Goal: Task Accomplishment & Management: Manage account settings

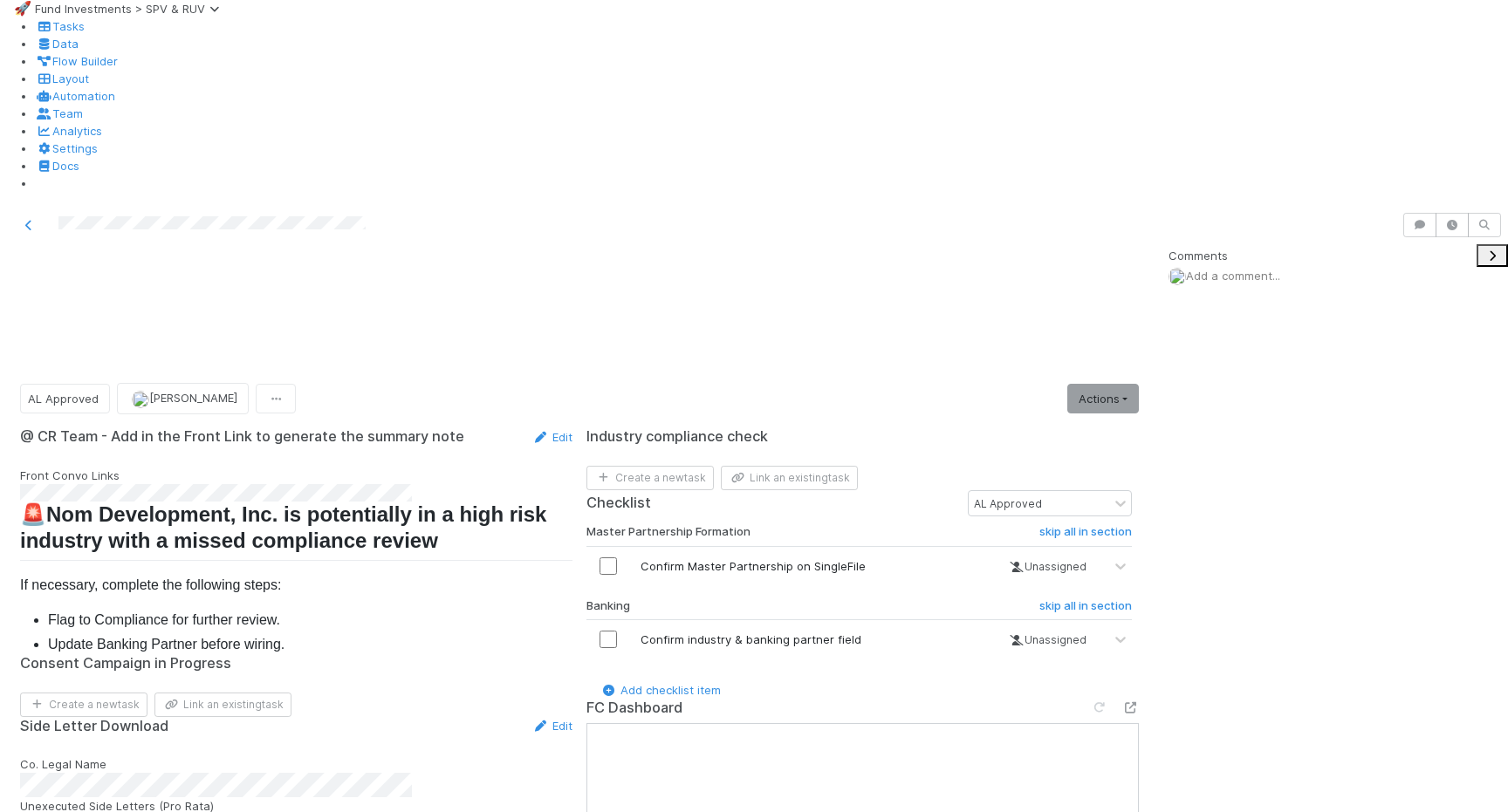
click at [1092, 384] on link "Actions" at bounding box center [1103, 399] width 72 height 30
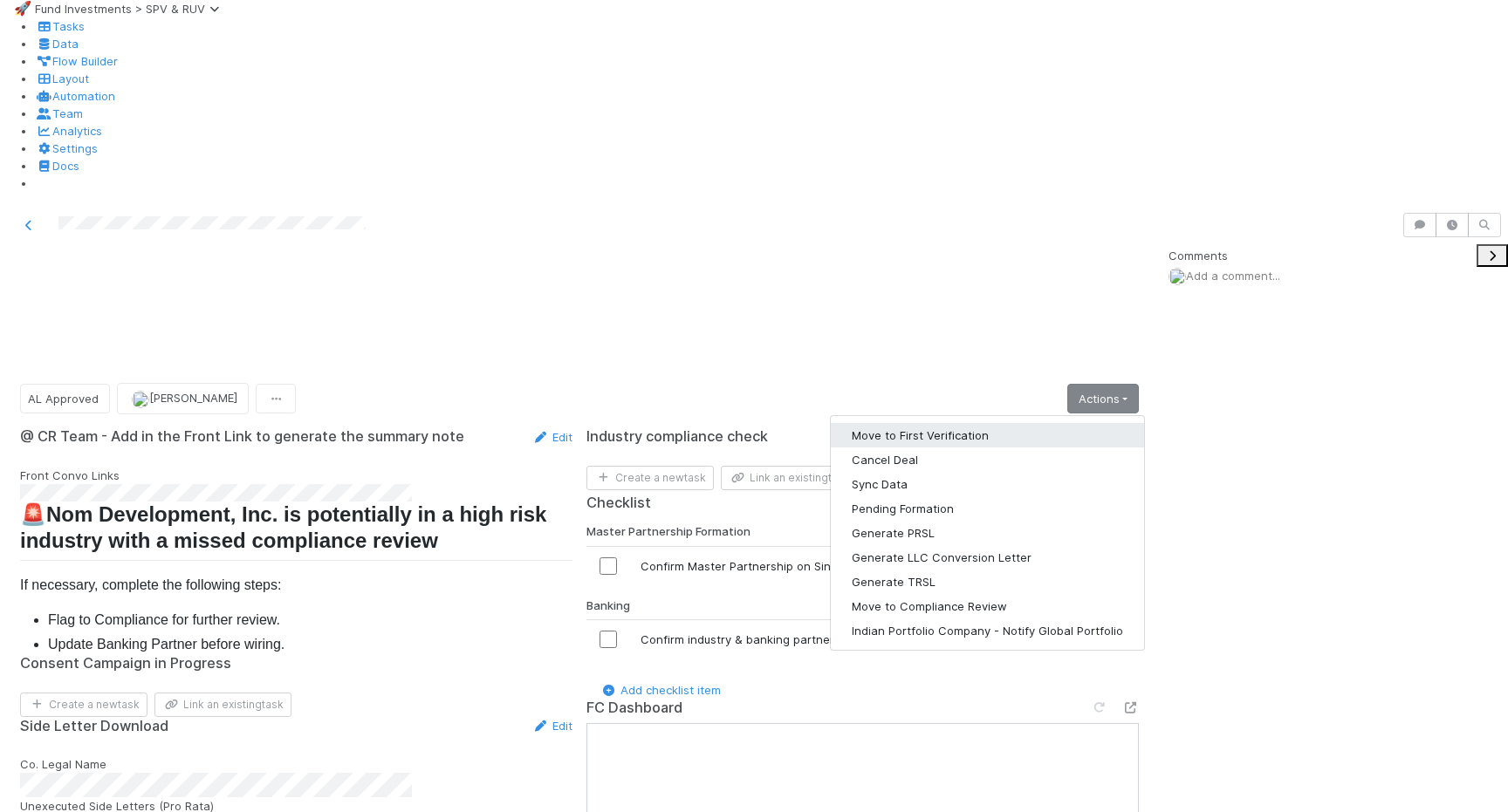
click at [1074, 423] on button "Move to First Verification" at bounding box center [987, 435] width 313 height 24
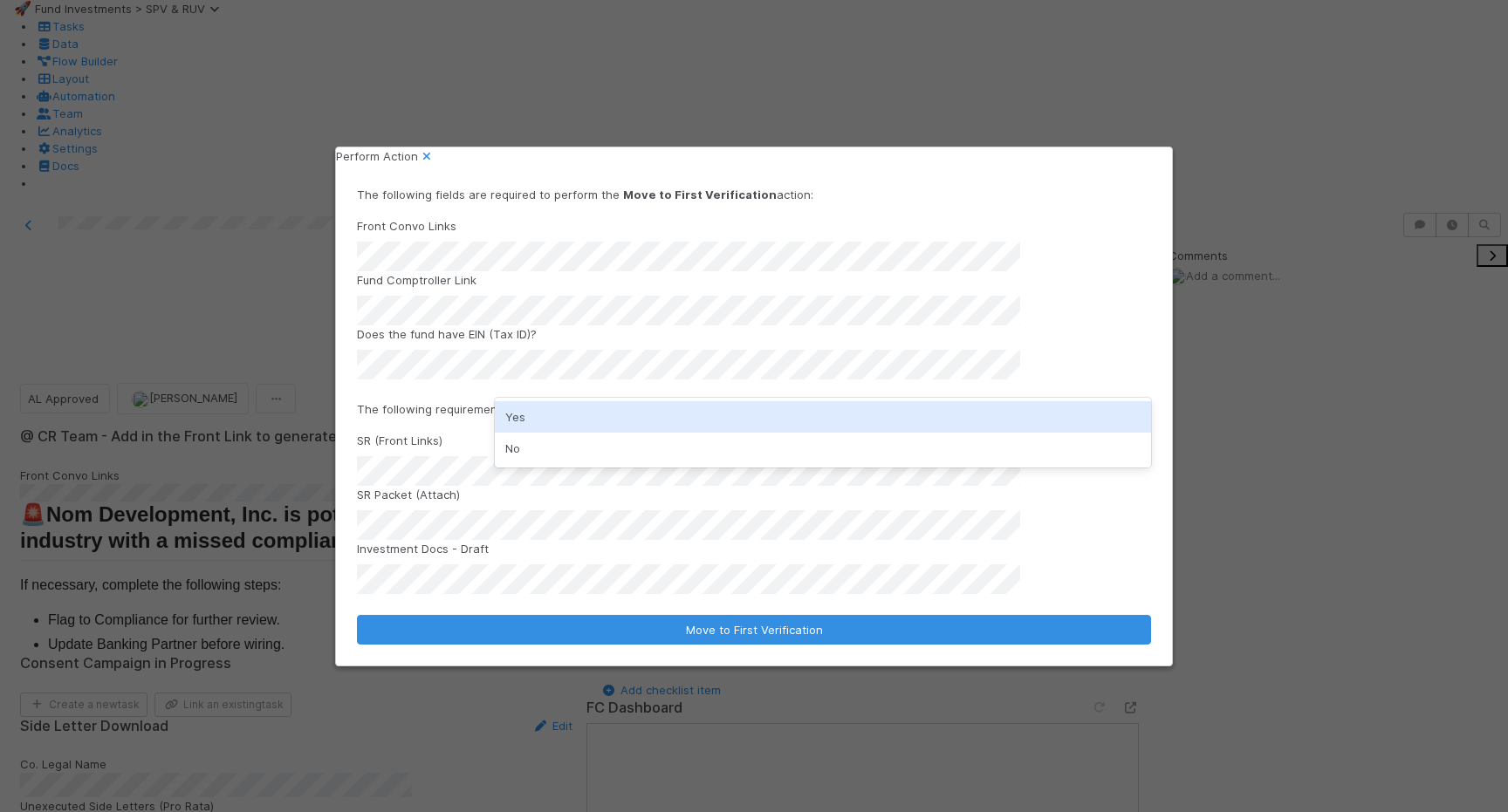
click at [539, 430] on div "Yes" at bounding box center [823, 417] width 656 height 32
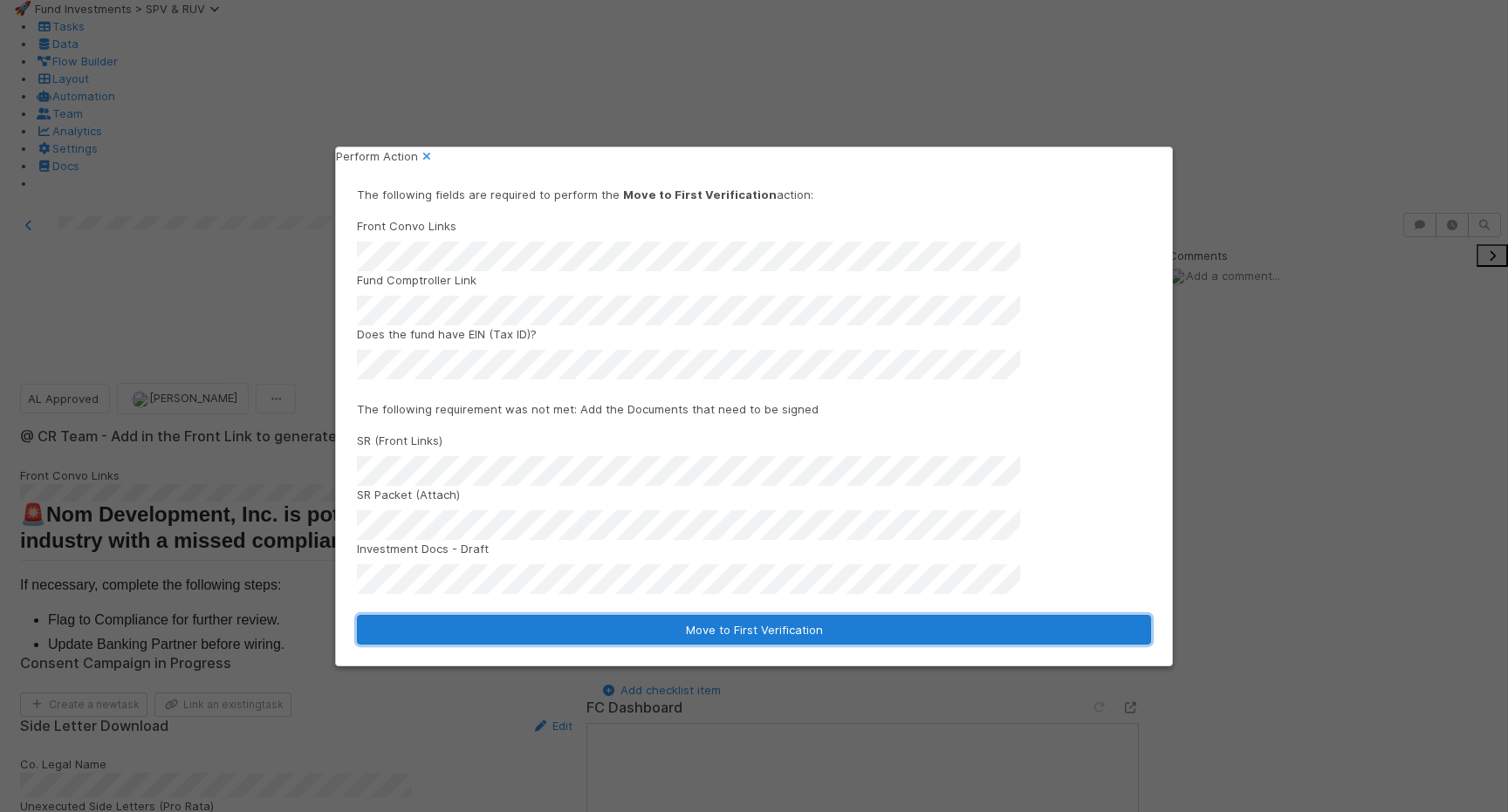
click at [553, 615] on button "Move to First Verification" at bounding box center [754, 630] width 795 height 30
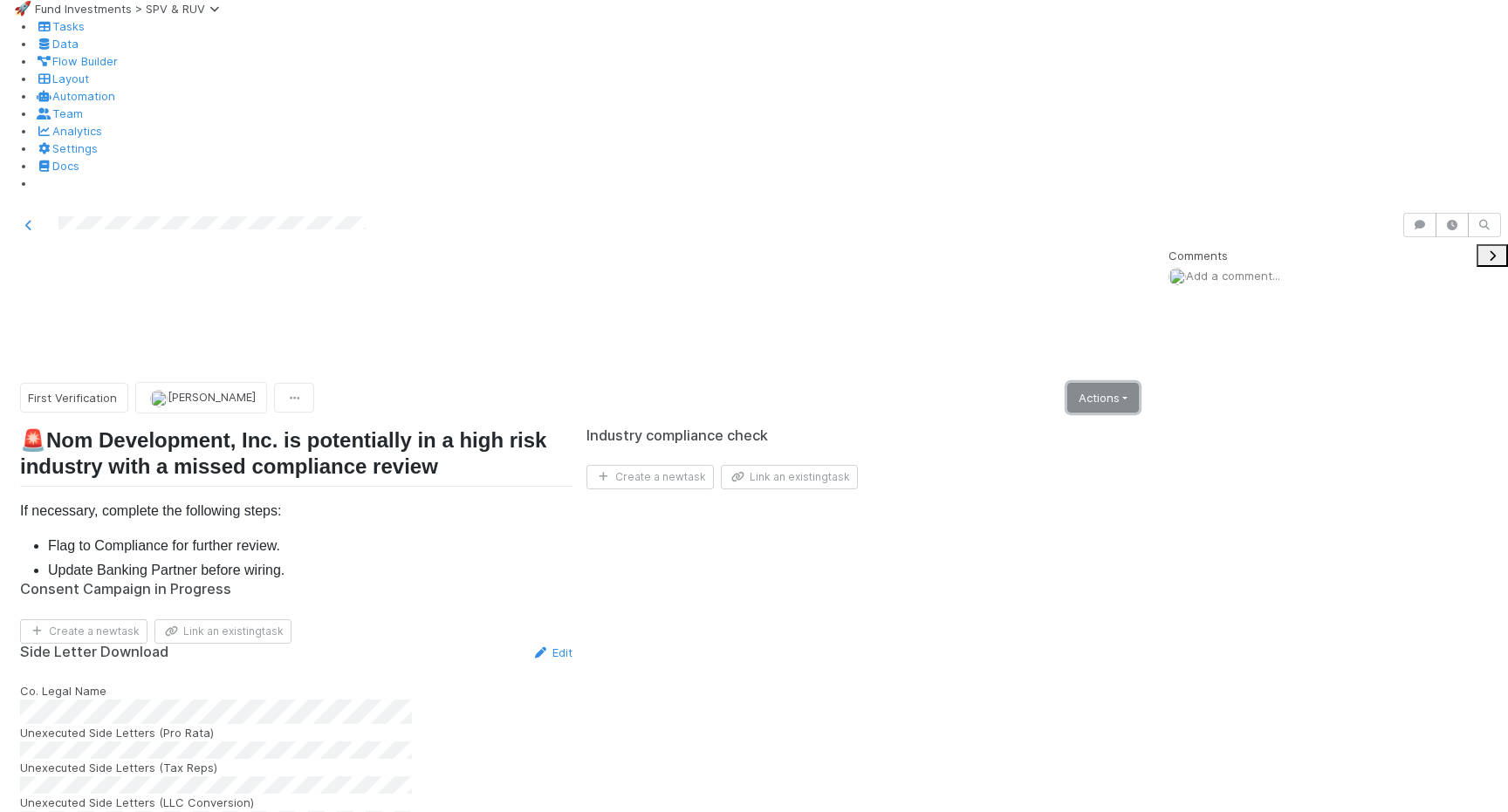
click at [1103, 383] on link "Actions" at bounding box center [1103, 398] width 72 height 30
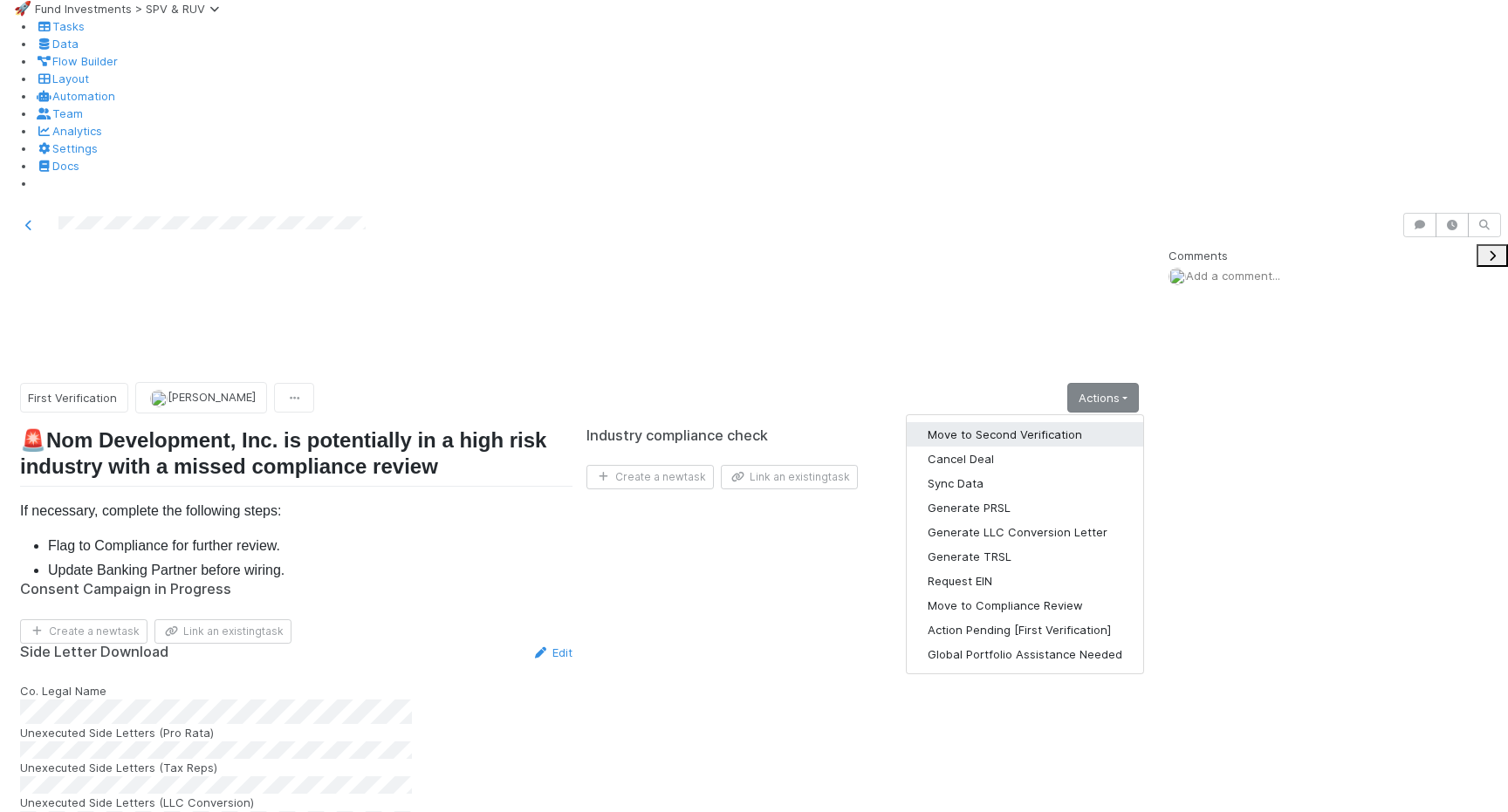
click at [1049, 422] on button "Move to Second Verification" at bounding box center [1025, 434] width 237 height 24
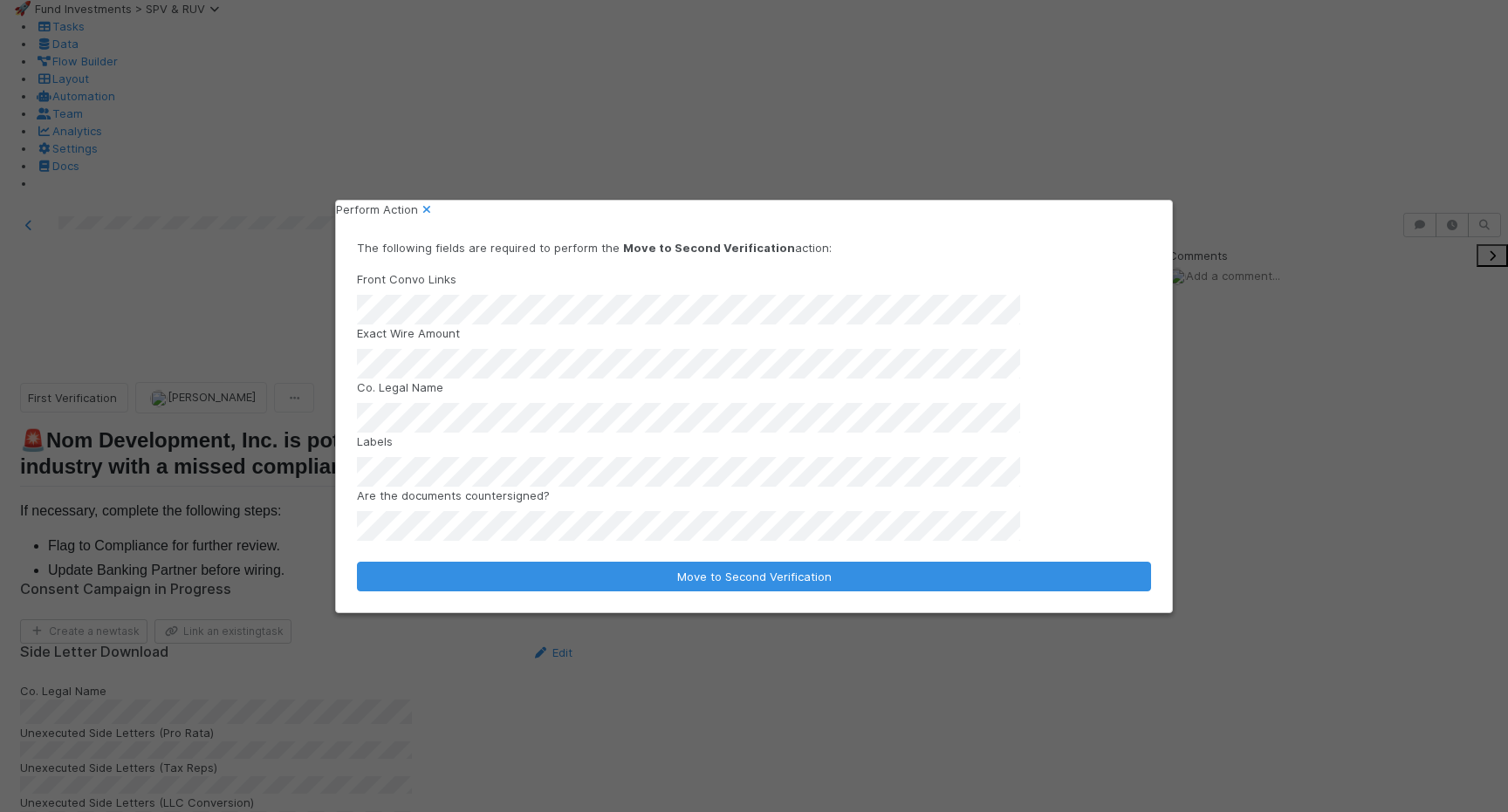
click at [604, 427] on div "Front Convo Links Exact Wire Amount Co. Legal Name Labels Are the documents cou…" at bounding box center [754, 405] width 795 height 270
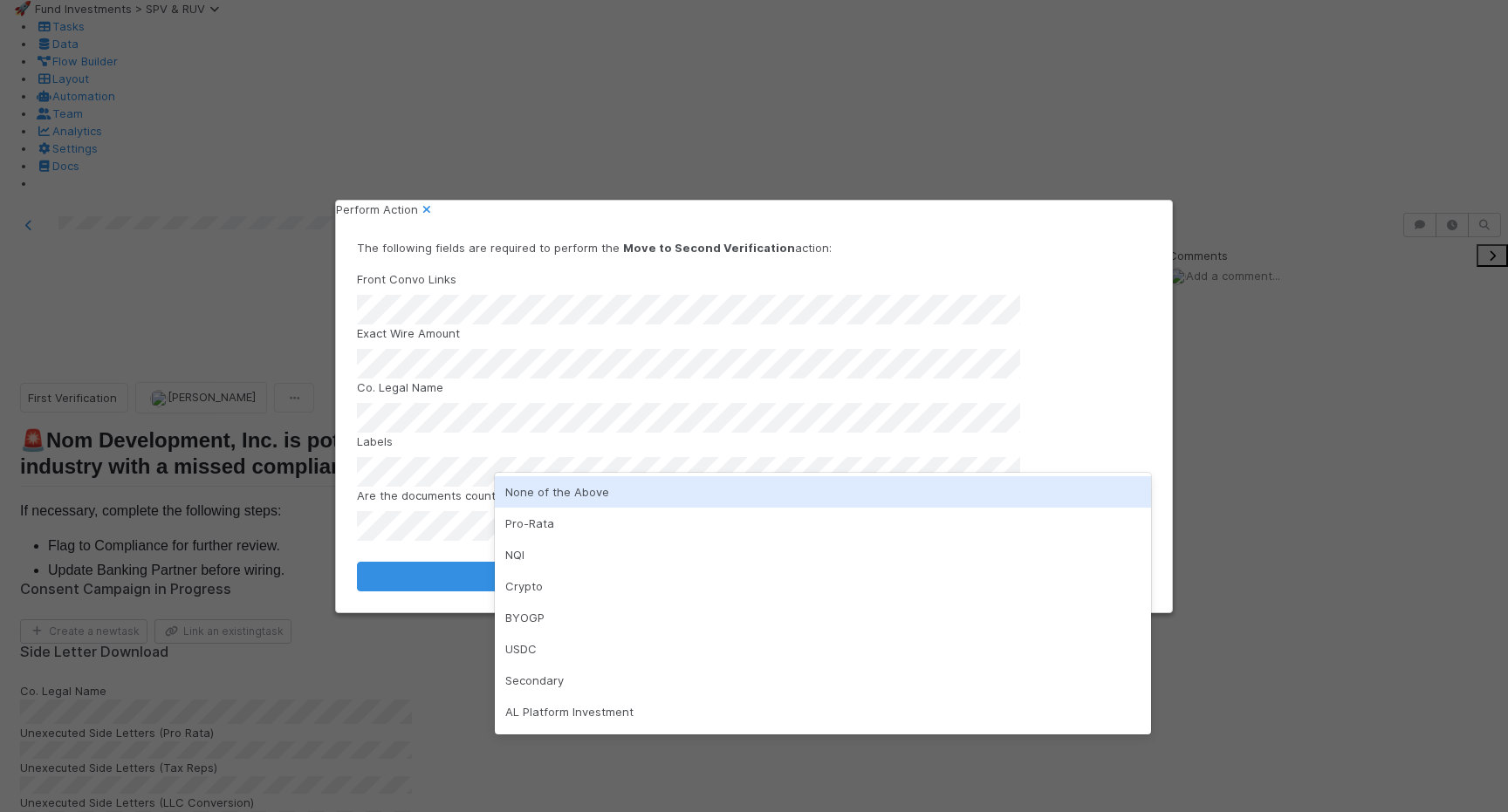
click at [599, 480] on div "None of the Above" at bounding box center [823, 492] width 656 height 32
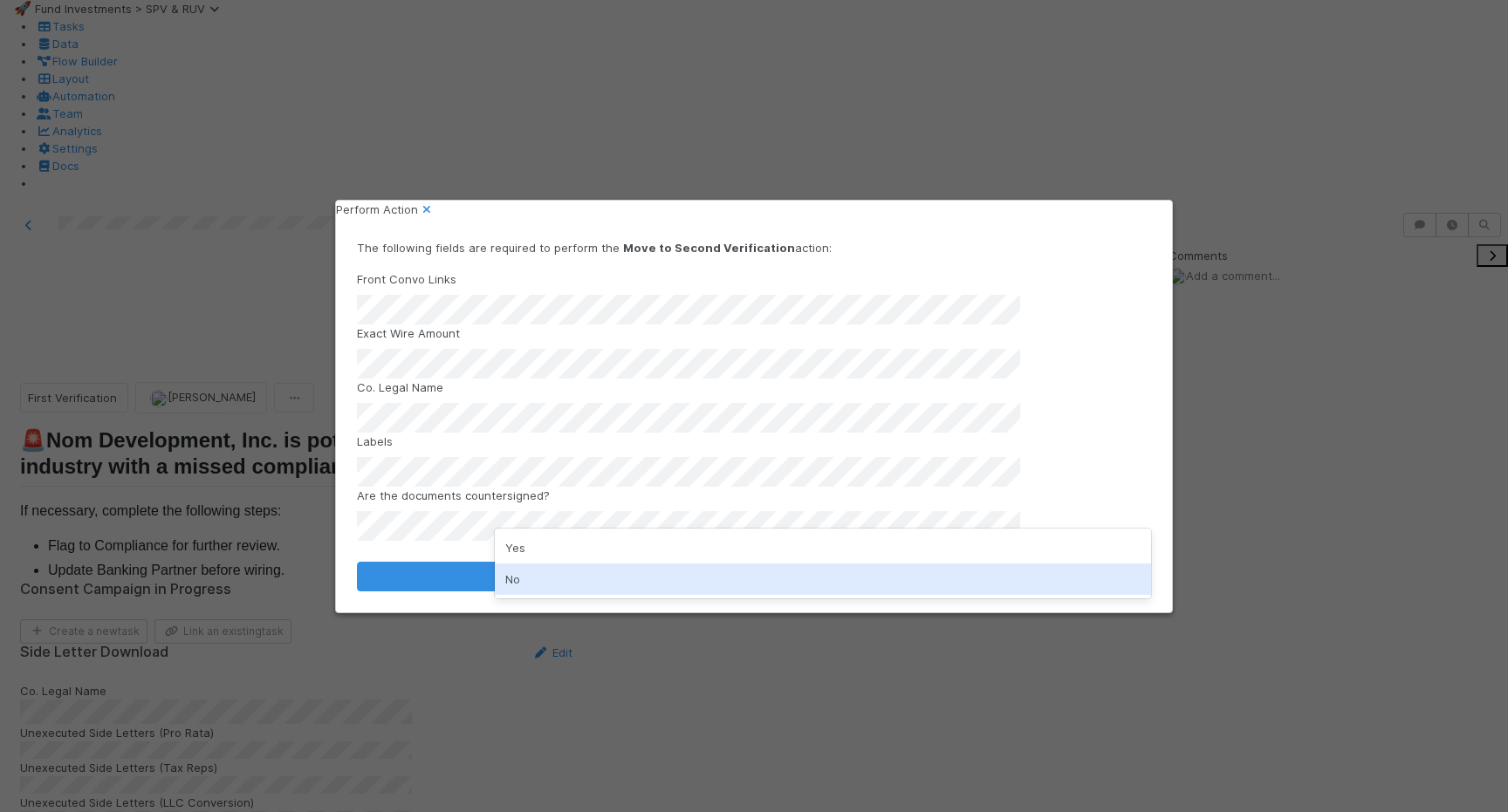
click at [598, 579] on div "No" at bounding box center [823, 579] width 656 height 32
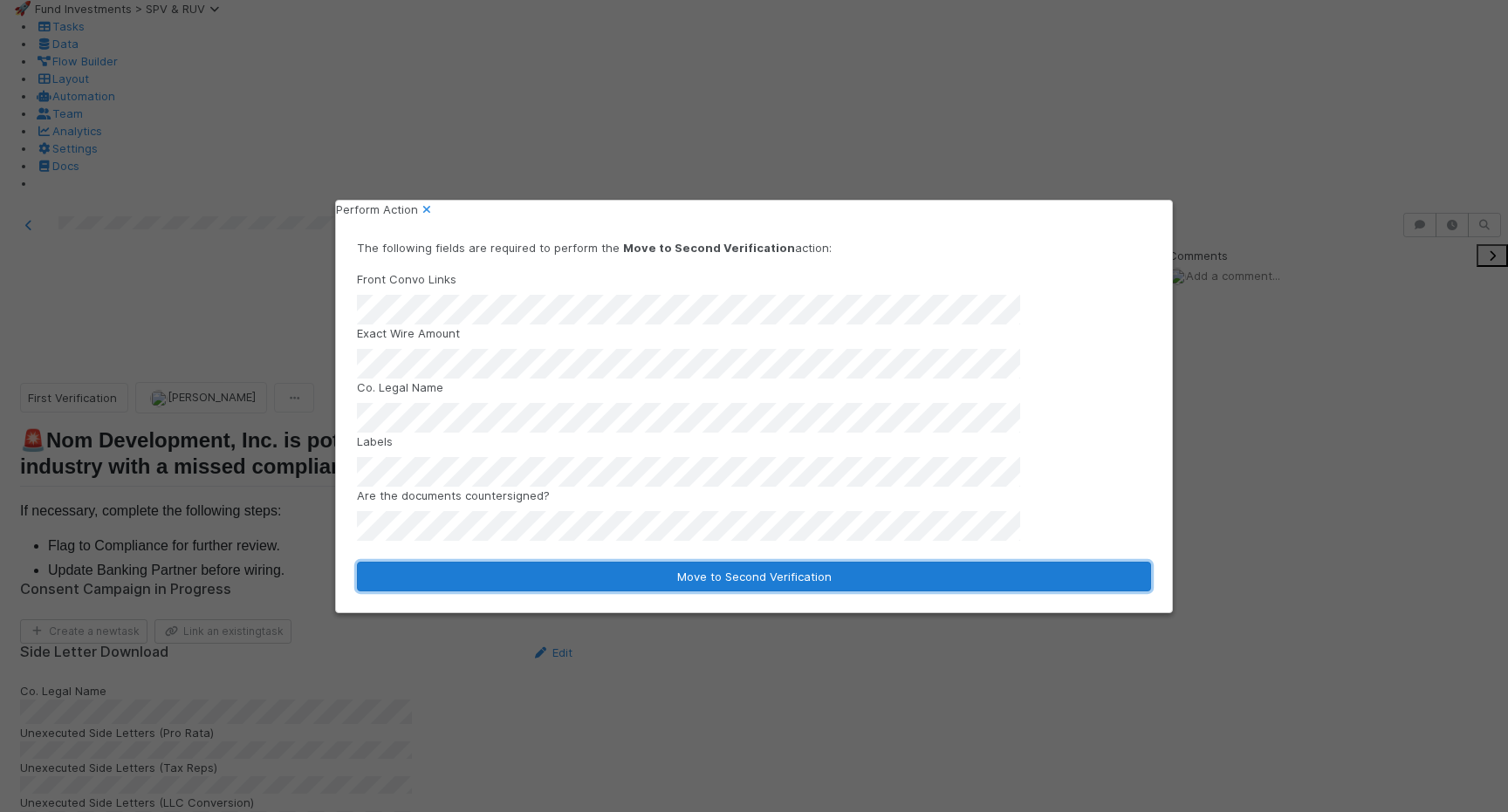
click at [598, 572] on button "Move to Second Verification" at bounding box center [754, 577] width 795 height 30
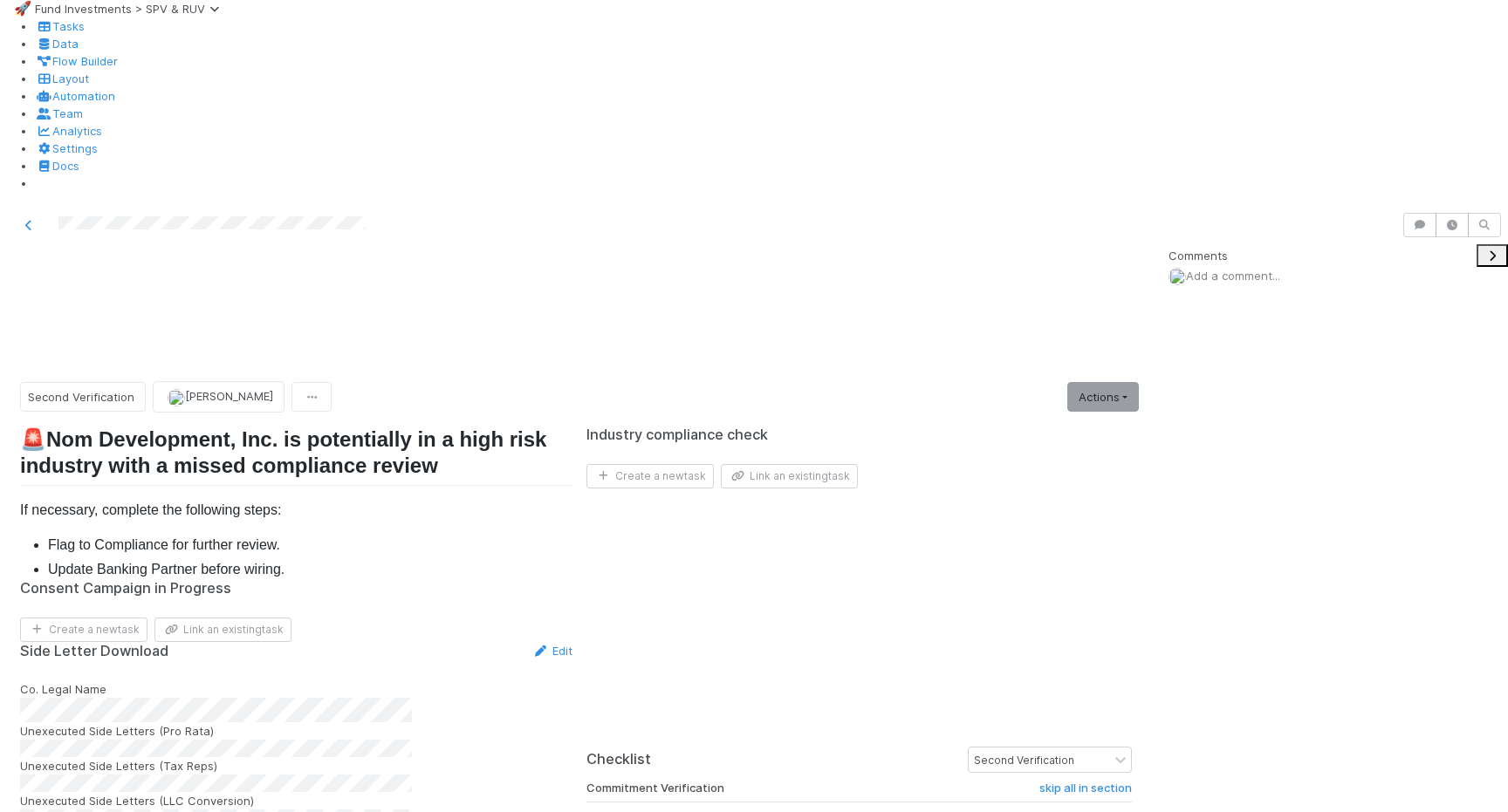
scroll to position [1197, 0]
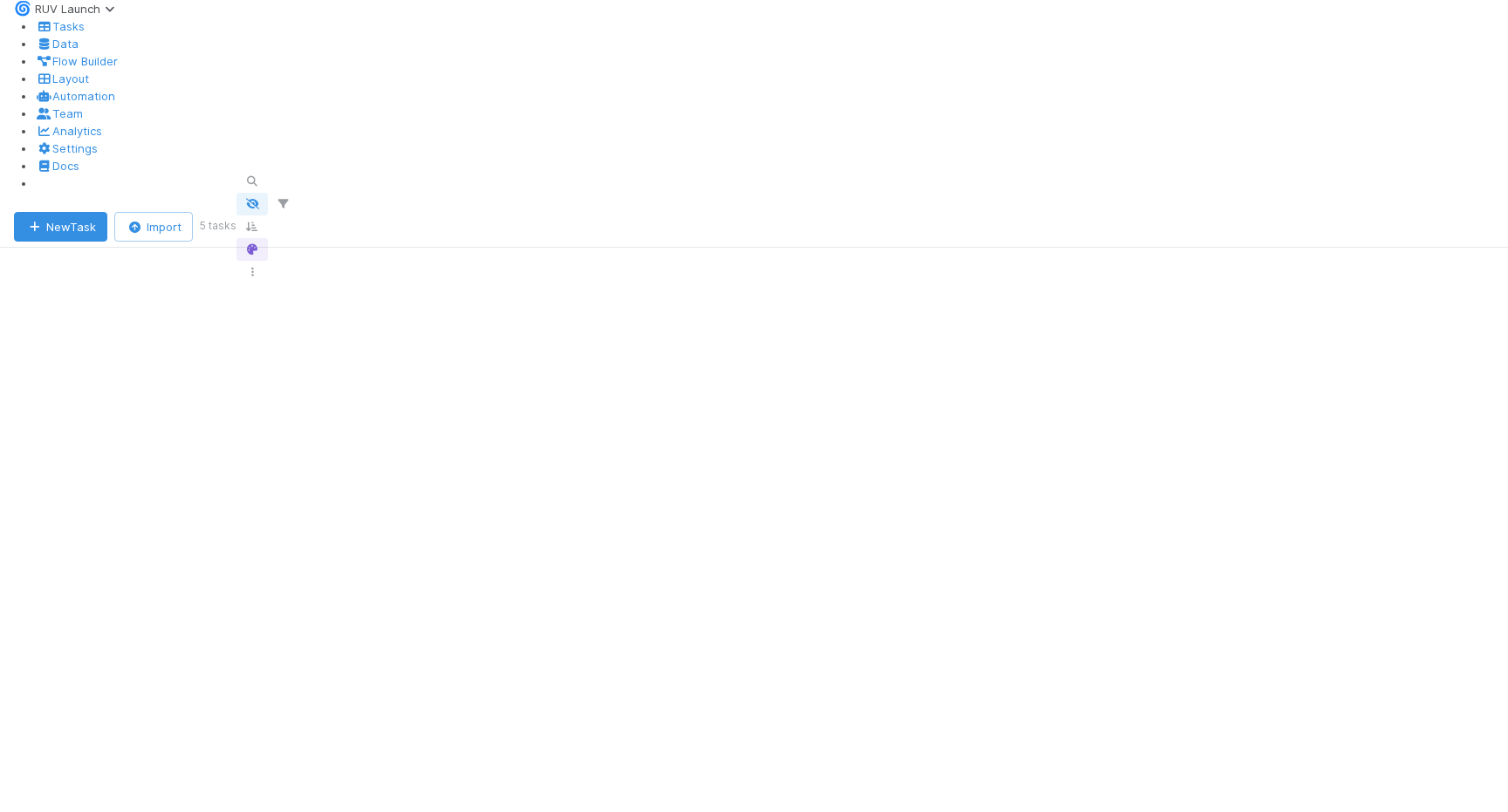
scroll to position [630, 1244]
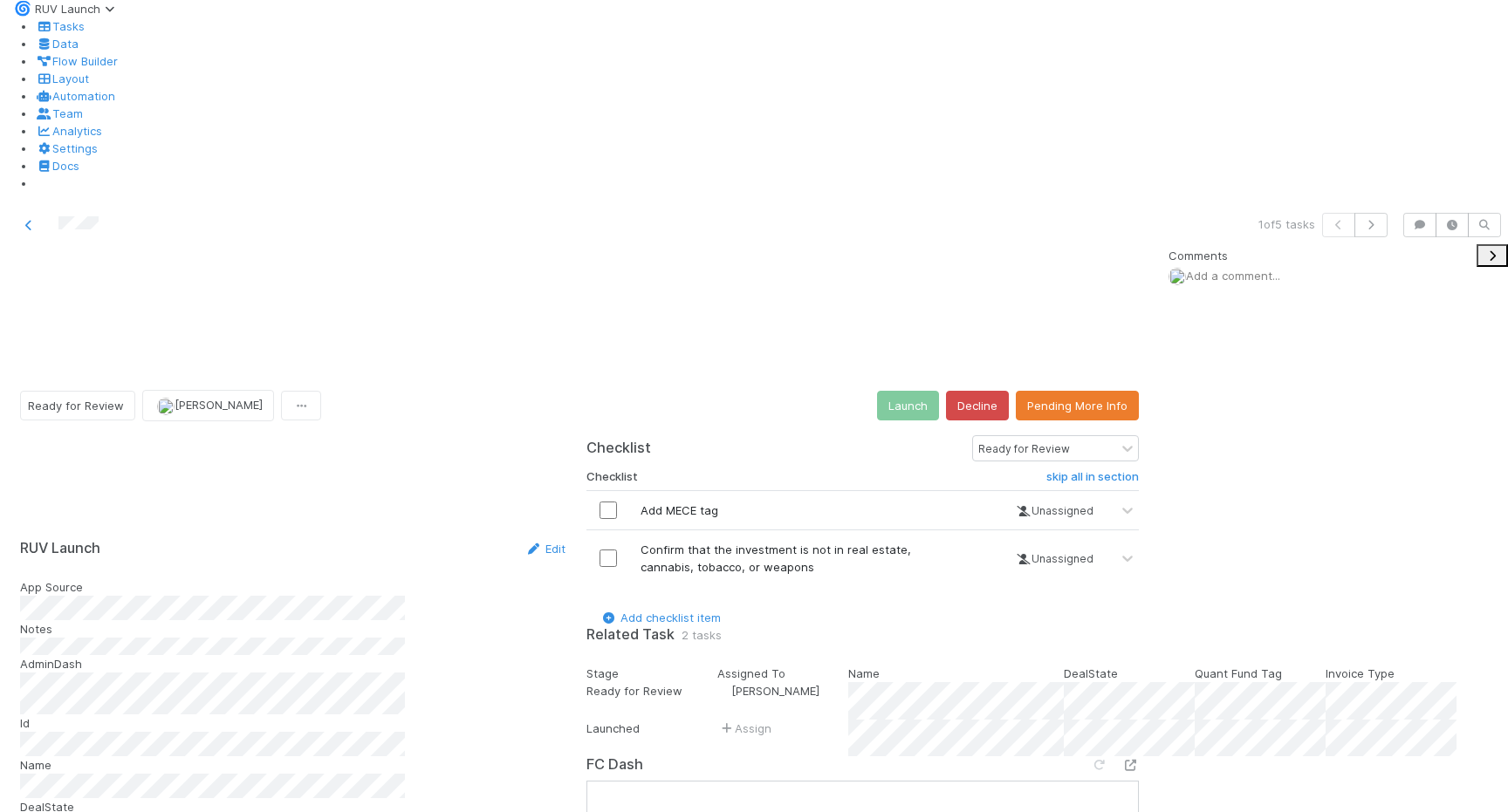
scroll to position [440, 0]
click at [22, 220] on icon at bounding box center [28, 225] width 18 height 11
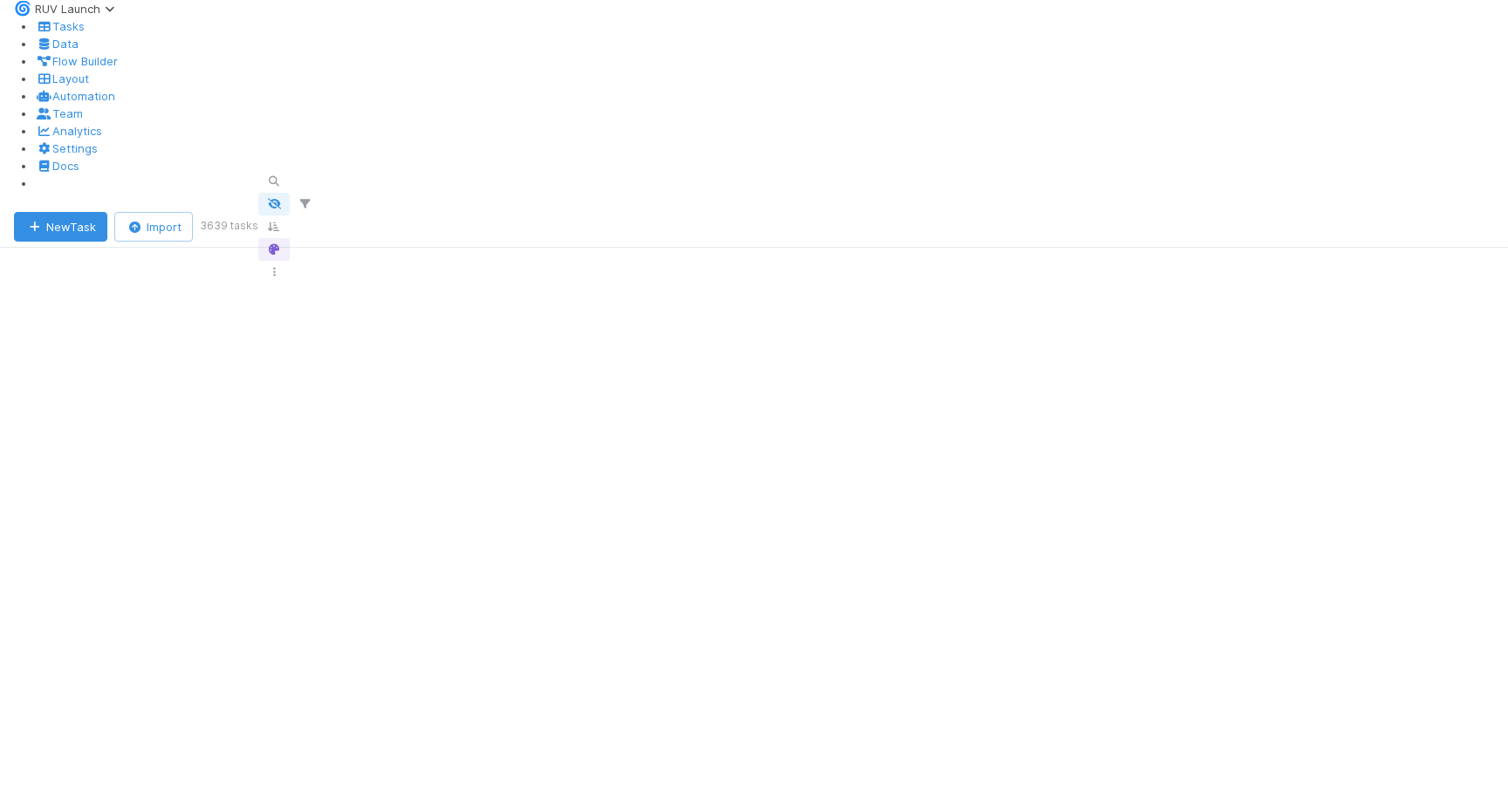
scroll to position [32, 0]
click at [122, 16] on span "RUV Launch" at bounding box center [78, 8] width 86 height 14
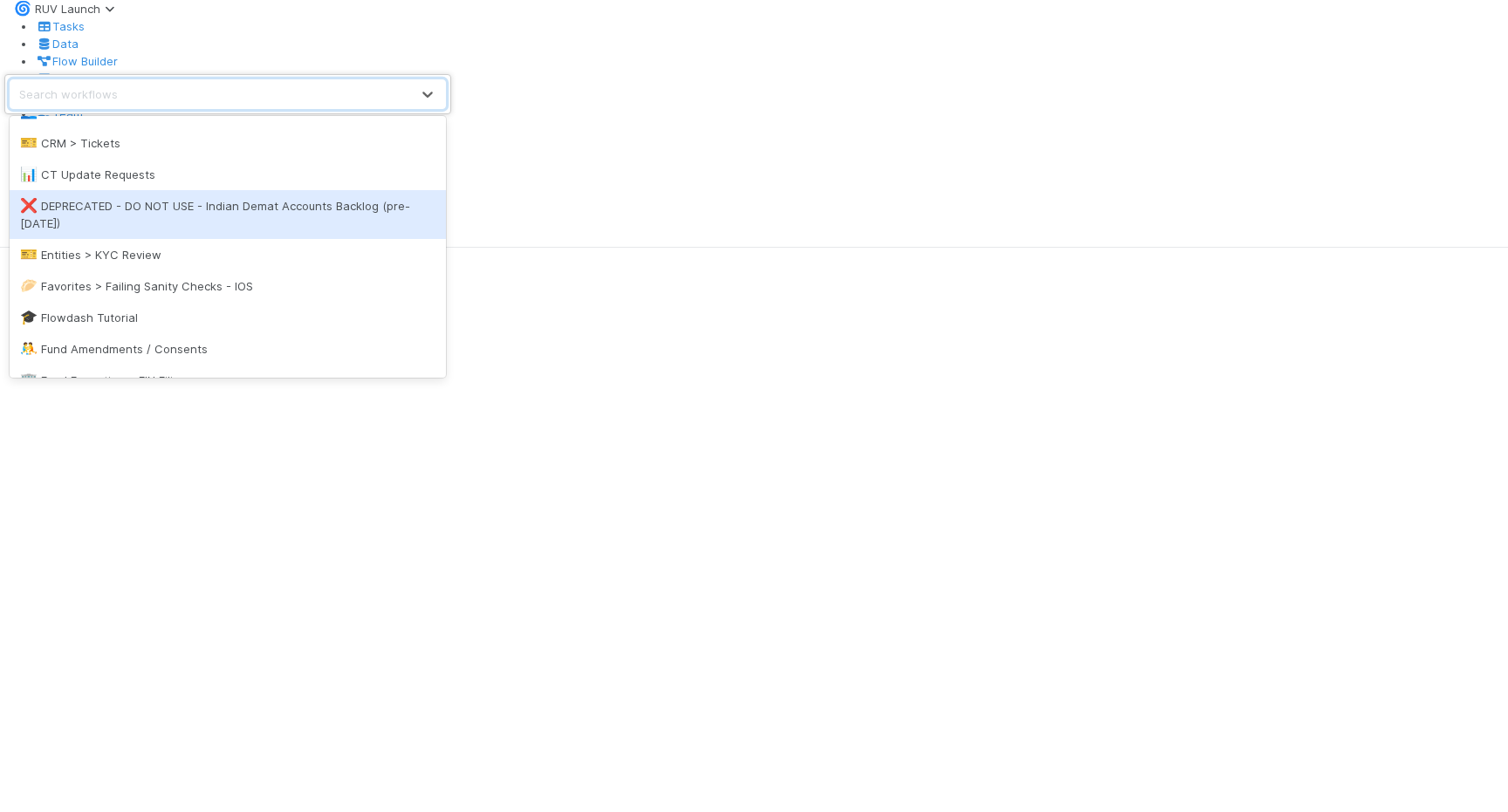
scroll to position [207, 0]
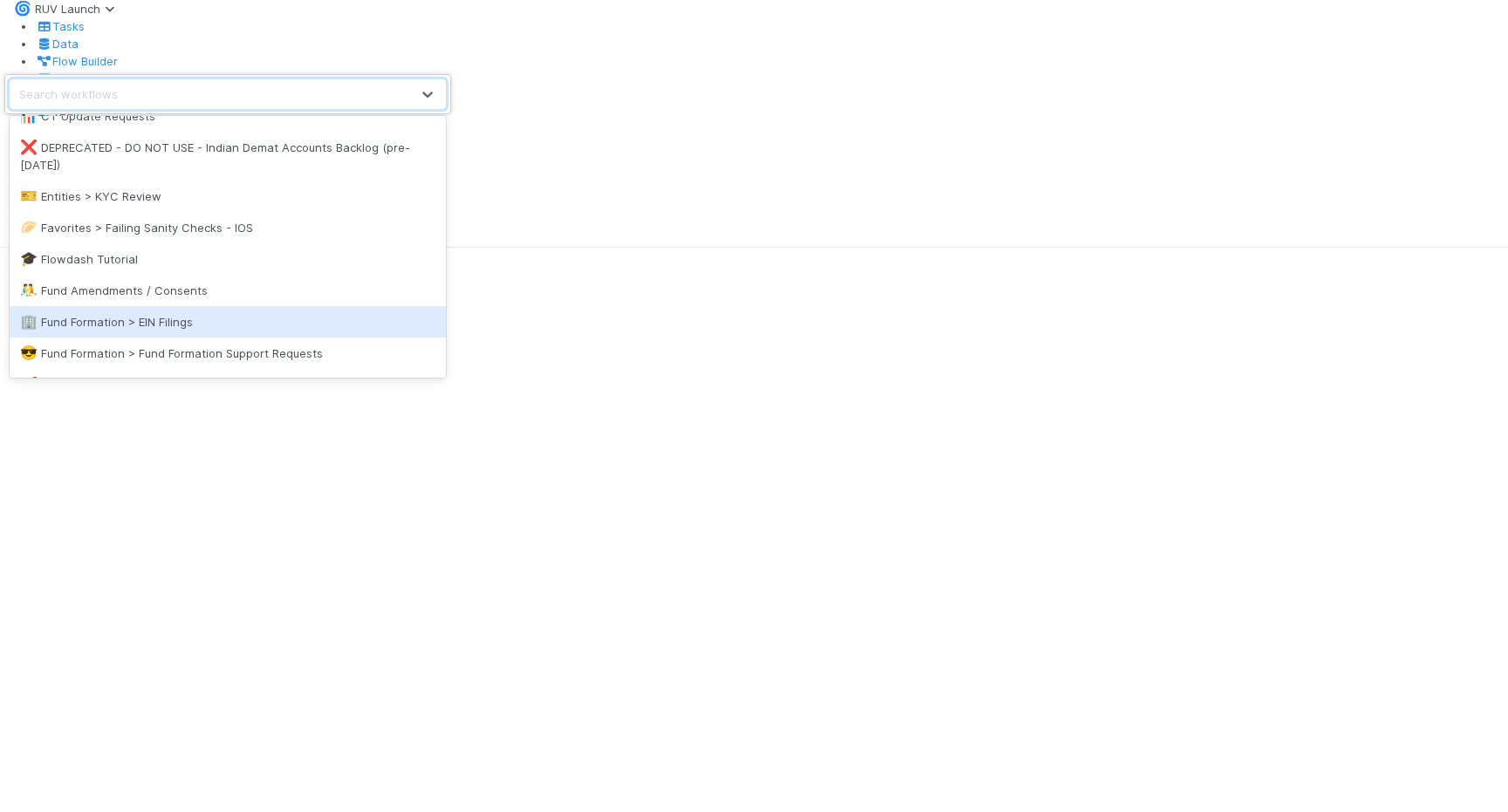
click at [126, 323] on div "🏢 Fund Formation > EIN Filings" at bounding box center [227, 321] width 415 height 18
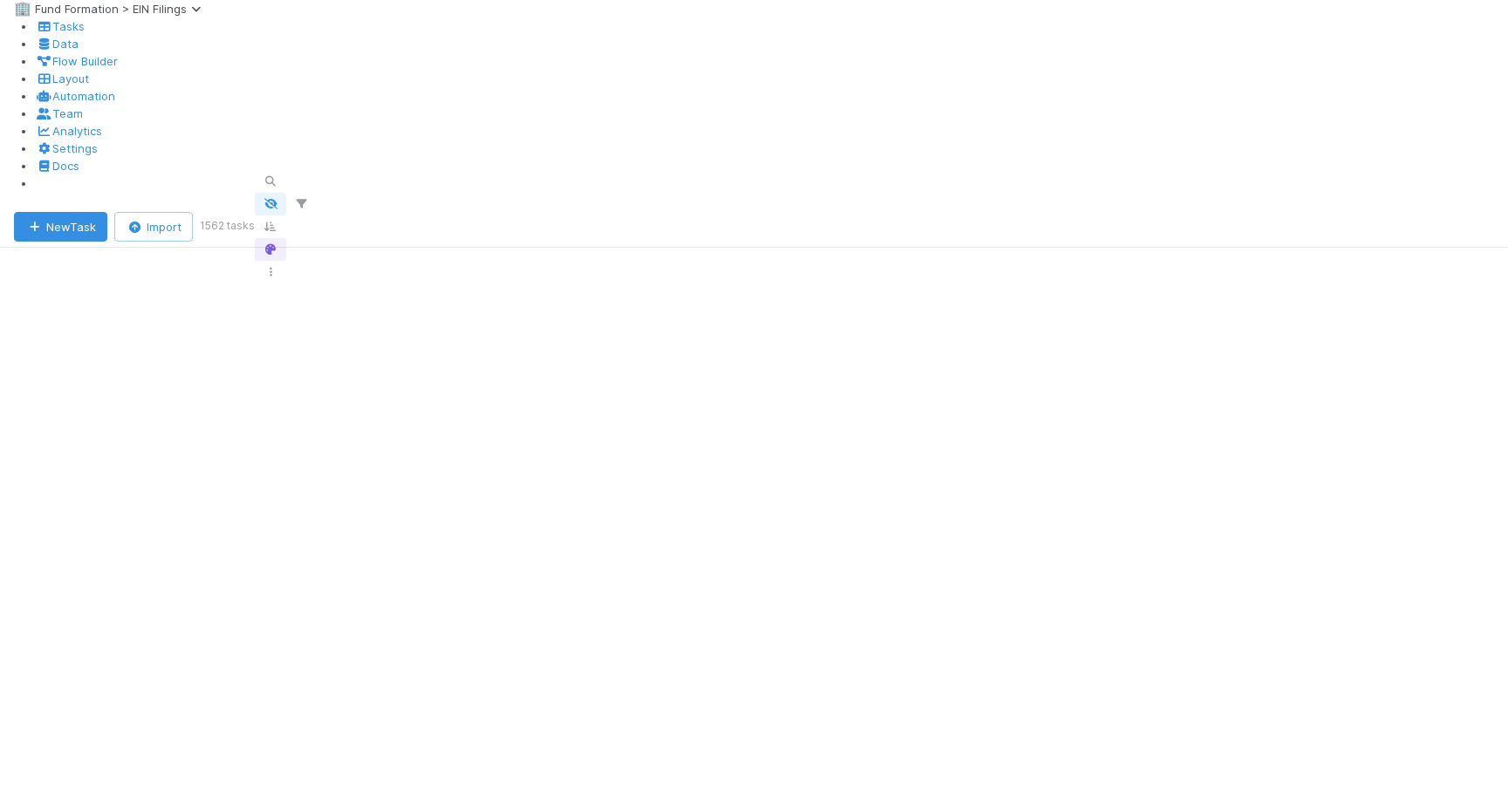
scroll to position [630, 1244]
click at [310, 199] on icon "button" at bounding box center [302, 204] width 18 height 10
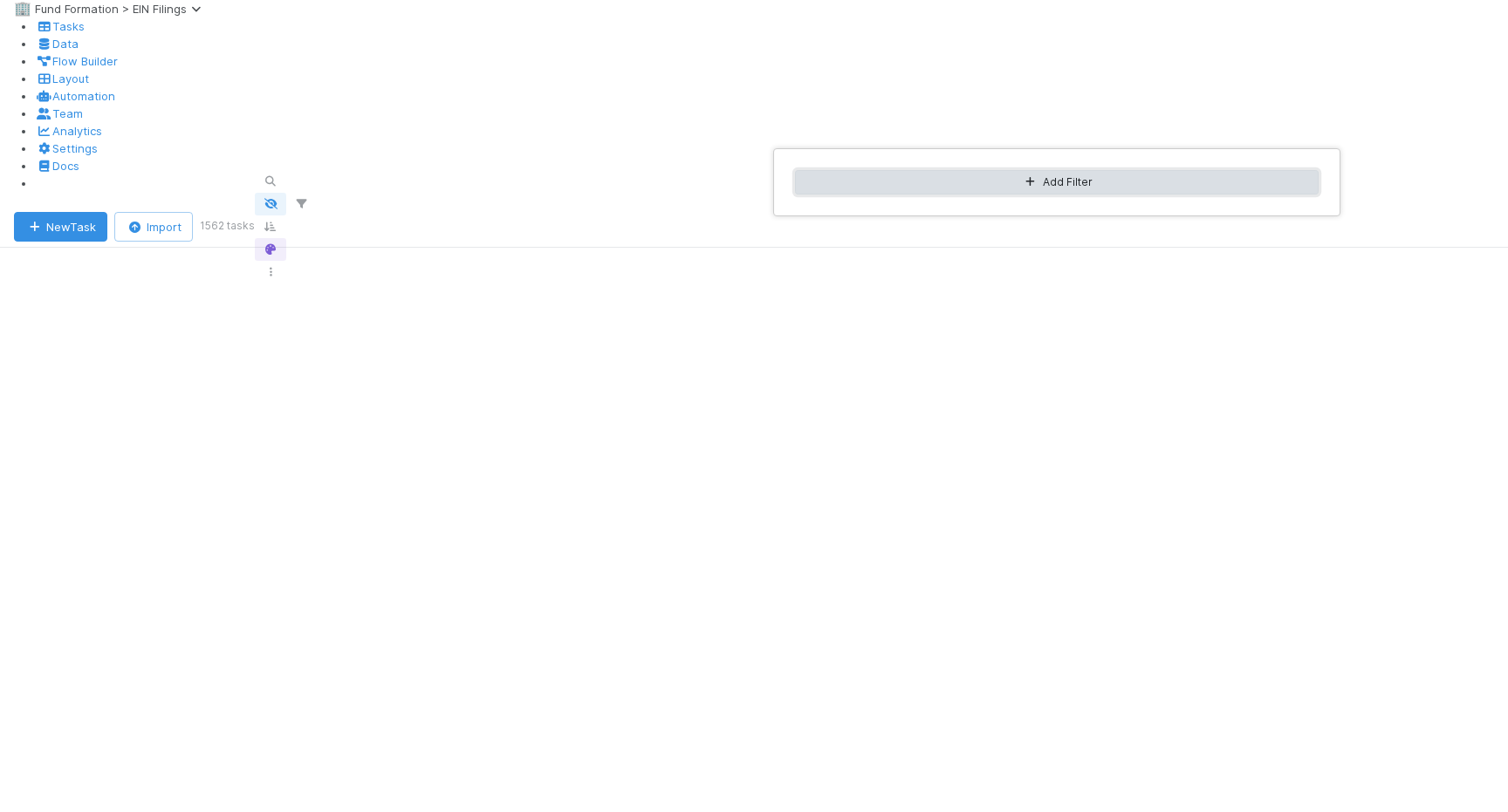
click at [1190, 179] on button "Add Filter" at bounding box center [1057, 182] width 524 height 24
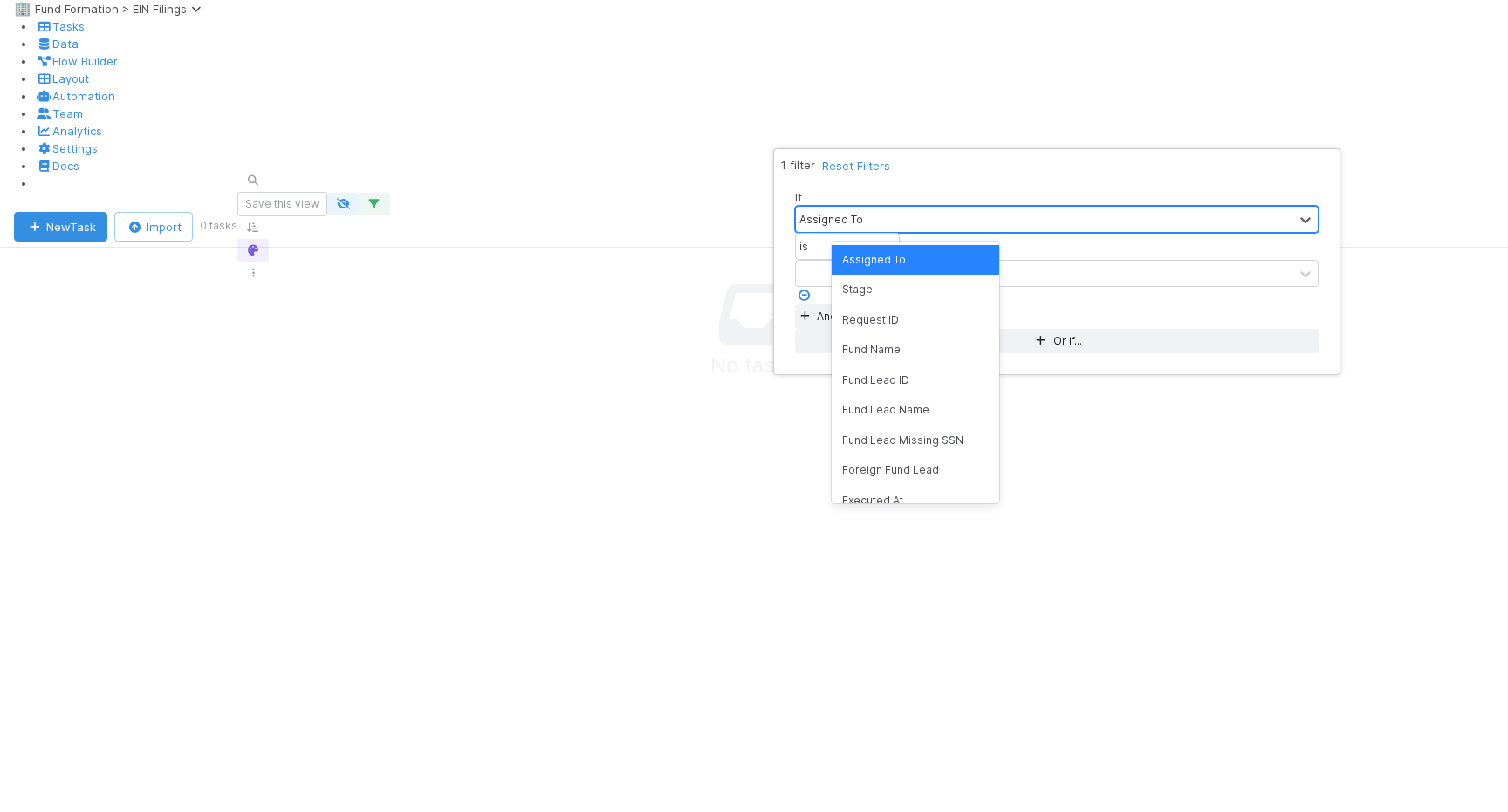
click at [946, 221] on div "Assigned To" at bounding box center [1045, 219] width 497 height 25
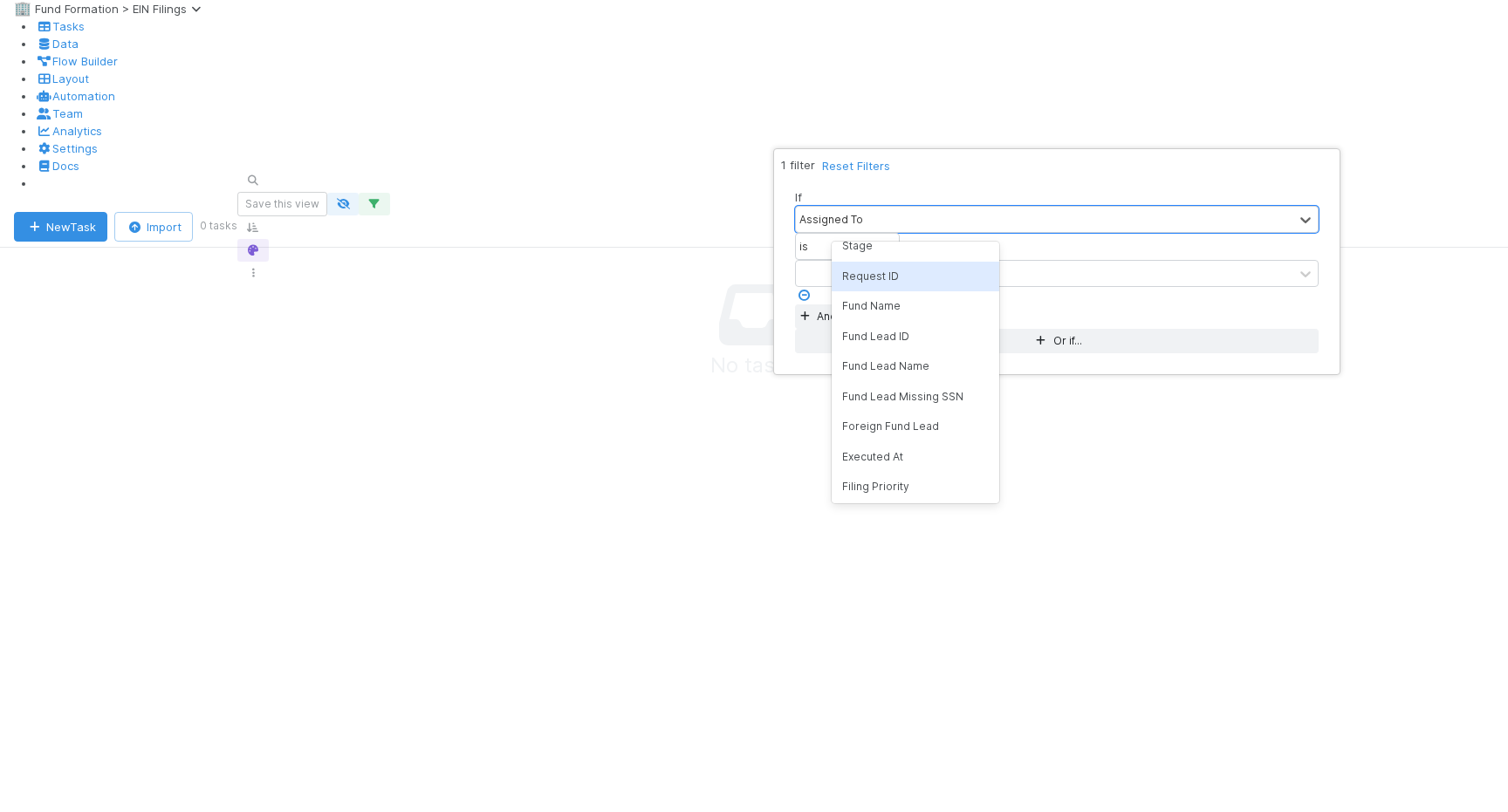
scroll to position [46, 0]
click at [904, 310] on div "Fund Name" at bounding box center [915, 305] width 167 height 30
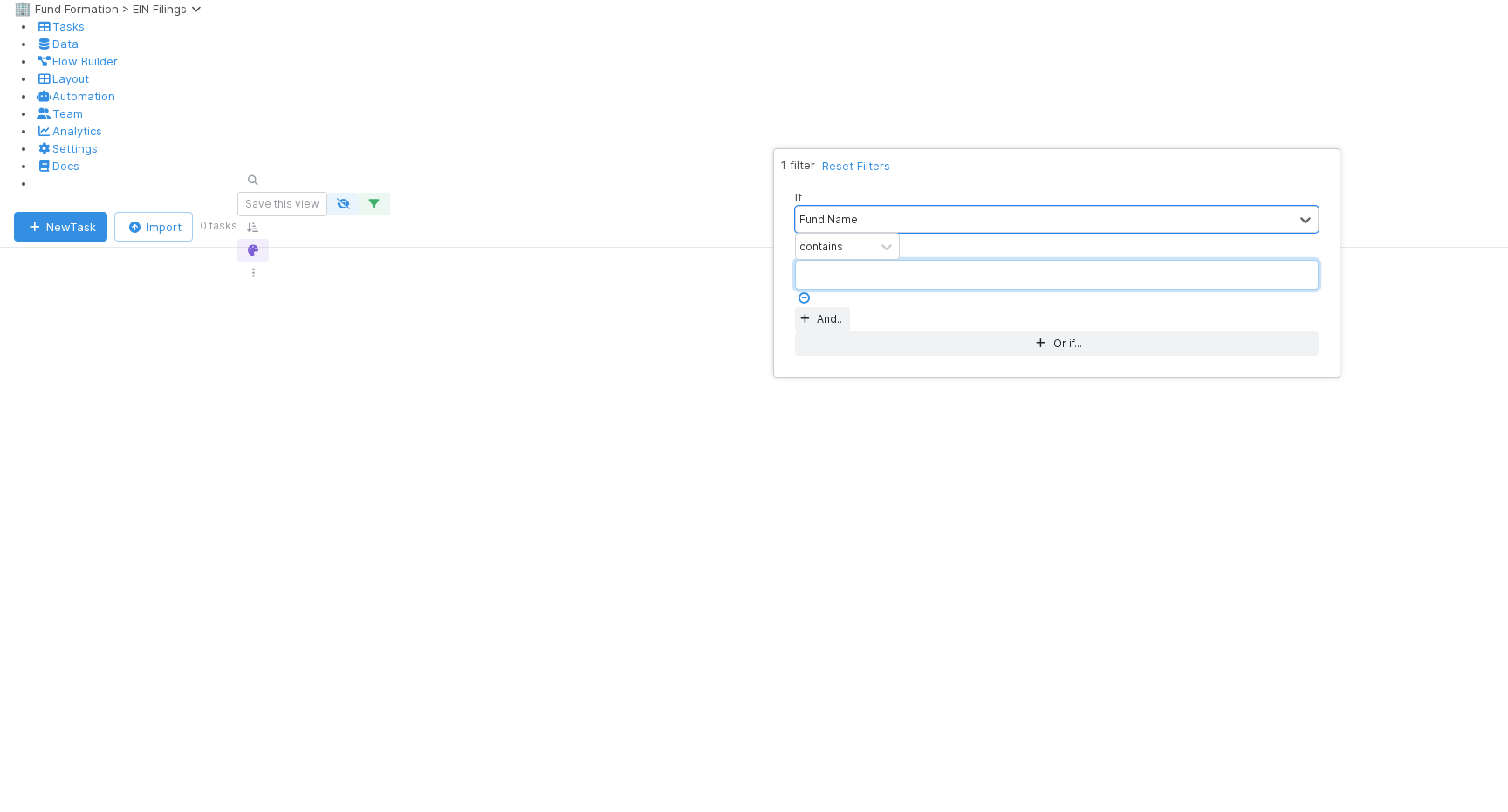
click at [1152, 260] on input "text" at bounding box center [1057, 275] width 524 height 30
click at [875, 234] on div "contains" at bounding box center [836, 246] width 79 height 25
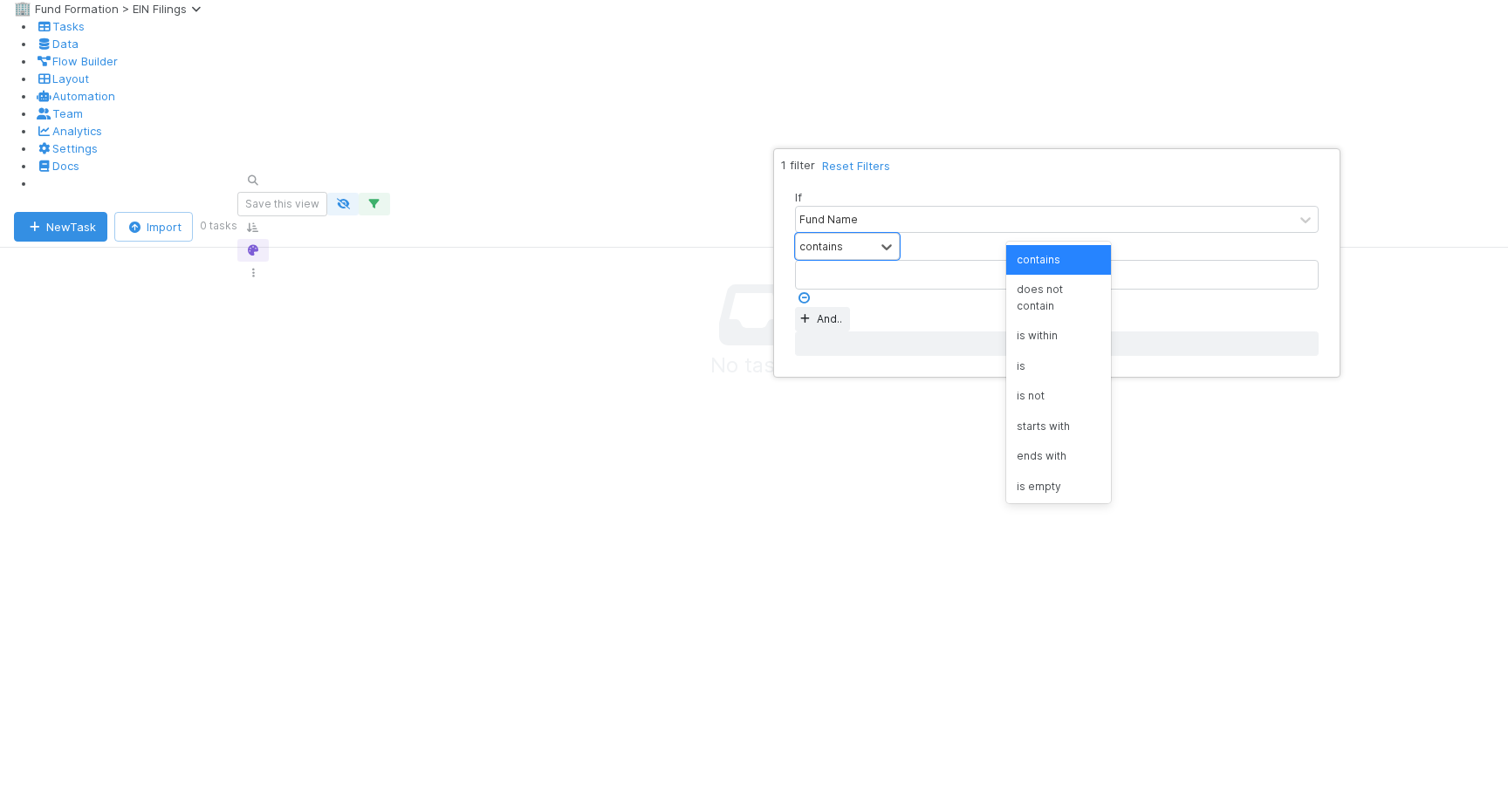
click at [1092, 182] on div "If Fund Name option contains focused, 1 of 9. 9 results available. Use Up and D…" at bounding box center [1057, 272] width 552 height 195
click at [892, 244] on icon at bounding box center [886, 247] width 10 height 7
click at [1116, 197] on div "If Fund Name contains And.." at bounding box center [1057, 260] width 524 height 143
click at [875, 234] on div "contains" at bounding box center [836, 246] width 79 height 25
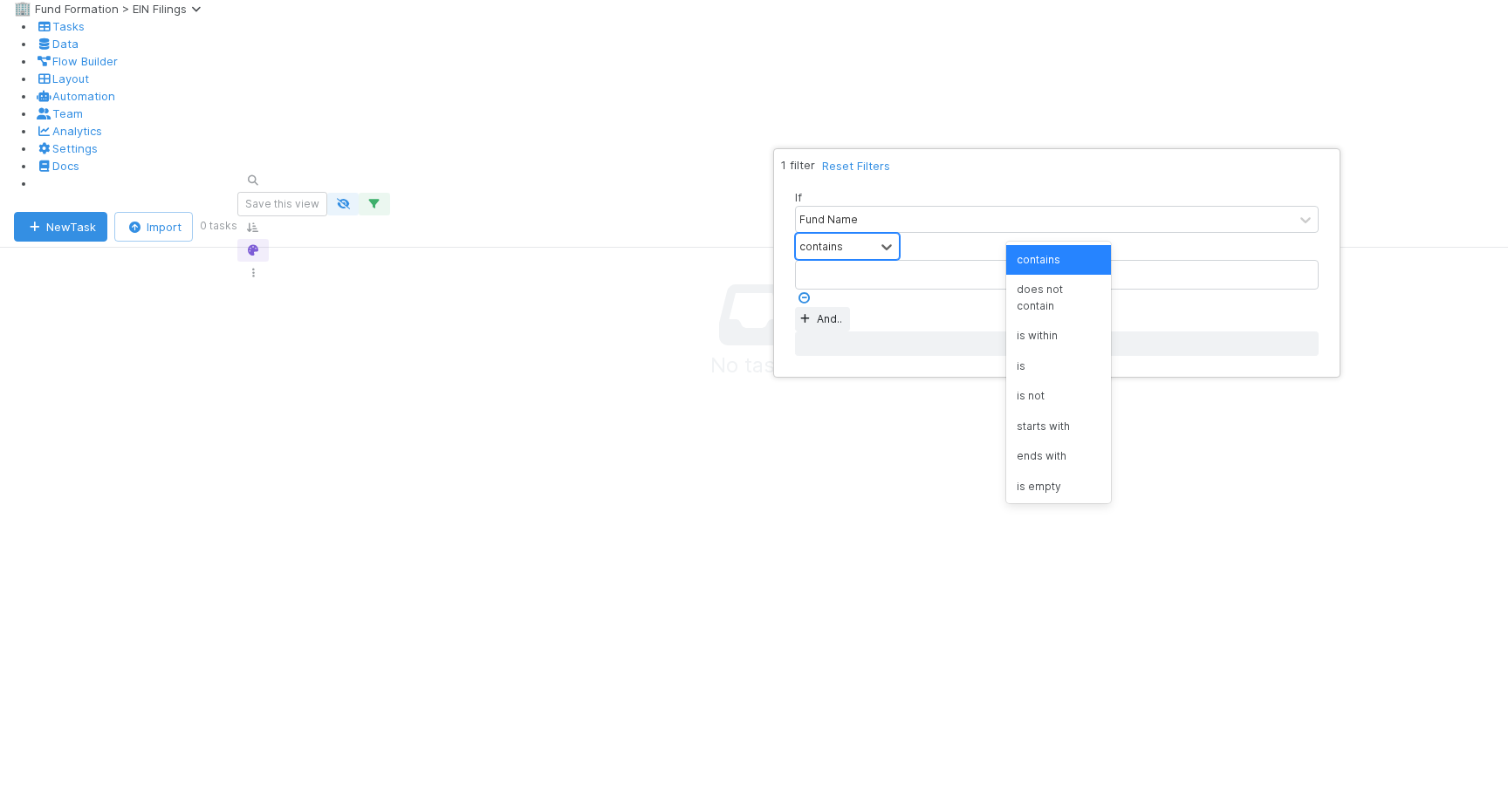
click at [875, 234] on div "contains" at bounding box center [836, 246] width 79 height 25
click at [121, 472] on div "1 filter Reset Filters If Fund Name contains And.. Or if..." at bounding box center [754, 406] width 1508 height 812
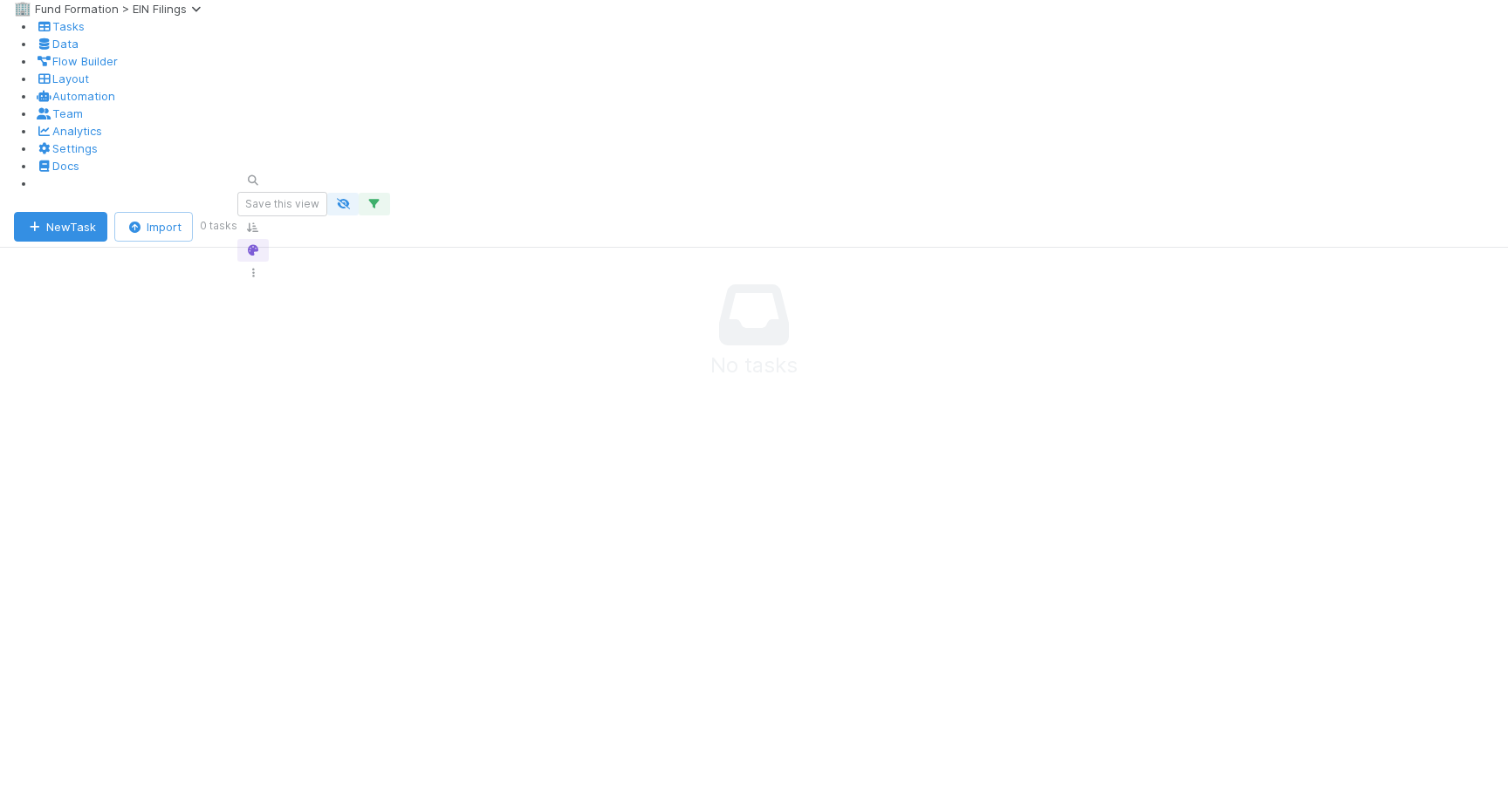
click at [300, 192] on button "button" at bounding box center [285, 204] width 32 height 22
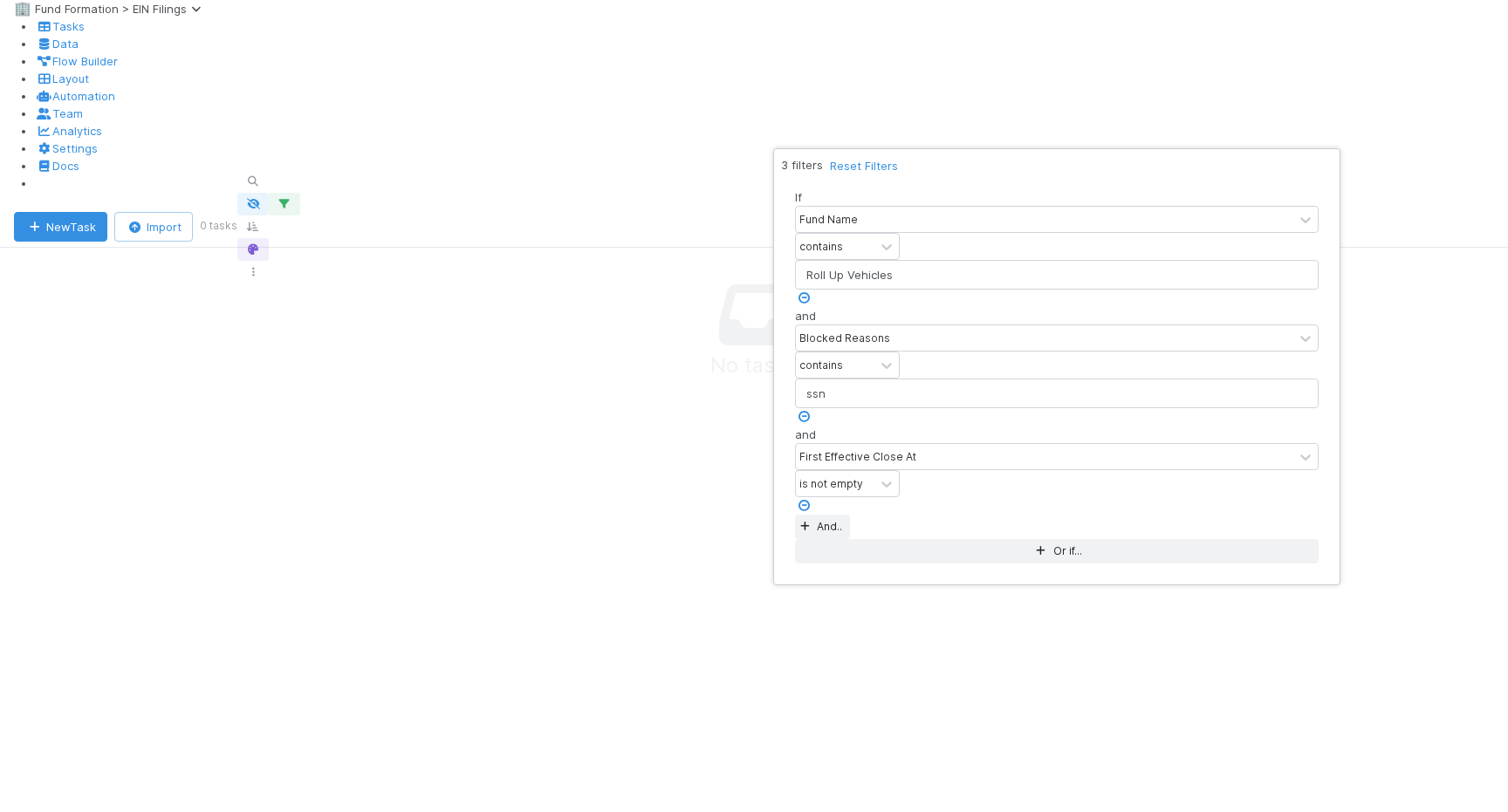
click at [1040, 85] on div "3 filters Reset Filters If Fund Name contains Roll Up Vehicles and Blocked Reas…" at bounding box center [754, 406] width 1508 height 812
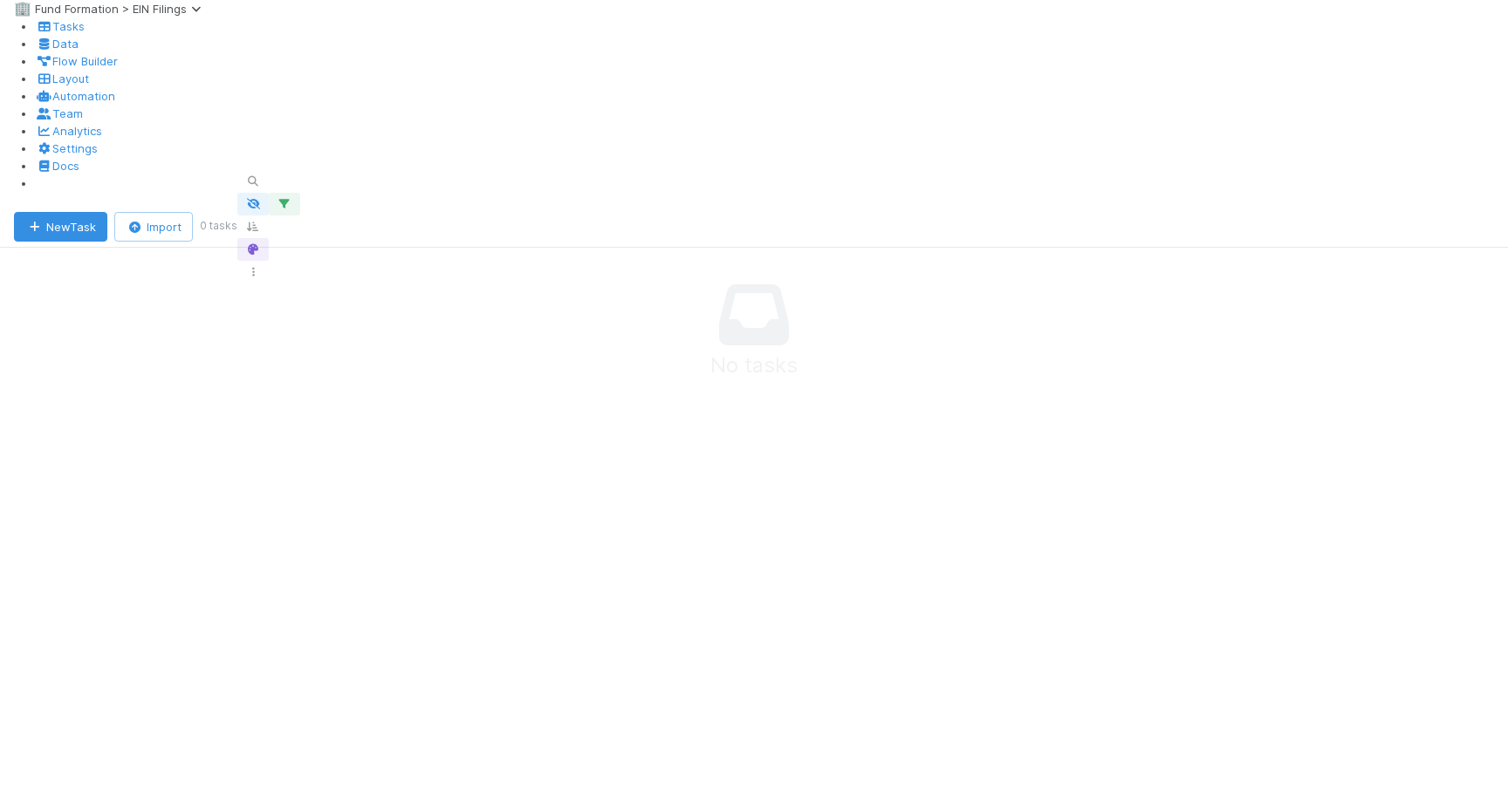
scroll to position [0, 0]
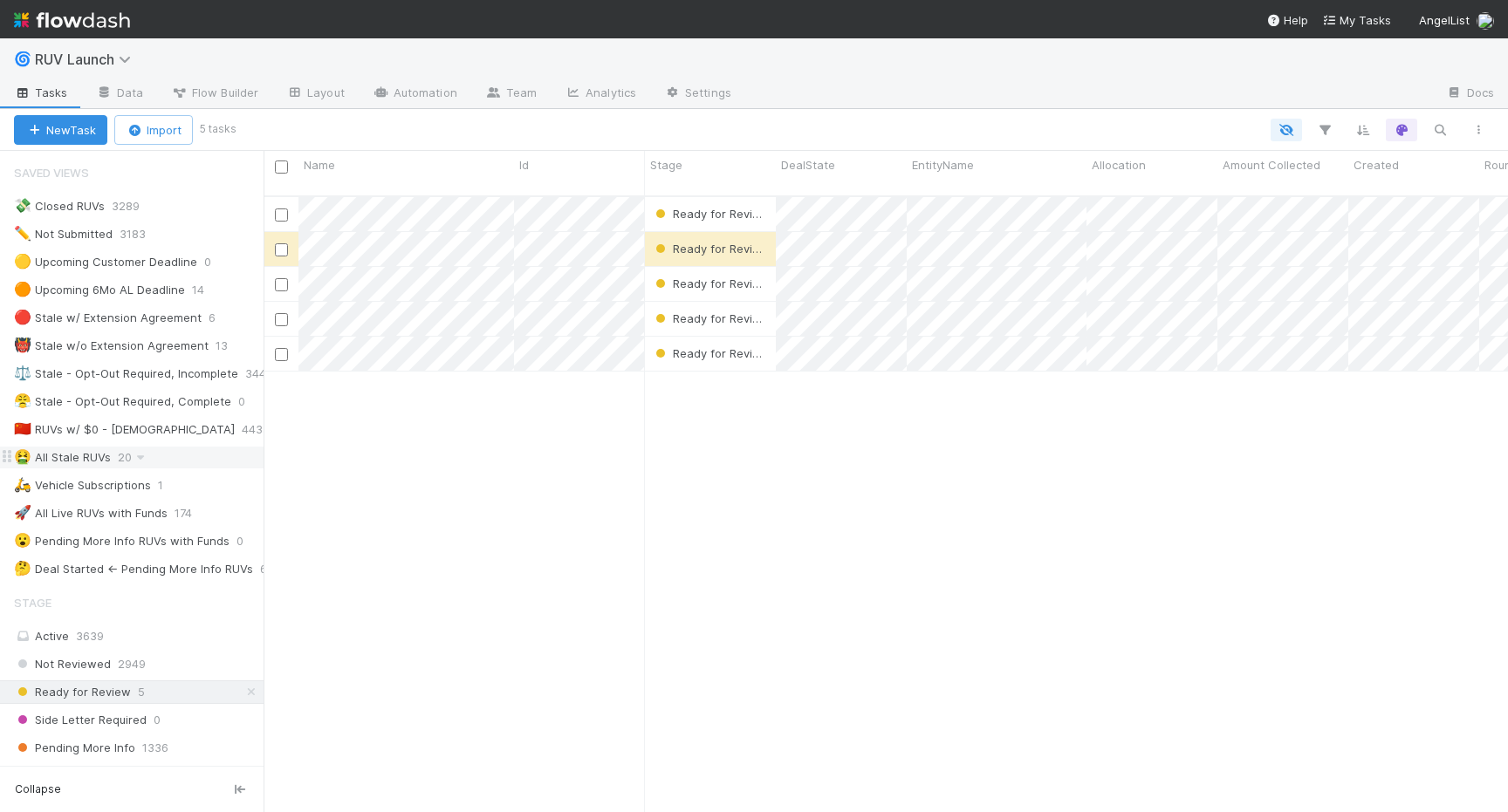
scroll to position [363, 0]
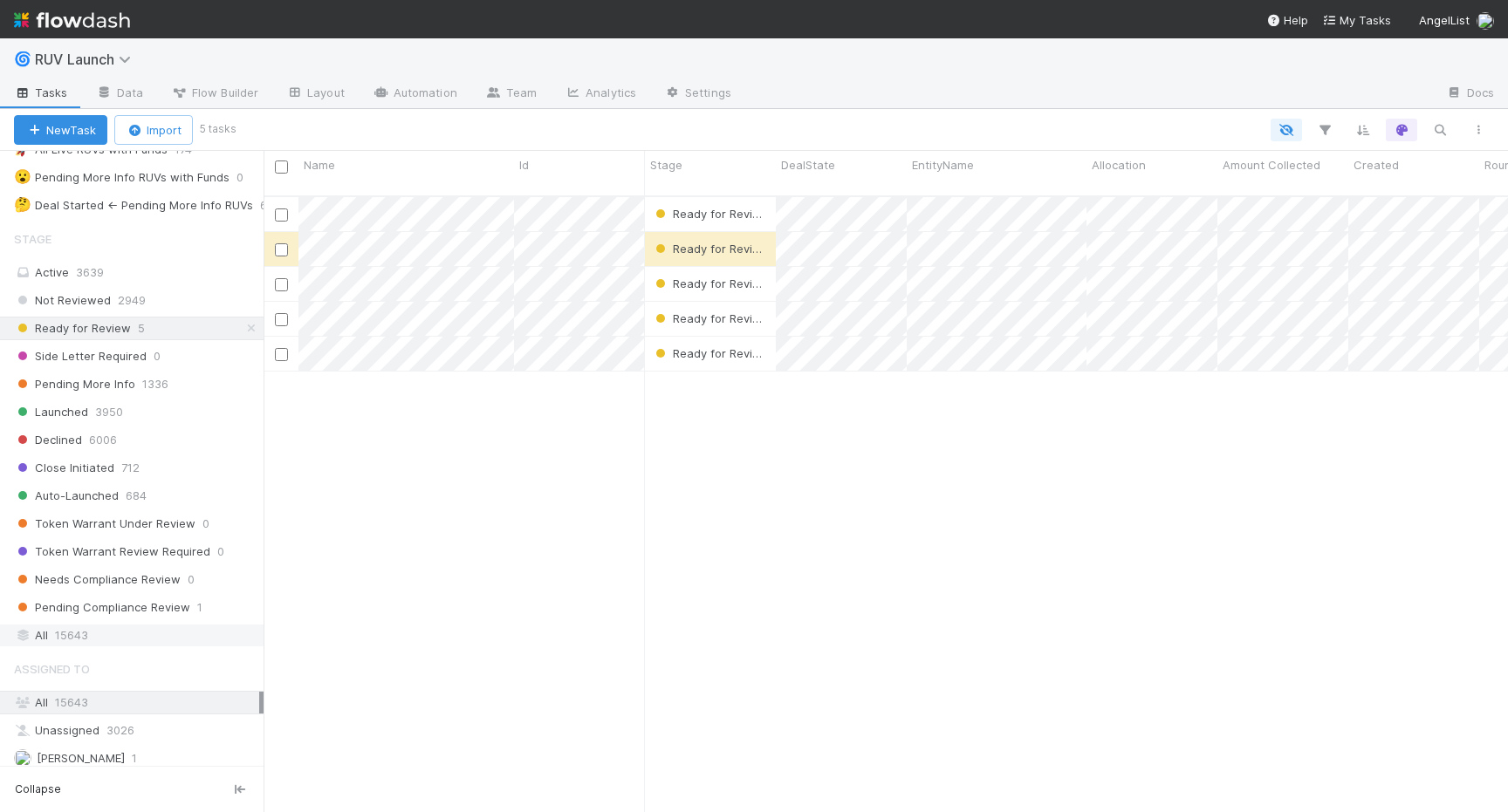
click at [45, 627] on div "All 15643" at bounding box center [136, 635] width 245 height 21
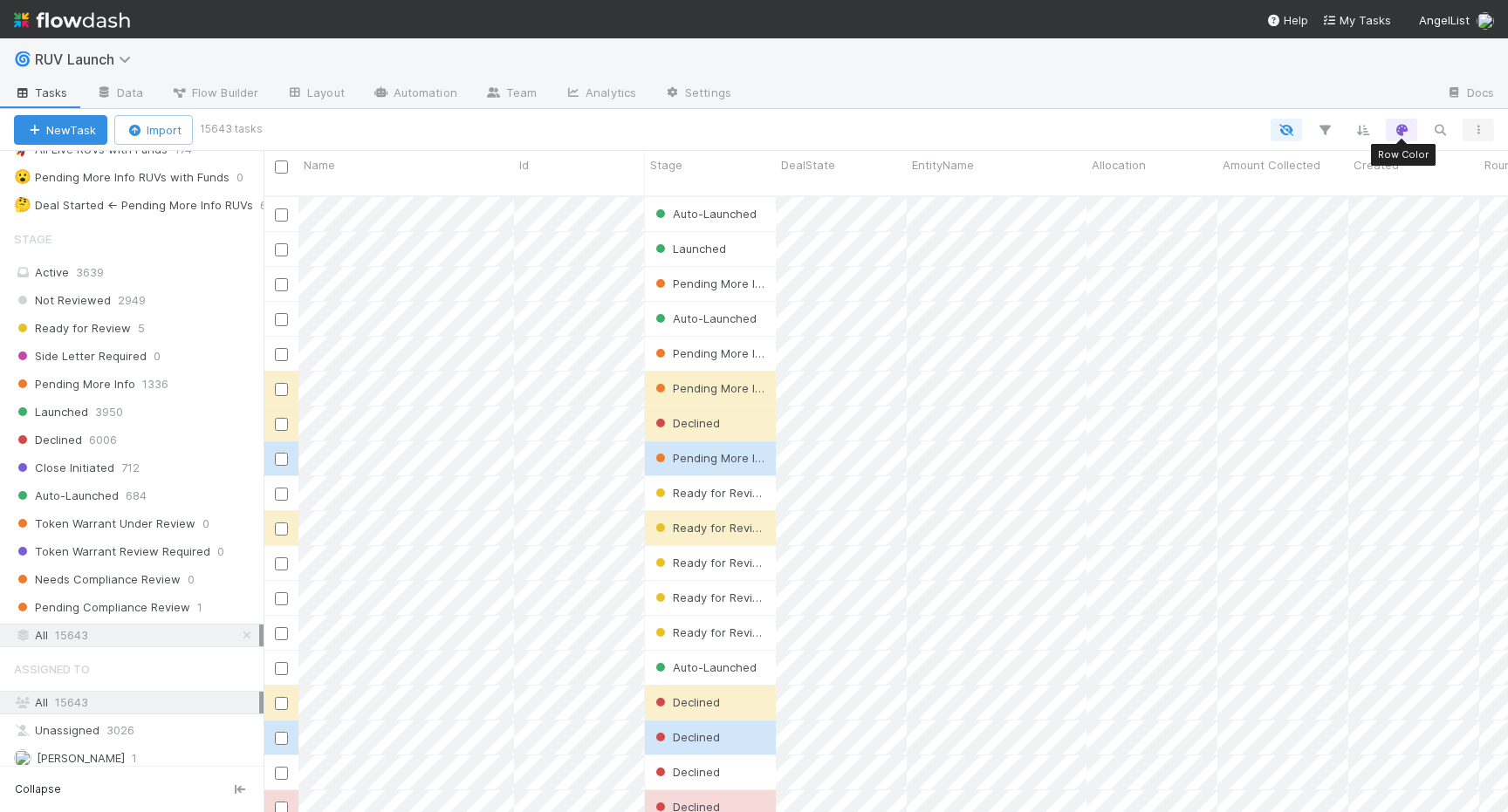
scroll to position [630, 1244]
click at [1446, 130] on icon "button" at bounding box center [1440, 130] width 18 height 16
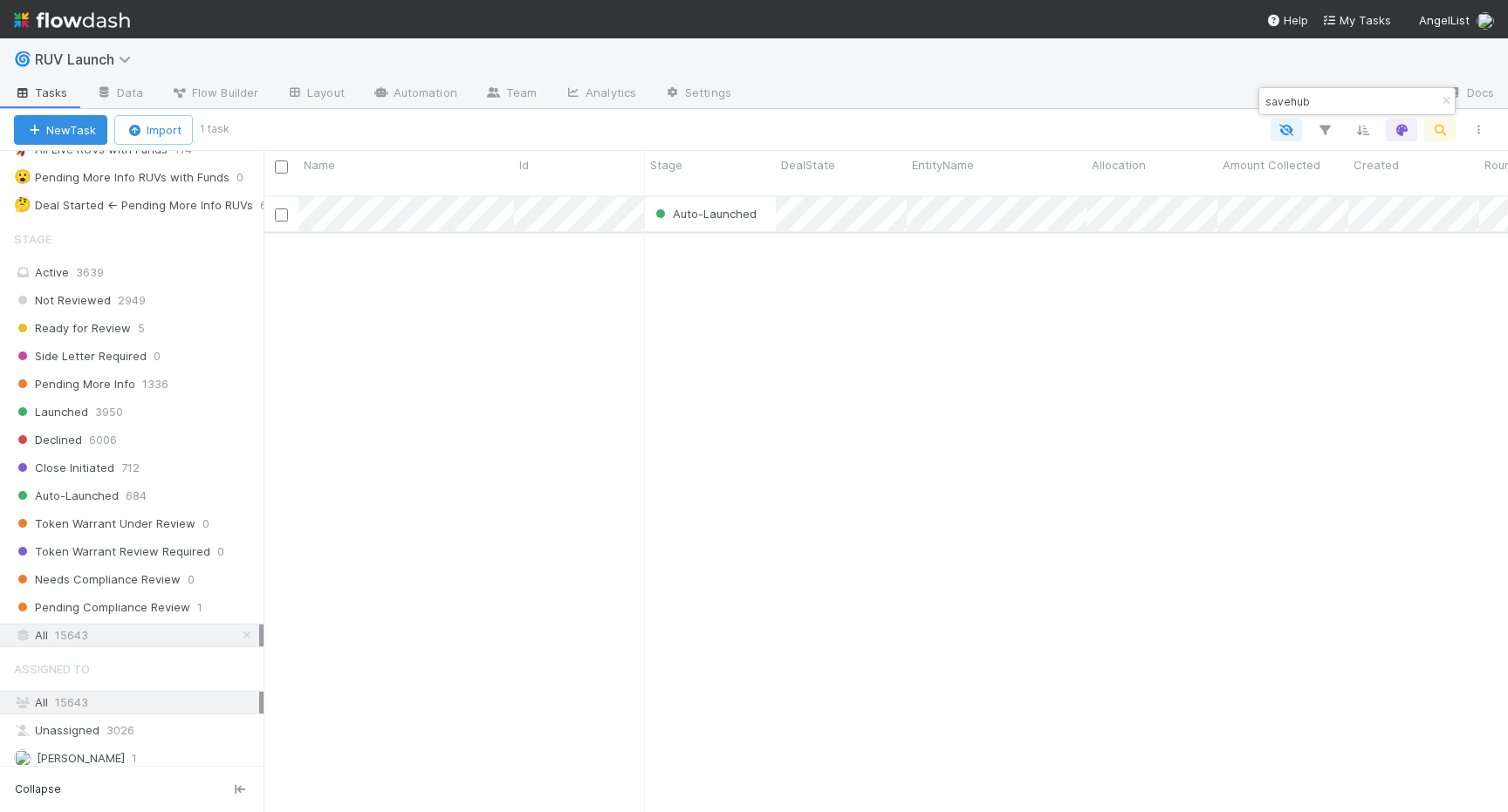
type input "savehub"
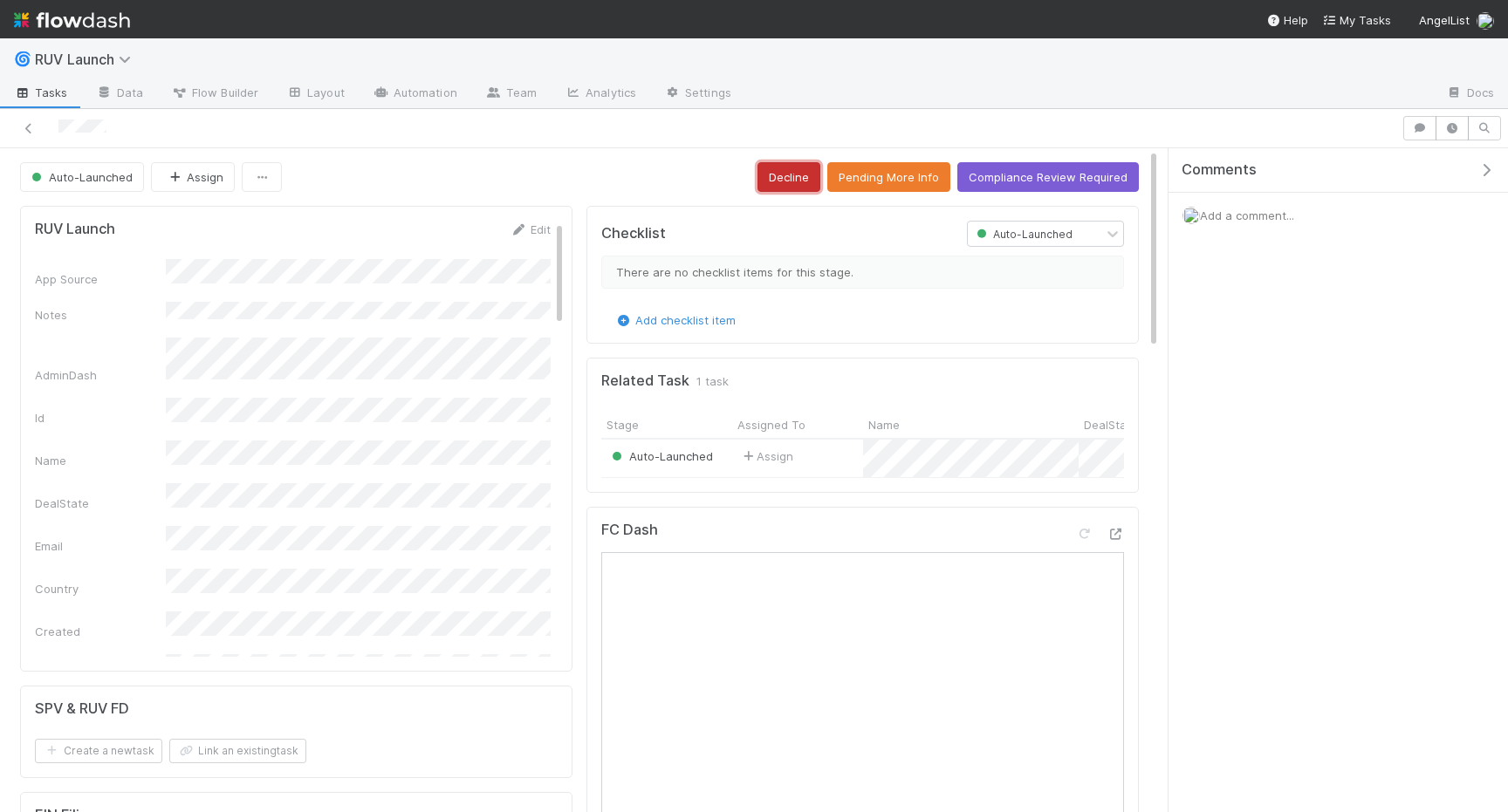
click at [797, 173] on button "Decline" at bounding box center [788, 178] width 63 height 30
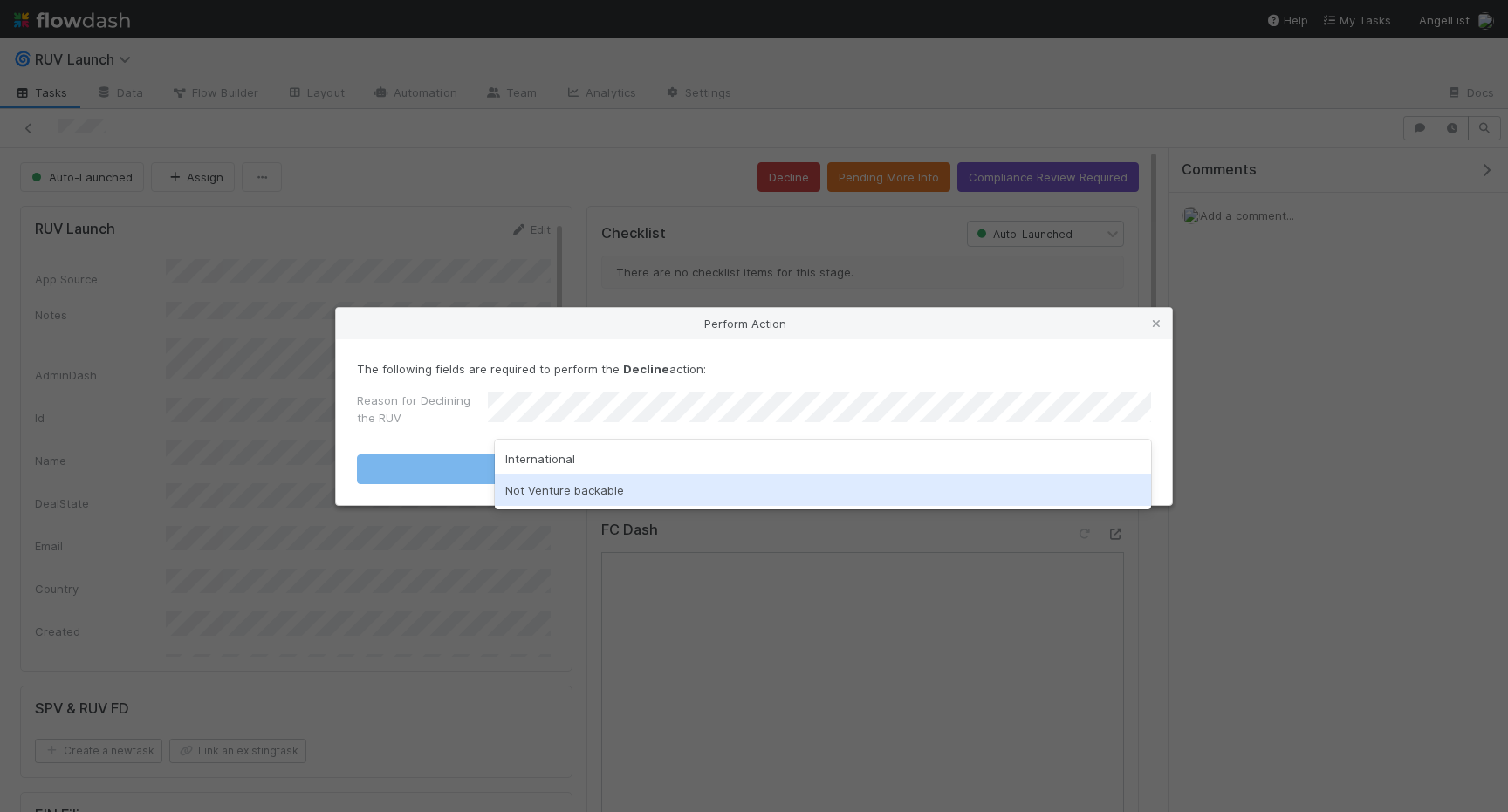
click at [610, 489] on div "Not Venture backable" at bounding box center [823, 491] width 656 height 32
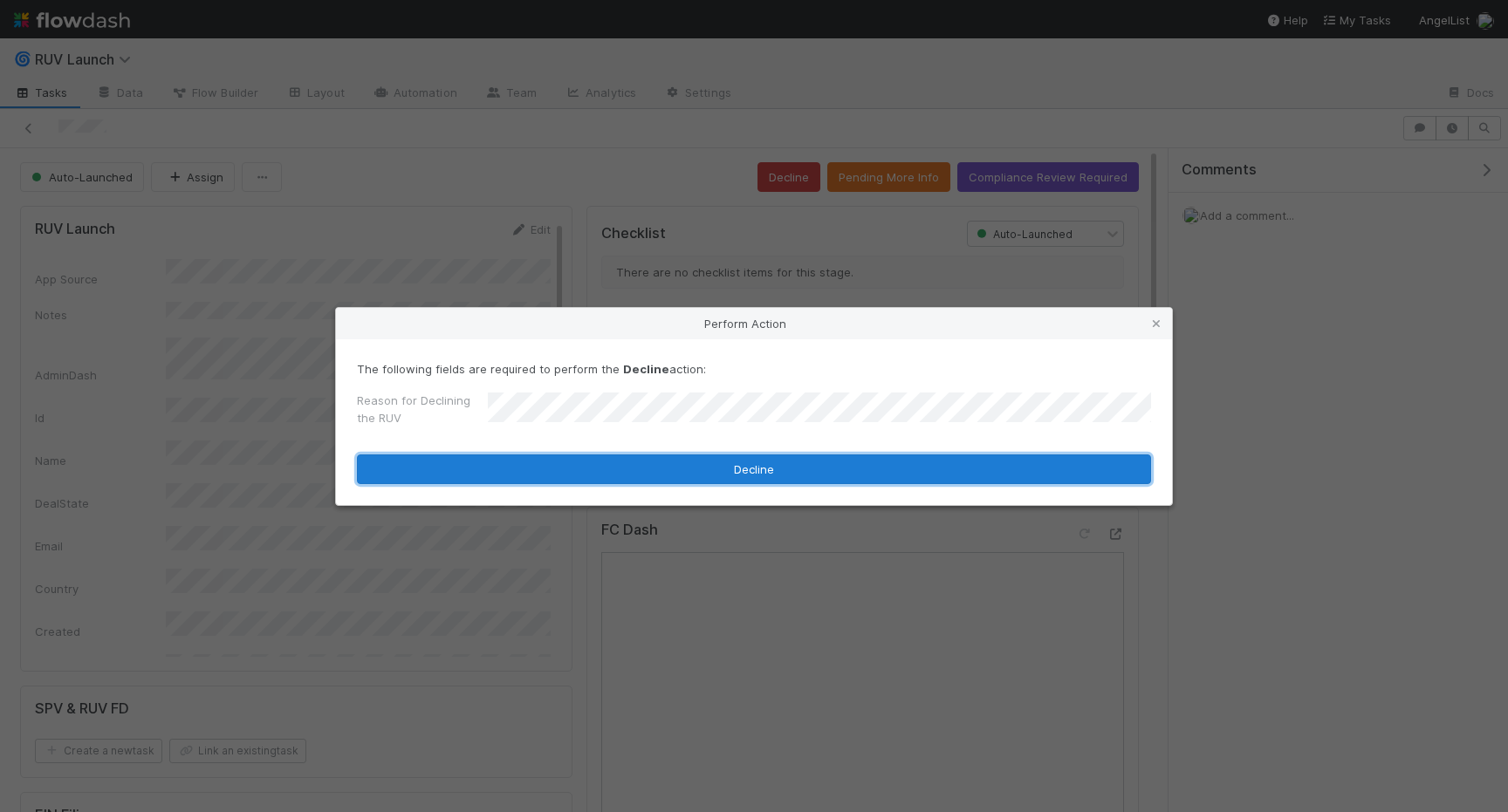
click at [591, 471] on button "Decline" at bounding box center [754, 469] width 795 height 30
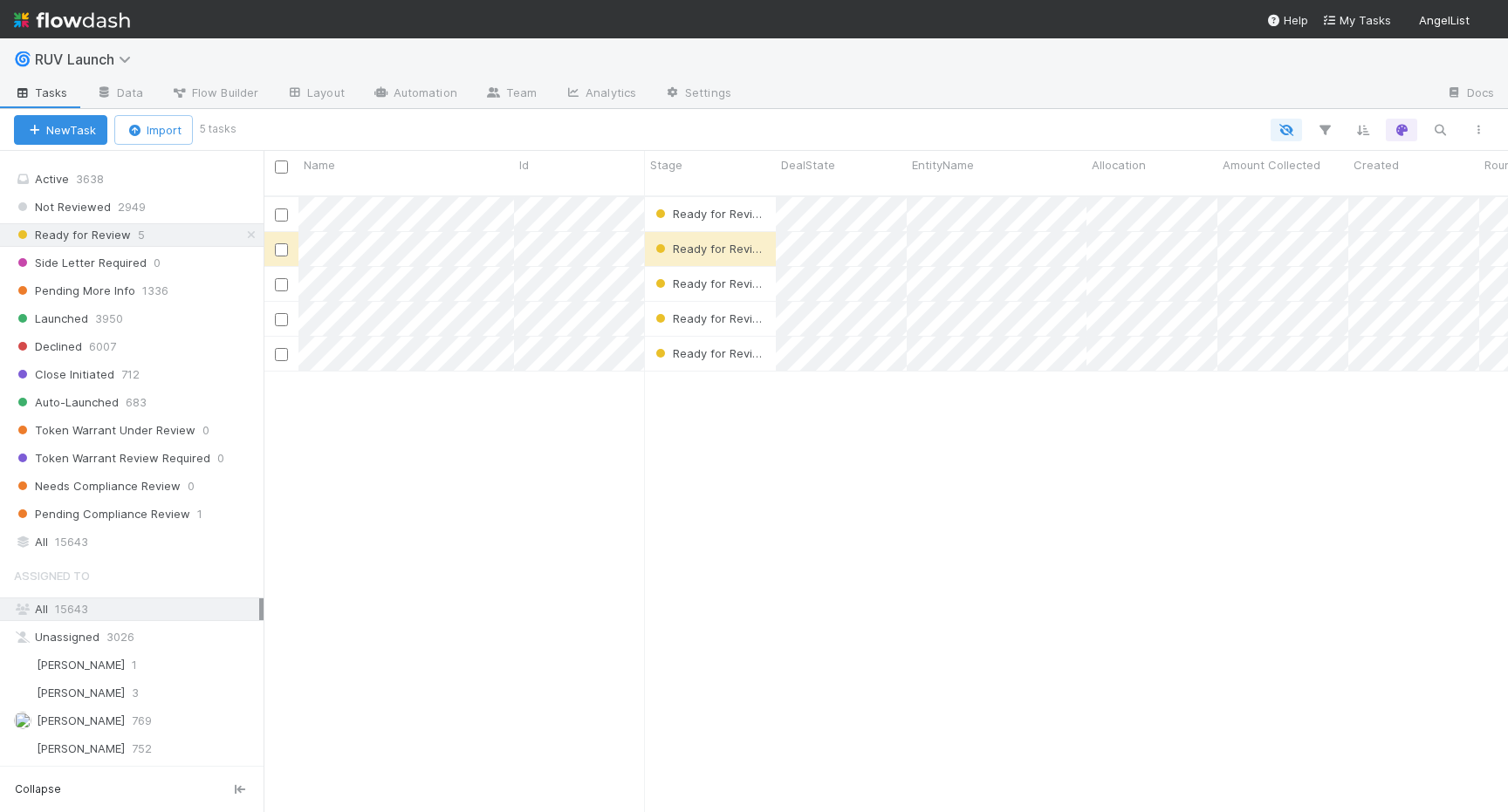
scroll to position [480, 0]
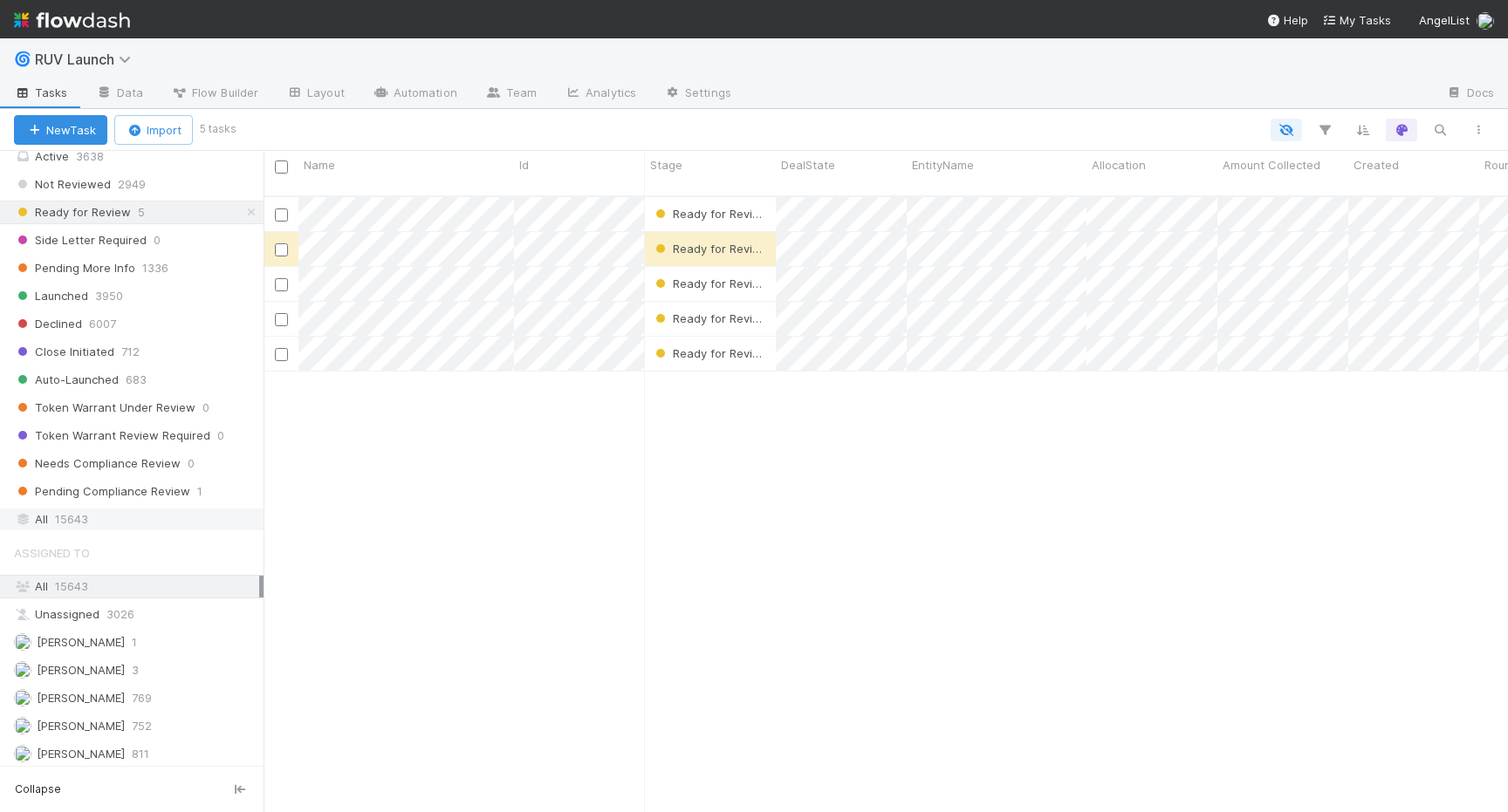
click at [65, 530] on span "15643" at bounding box center [71, 519] width 33 height 21
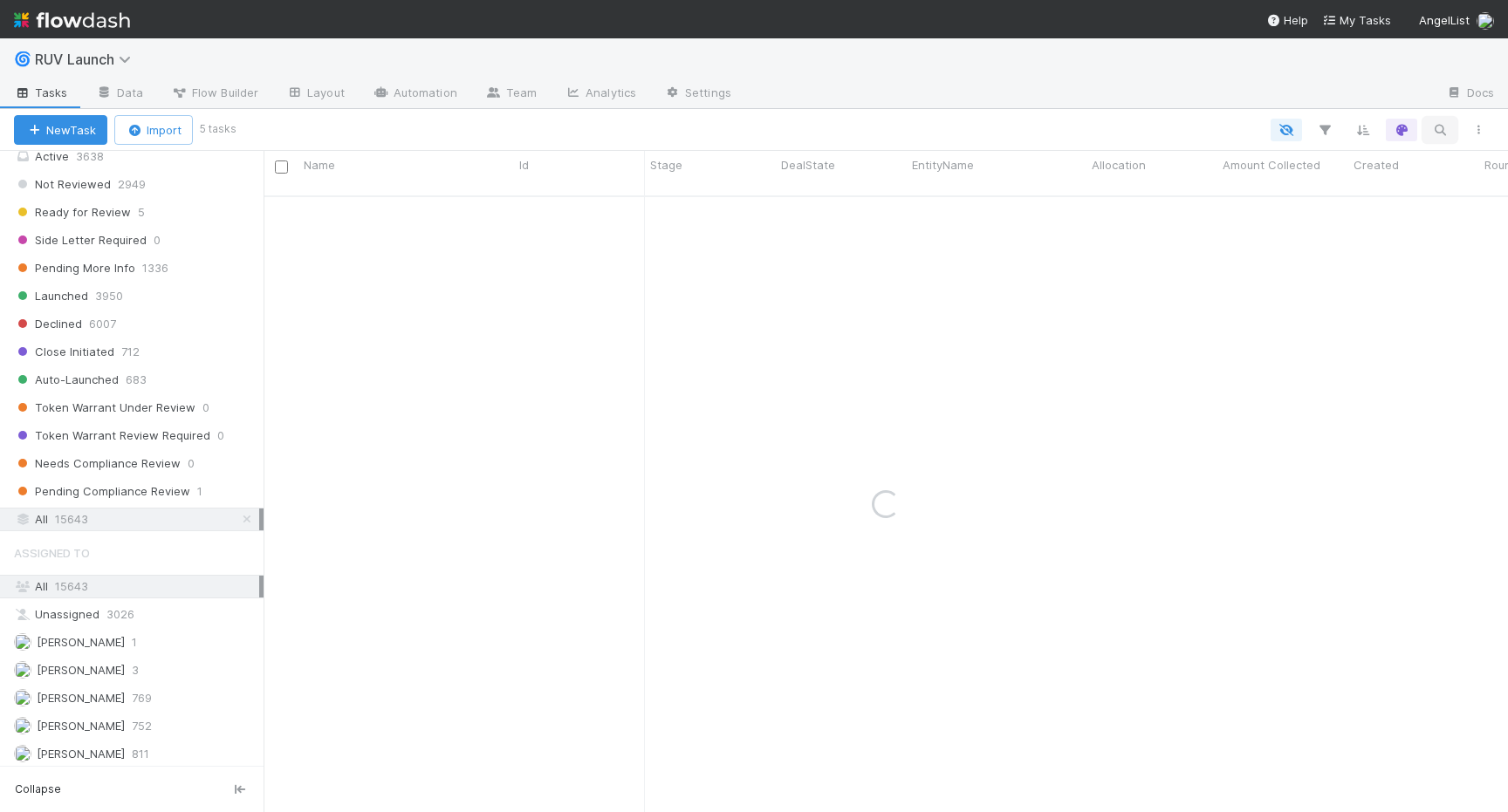
click at [1433, 135] on icon "button" at bounding box center [1440, 130] width 18 height 16
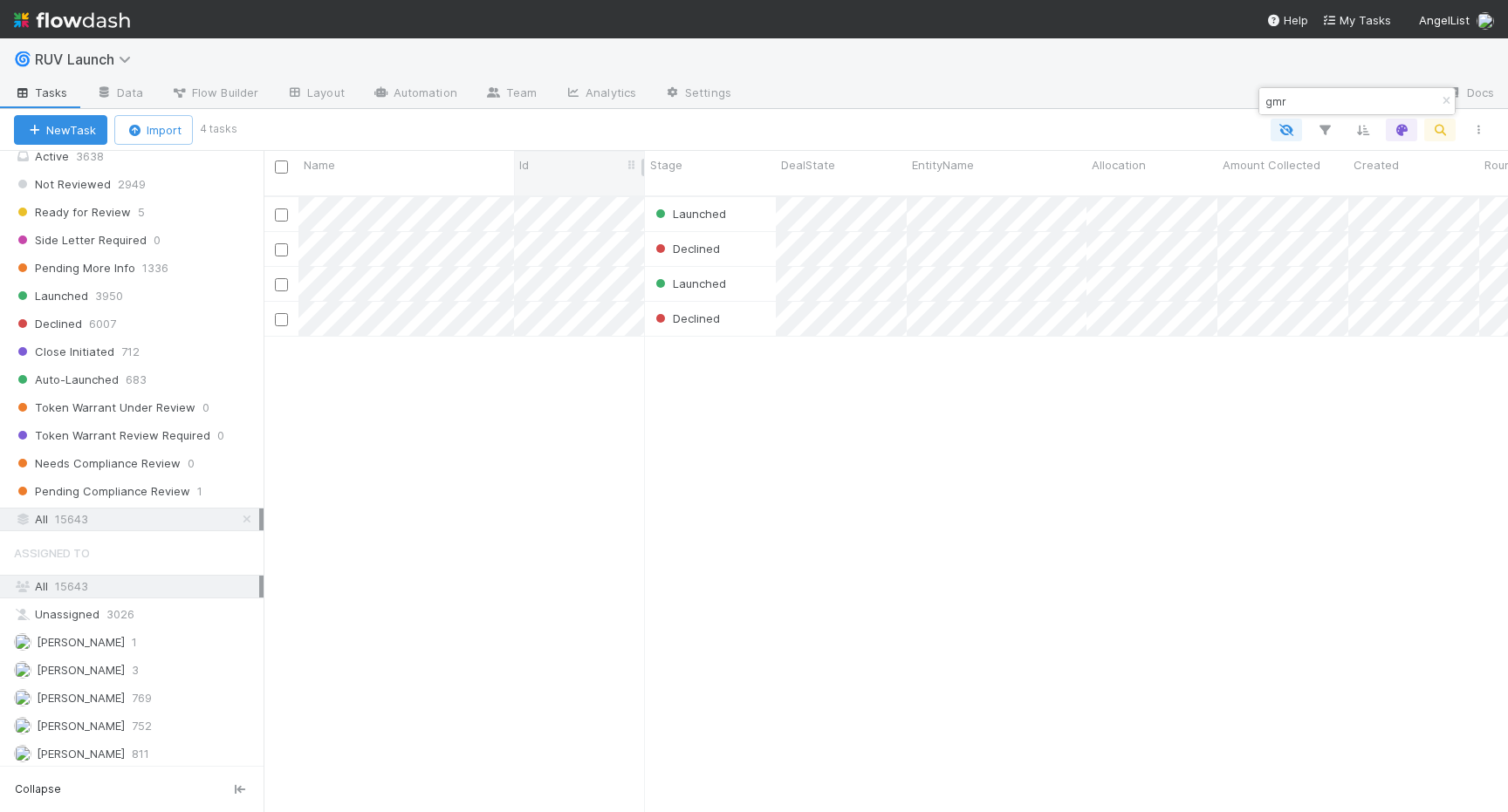
scroll to position [630, 1244]
type input "gmr"
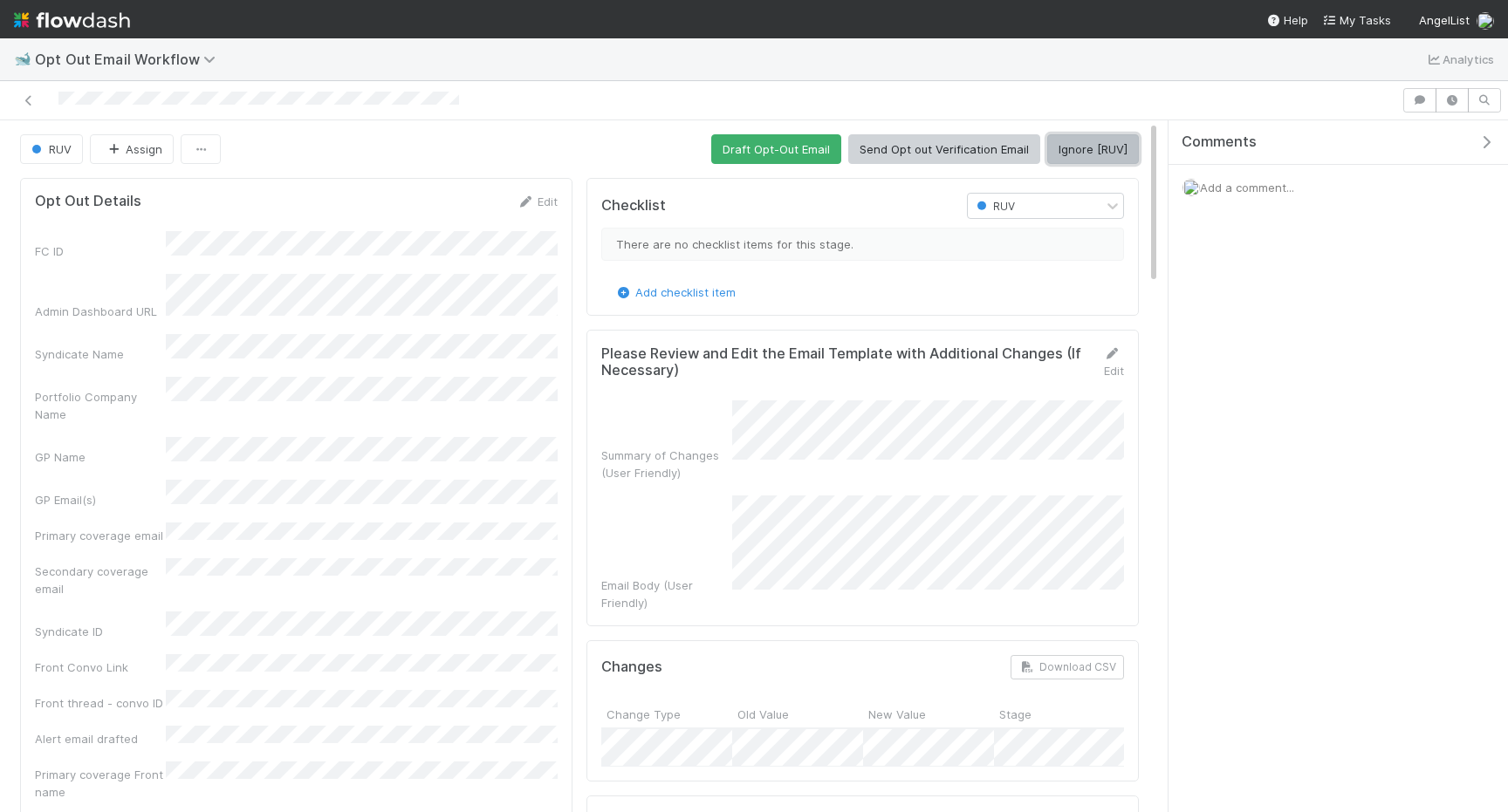
click at [1085, 155] on button "Ignore [RUV]" at bounding box center [1093, 150] width 92 height 30
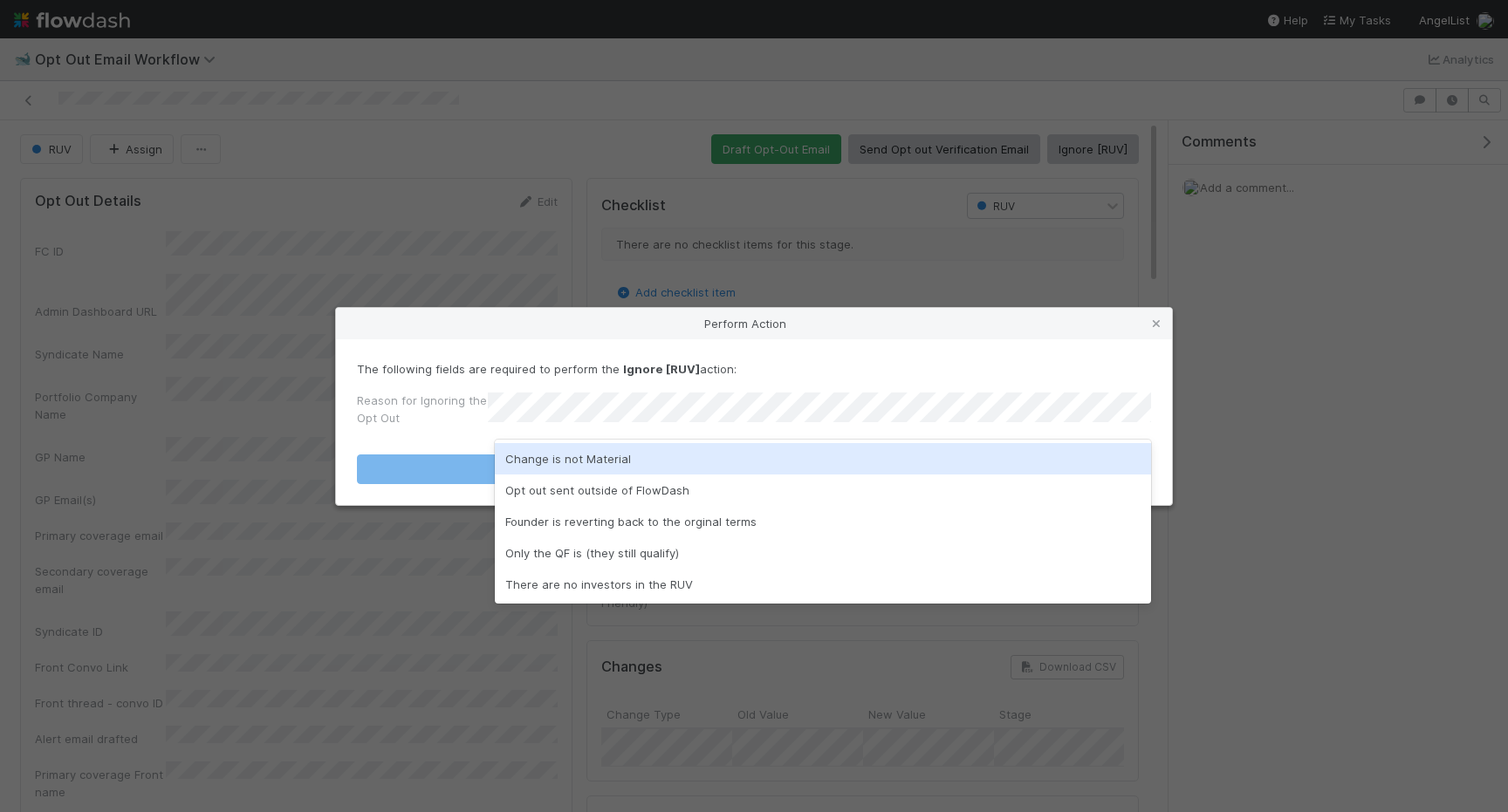
click at [669, 445] on div "Change is not Material" at bounding box center [823, 459] width 656 height 32
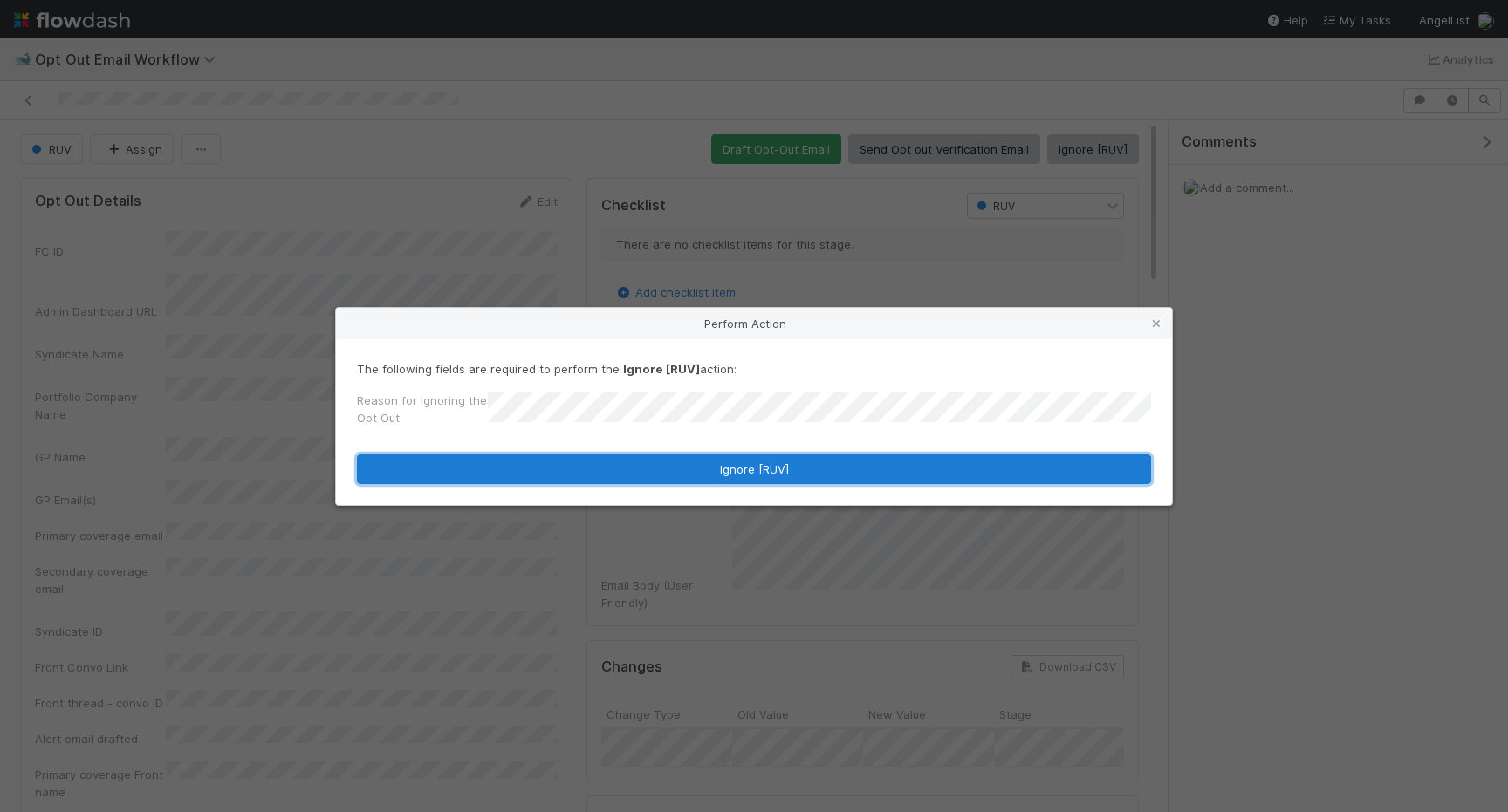
click at [669, 462] on button "Ignore [RUV]" at bounding box center [754, 469] width 795 height 30
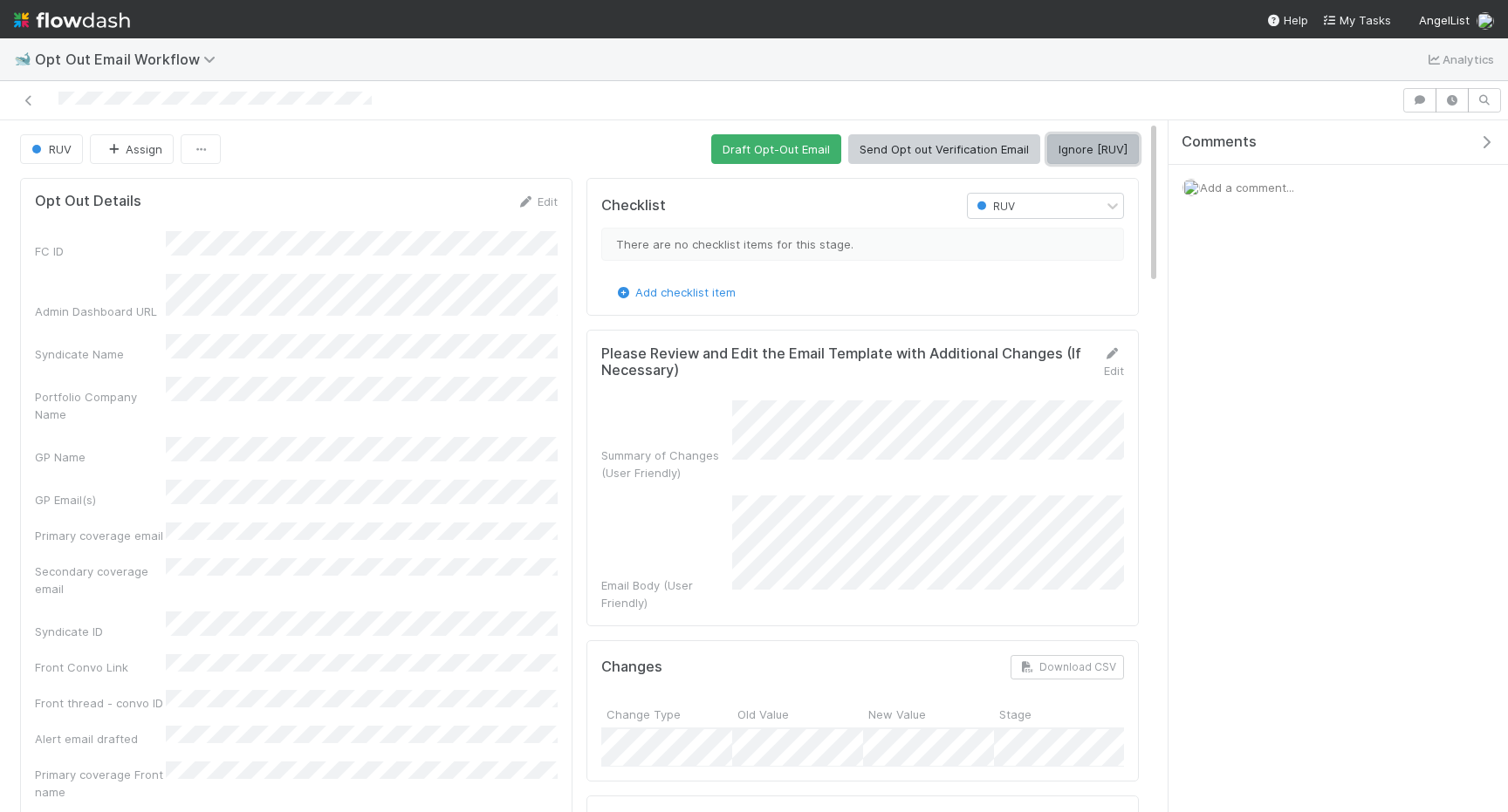
click at [1085, 150] on button "Ignore [RUV]" at bounding box center [1093, 150] width 92 height 30
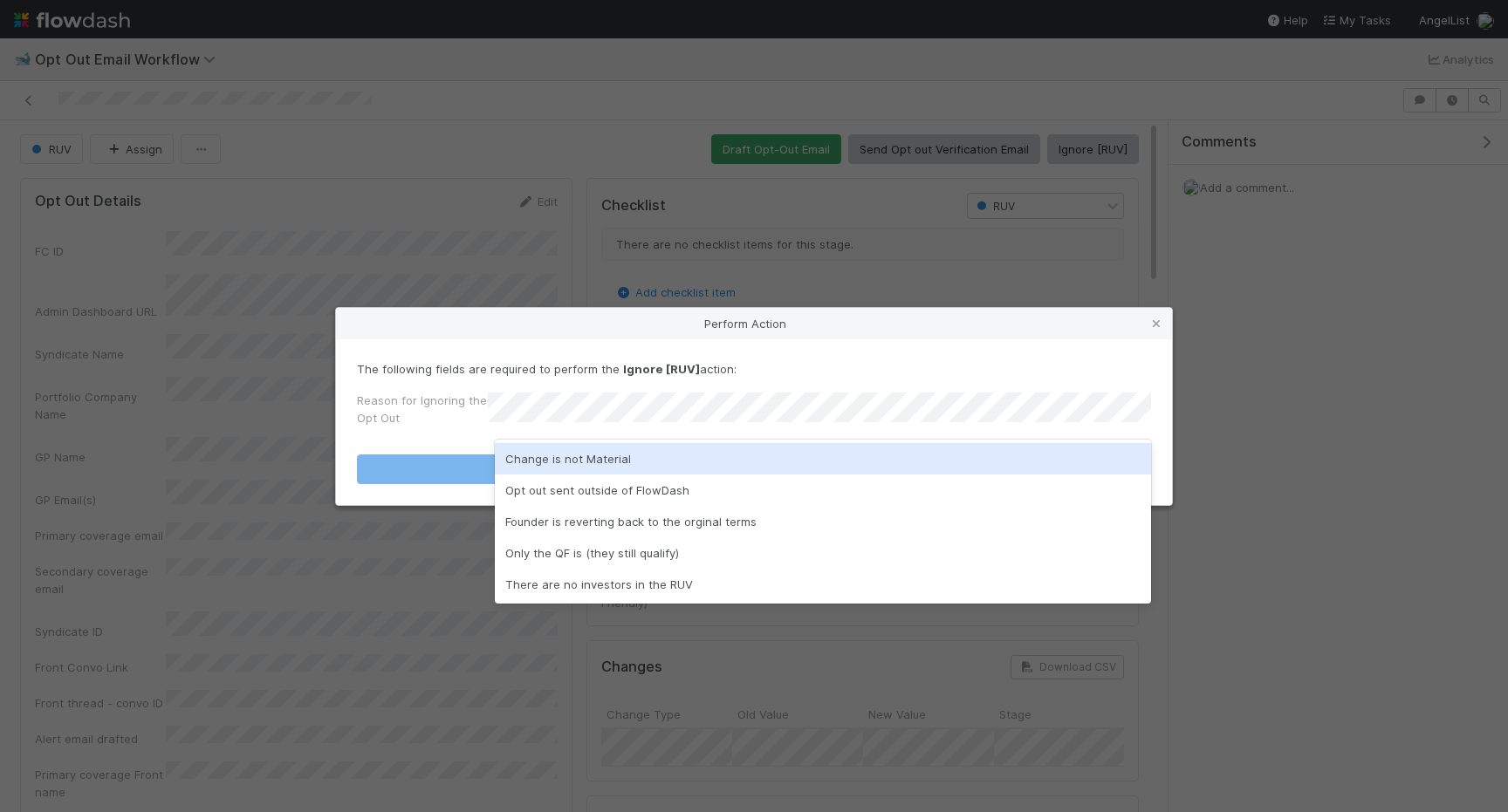
click at [652, 467] on div "Change is not Material" at bounding box center [823, 459] width 656 height 32
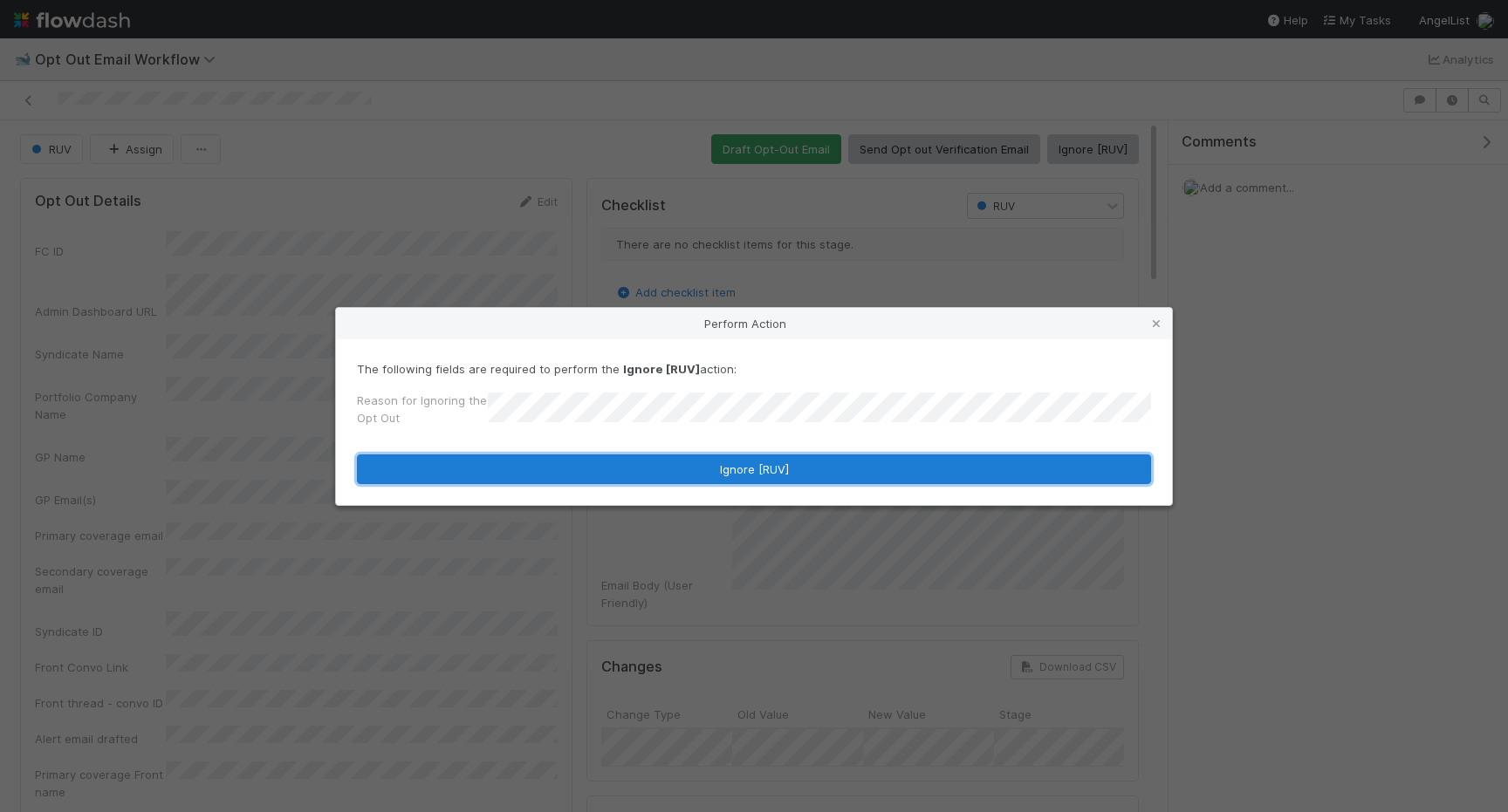
click at [652, 468] on button "Ignore [RUV]" at bounding box center [754, 469] width 795 height 30
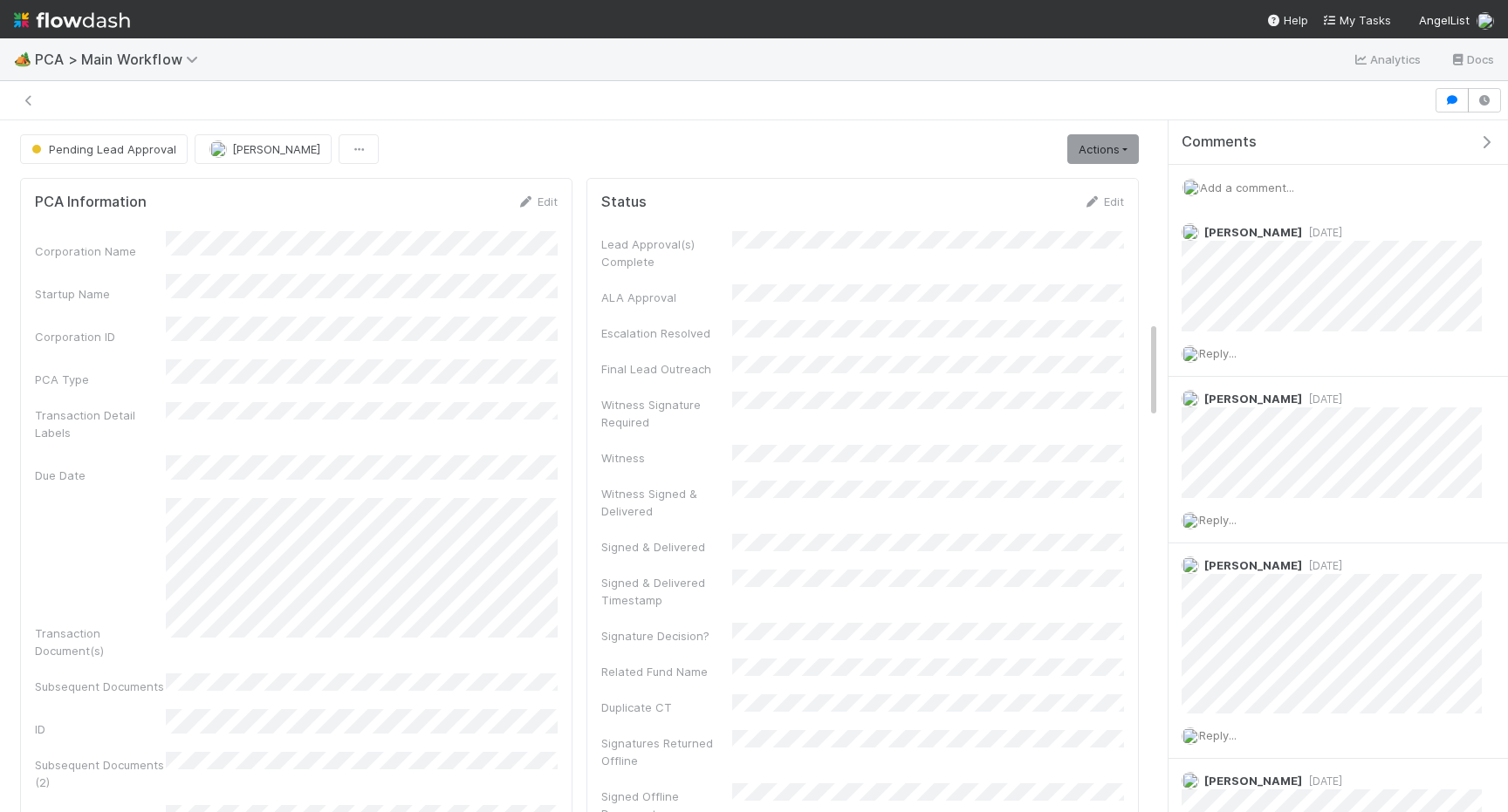
scroll to position [1413, 0]
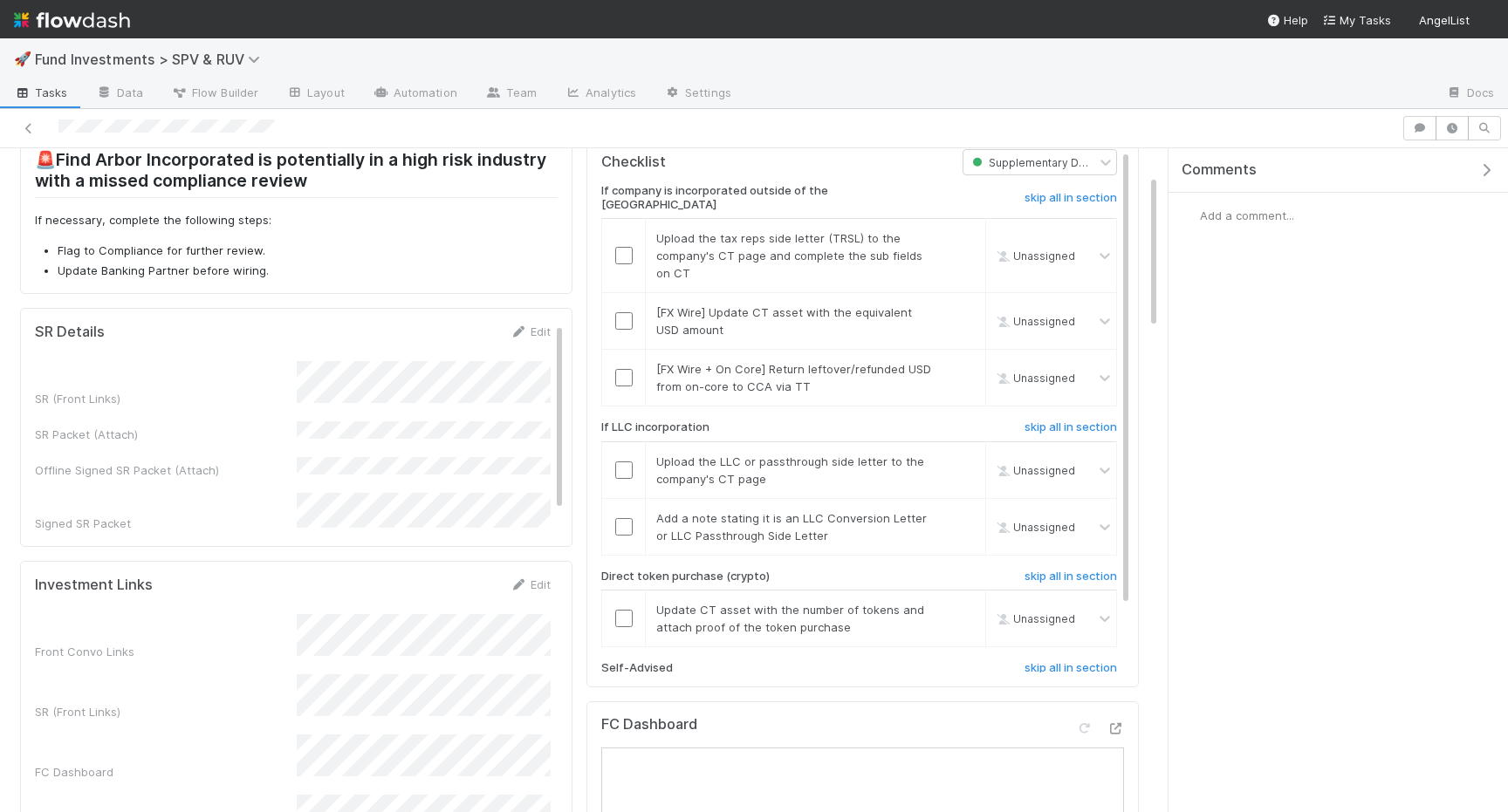
scroll to position [116, 0]
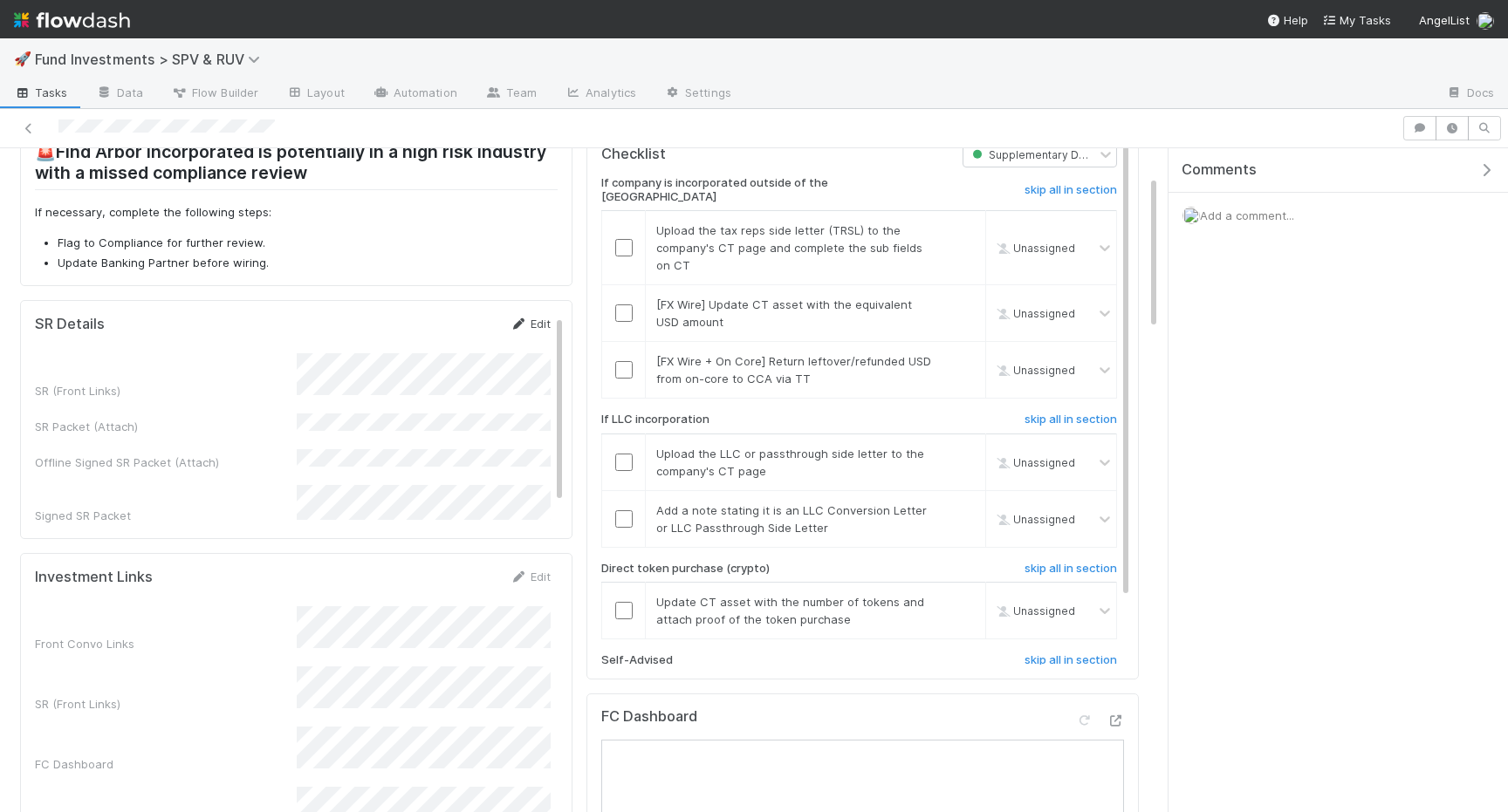
click at [534, 325] on link "Edit" at bounding box center [530, 323] width 41 height 14
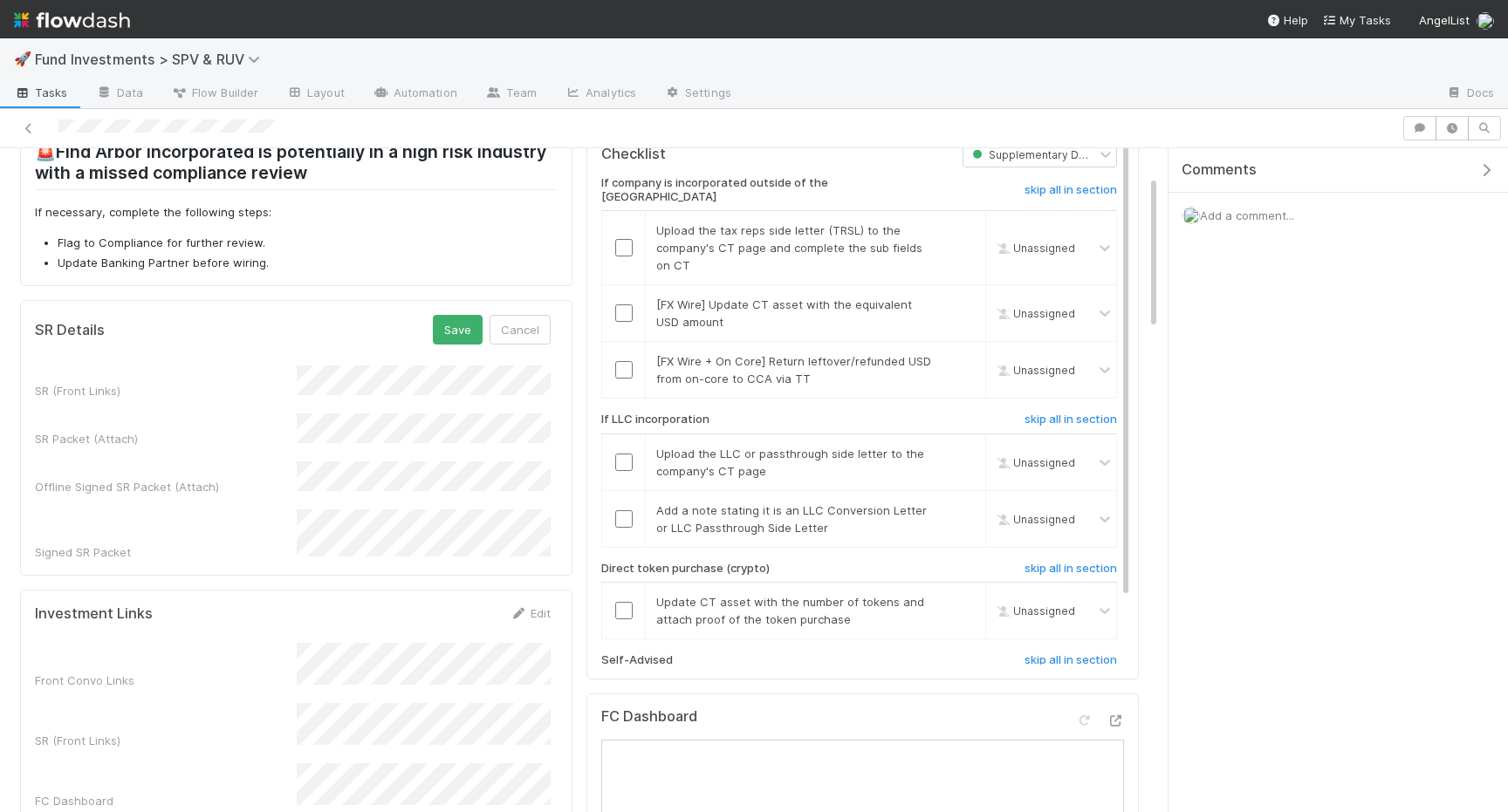
scroll to position [0, 0]
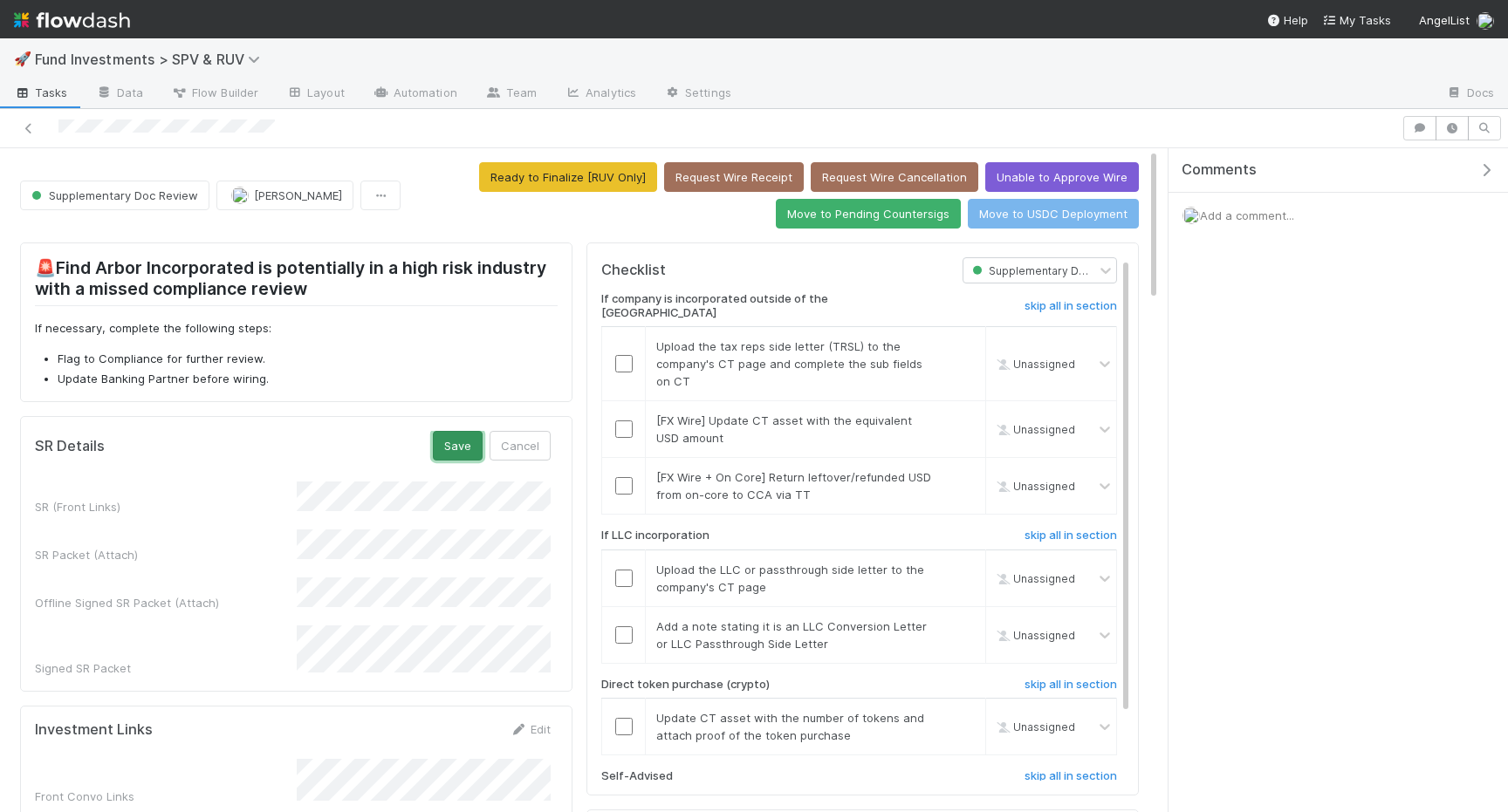
click at [453, 449] on button "Save" at bounding box center [457, 446] width 50 height 30
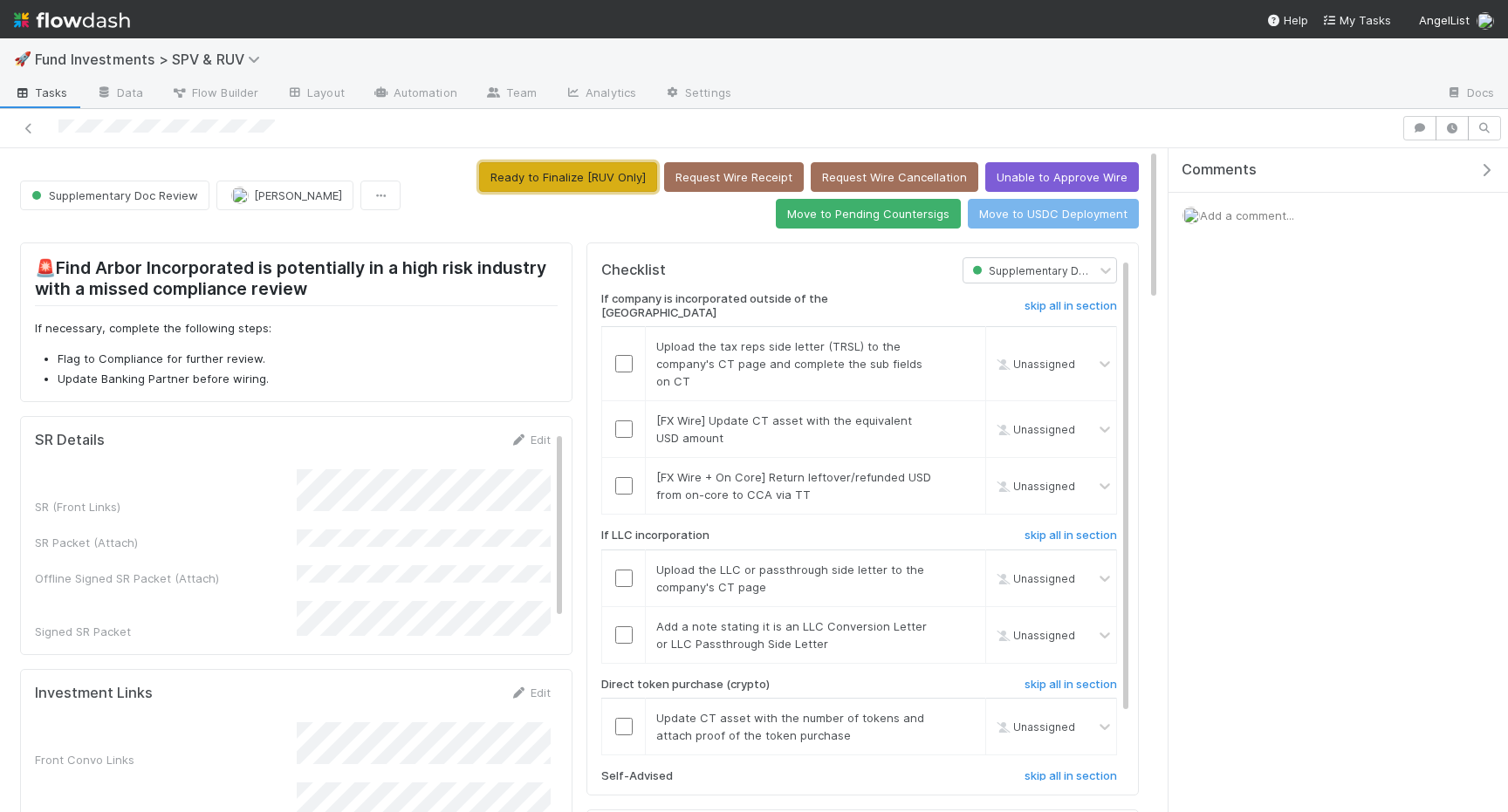
click at [553, 179] on button "Ready to Finalize [RUV Only]" at bounding box center [568, 178] width 178 height 30
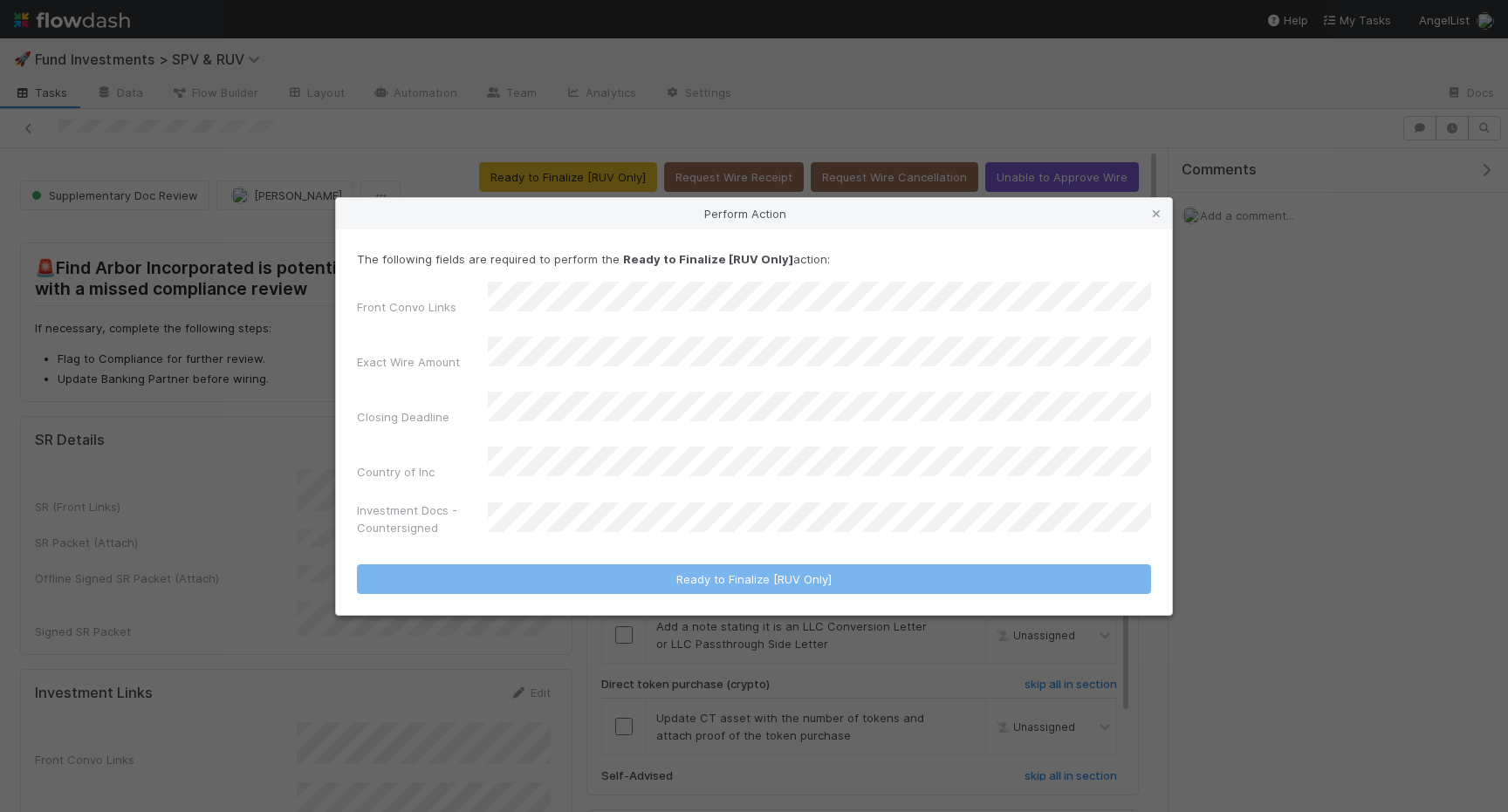
click at [567, 523] on form "The following fields are required to perform the Ready to Finalize [RUV Only] a…" at bounding box center [754, 422] width 795 height 344
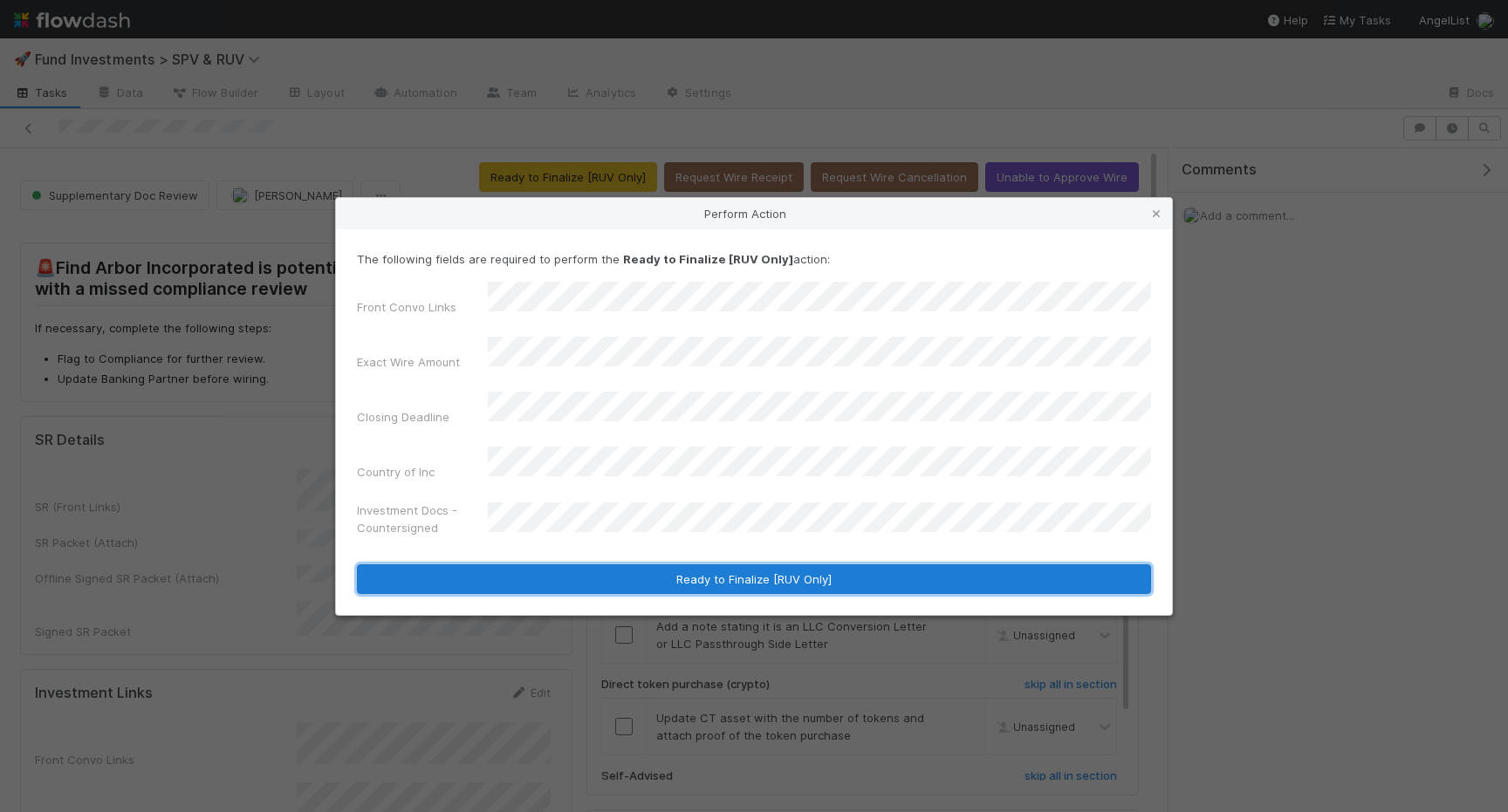
click at [559, 564] on button "Ready to Finalize [RUV Only]" at bounding box center [754, 579] width 795 height 30
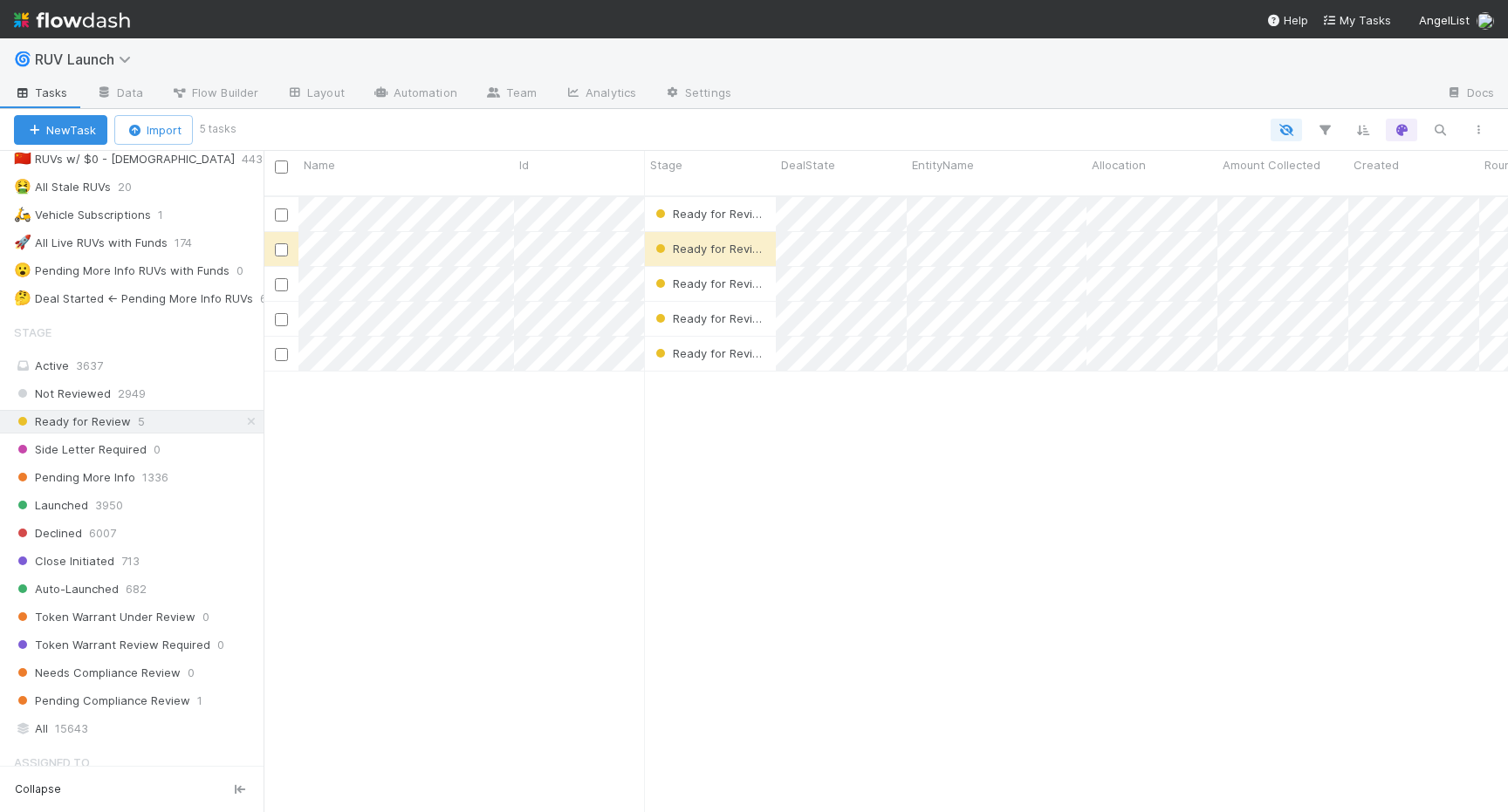
scroll to position [325, 0]
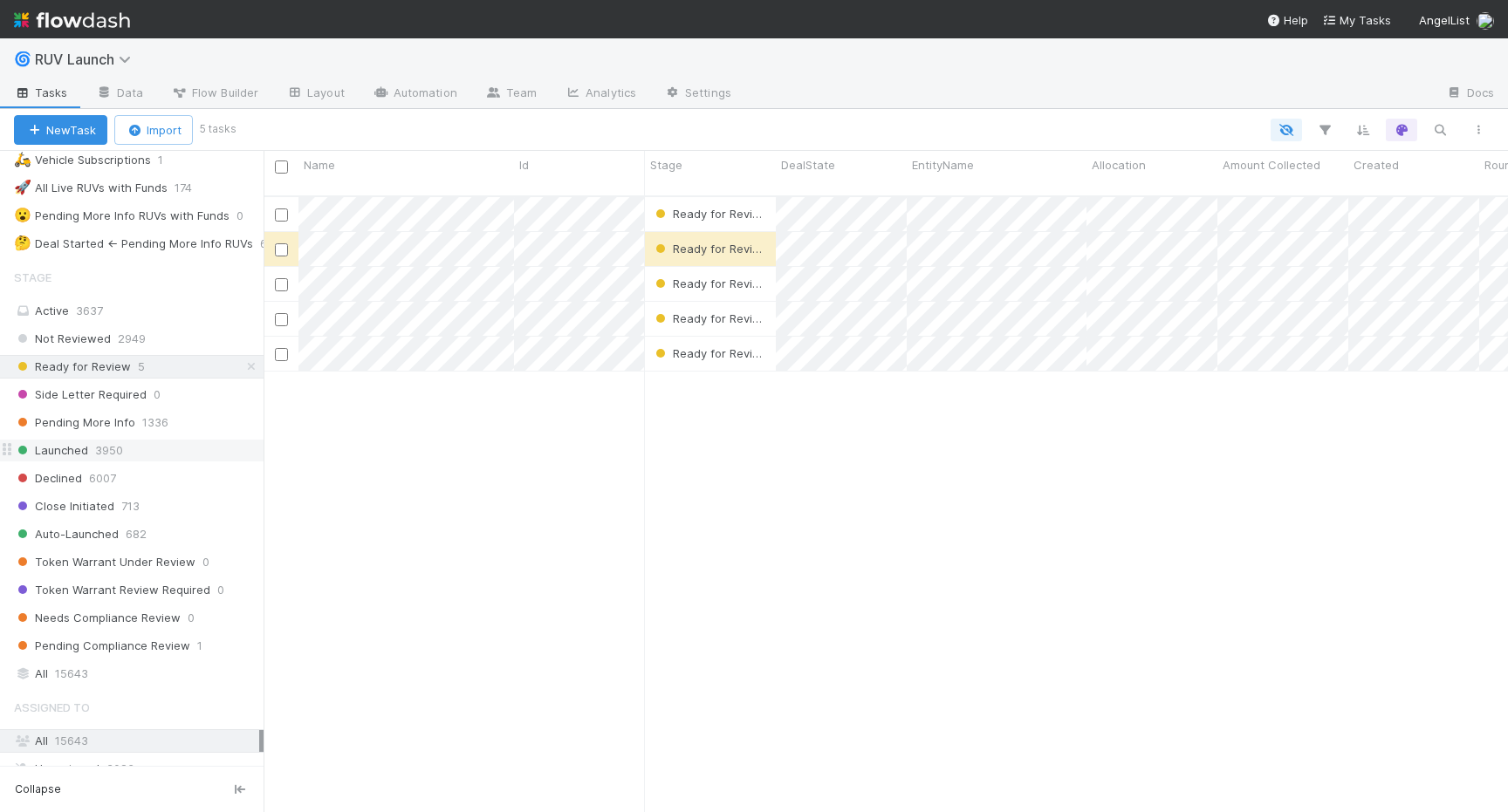
click at [99, 455] on span "3950" at bounding box center [109, 450] width 28 height 21
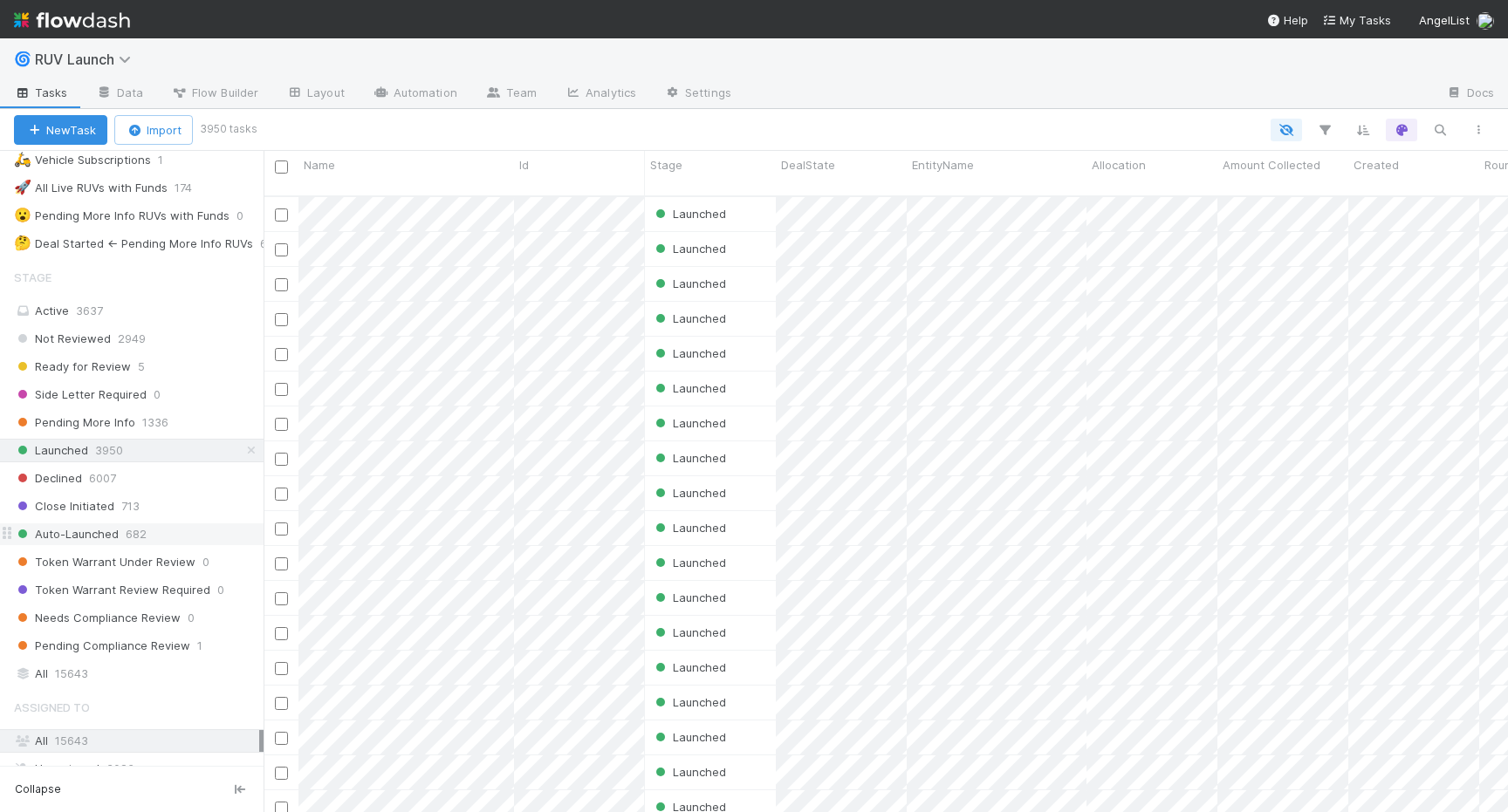
scroll to position [630, 1244]
click at [141, 529] on span "682" at bounding box center [136, 534] width 21 height 21
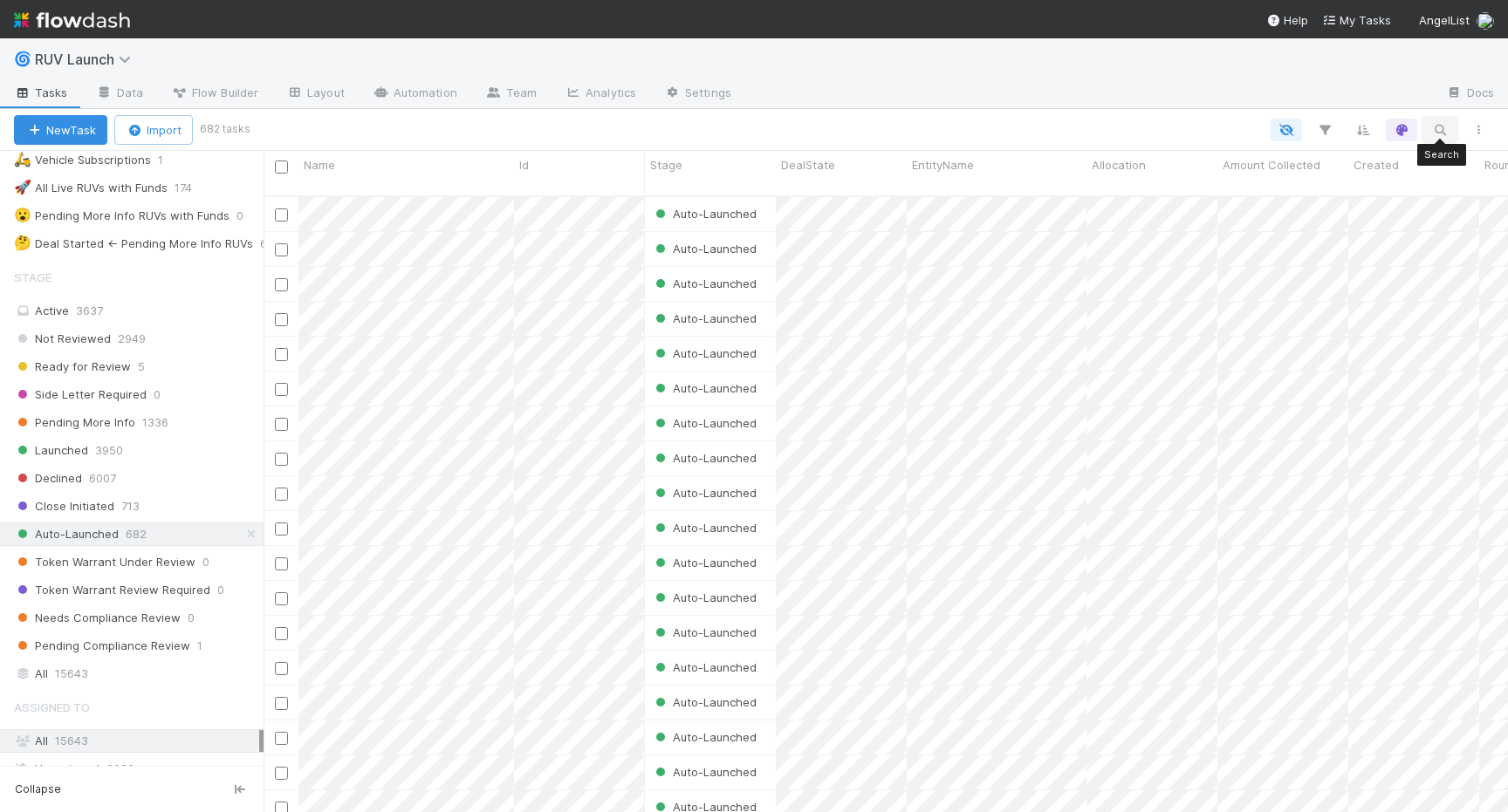
click at [1431, 127] on icon "button" at bounding box center [1440, 130] width 18 height 16
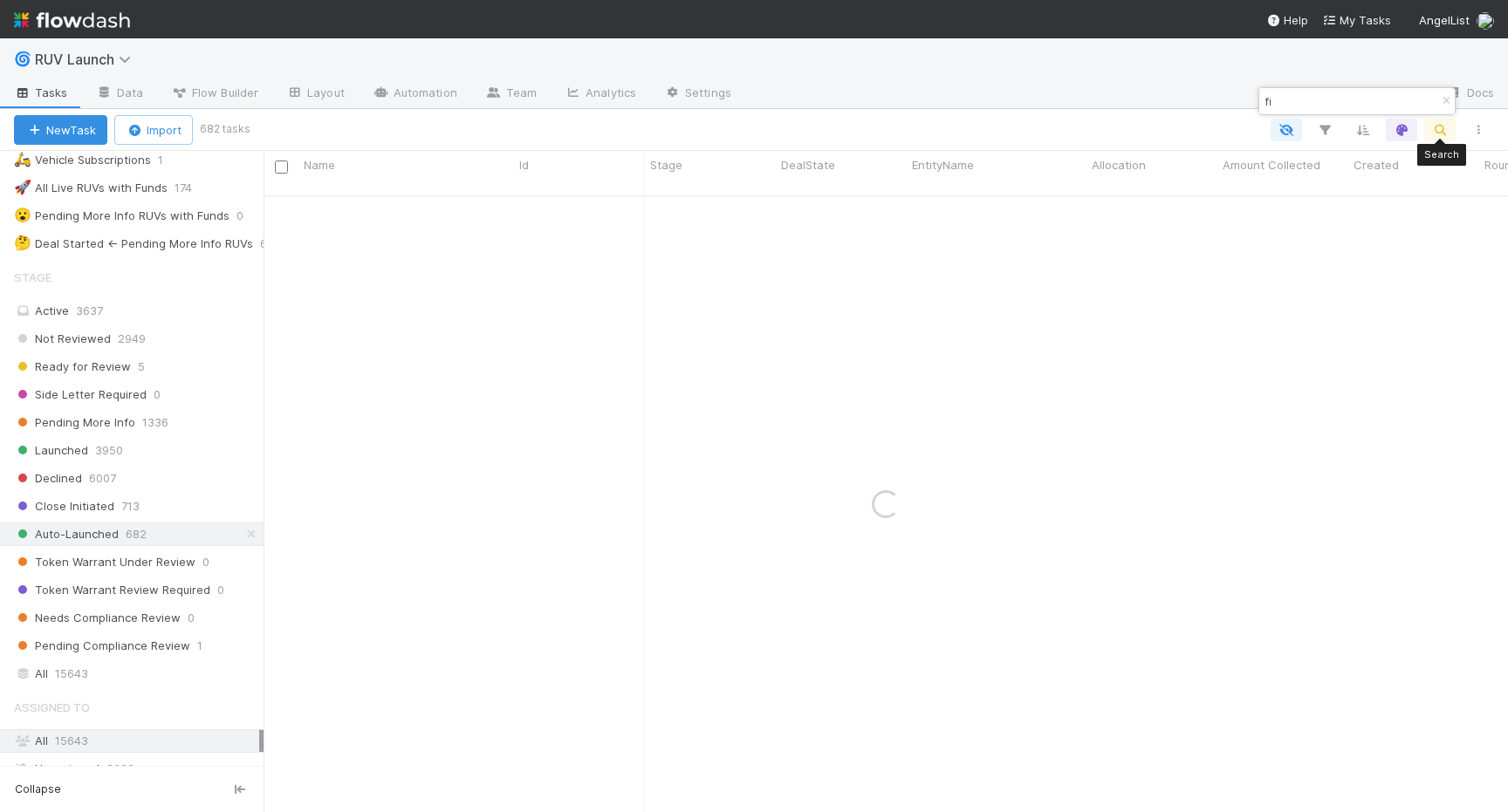
type input "f"
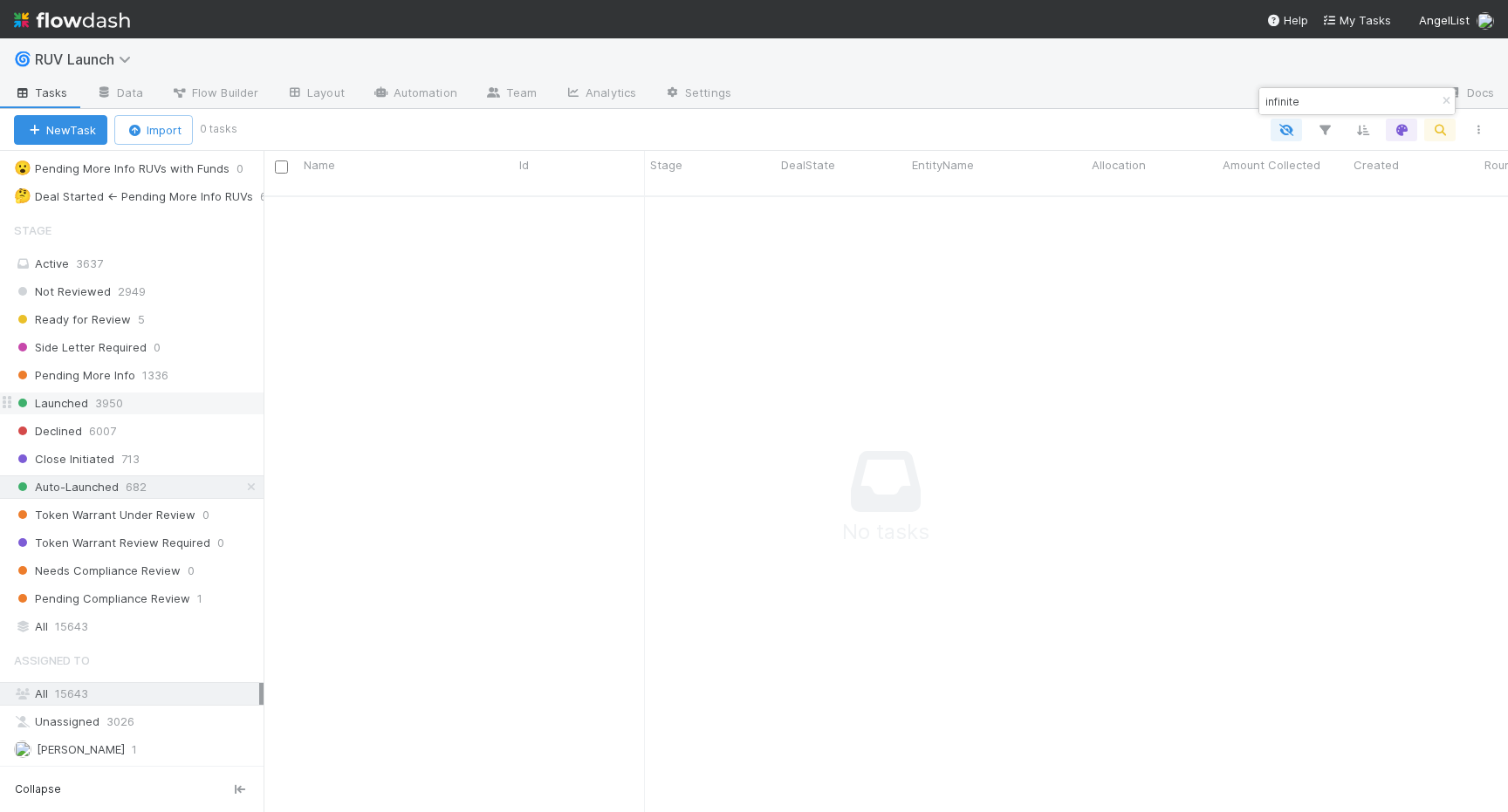
type input "infinite"
click at [84, 409] on span "Launched" at bounding box center [50, 403] width 74 height 21
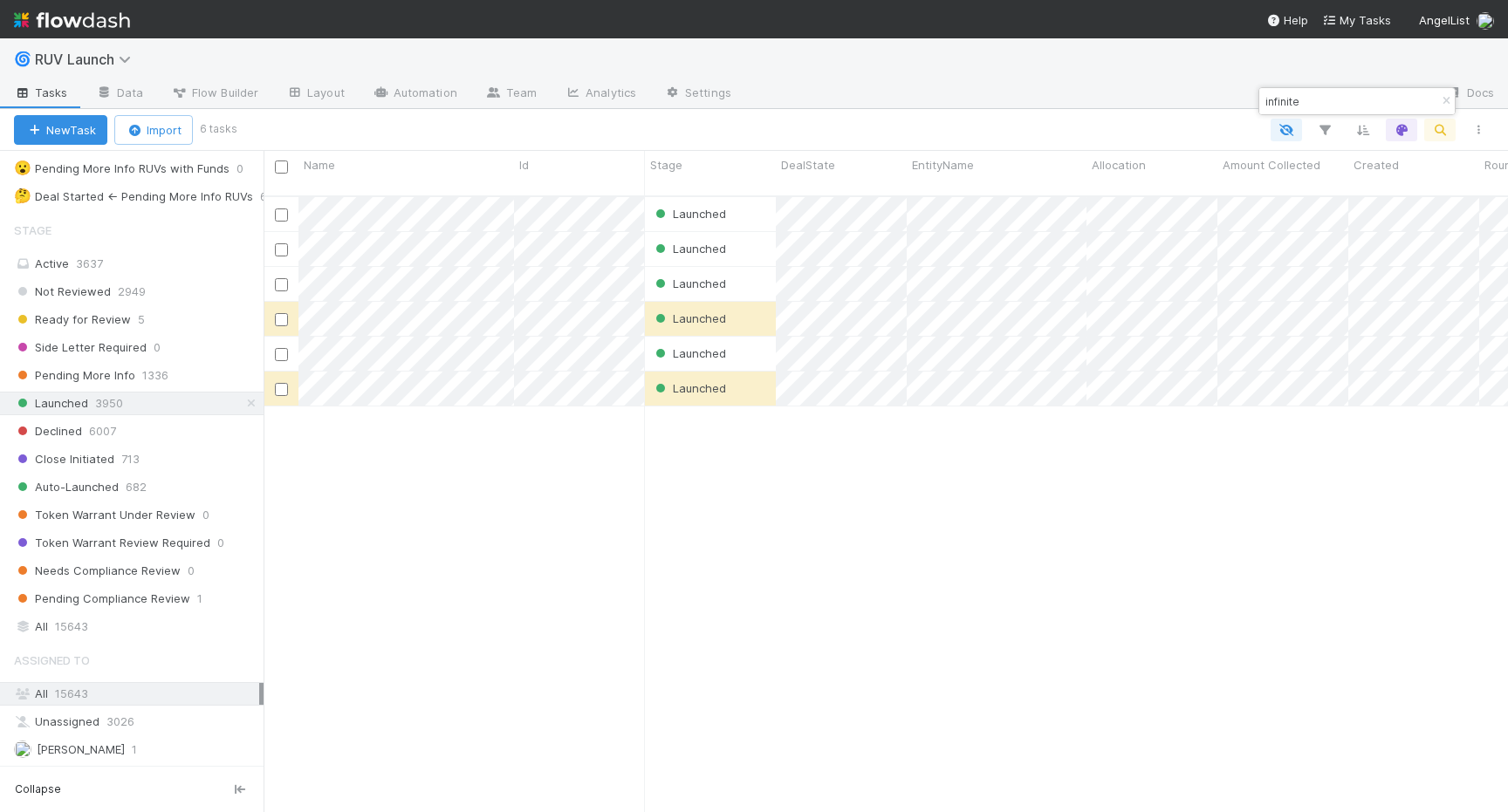
scroll to position [630, 1244]
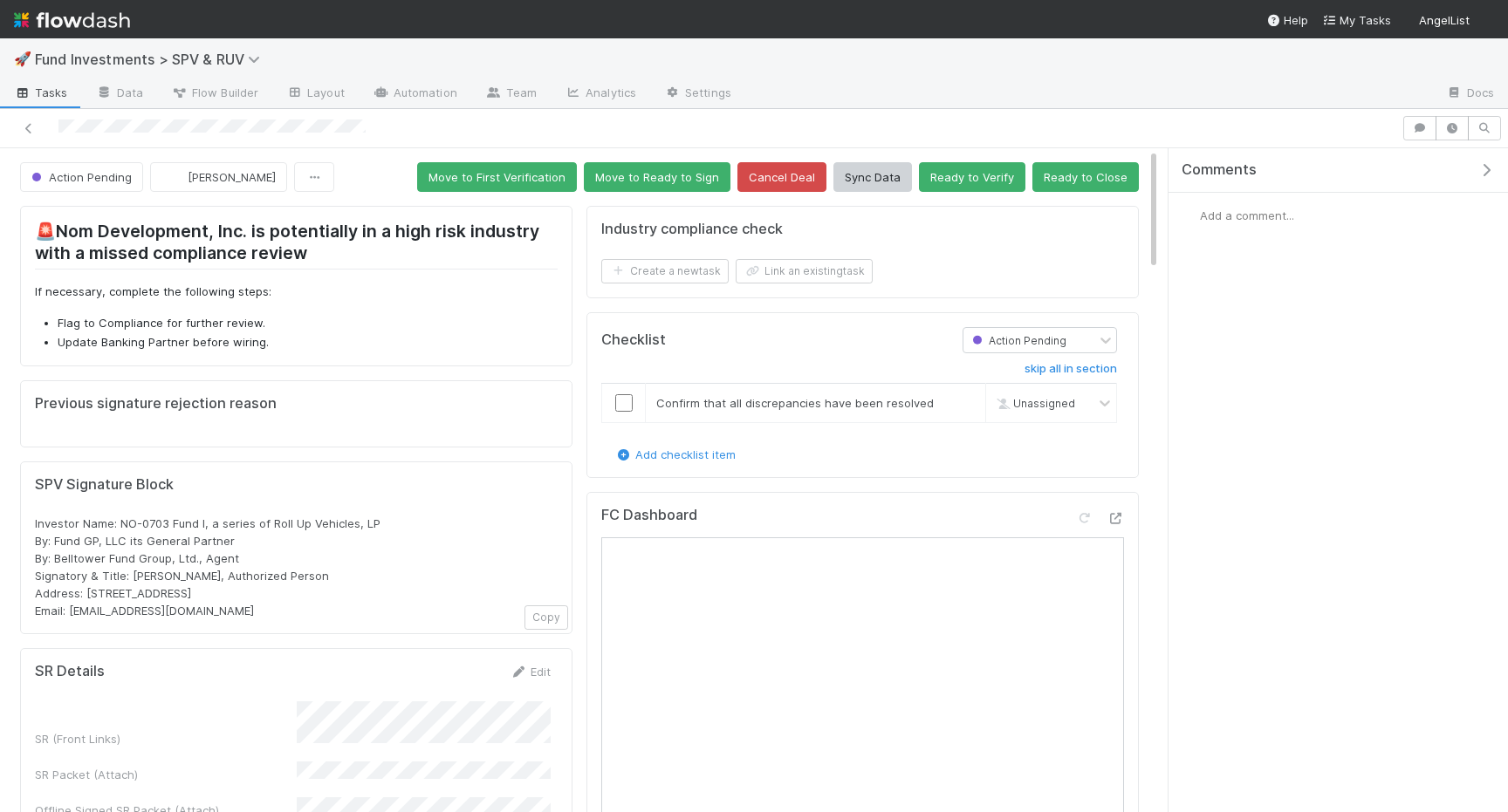
click at [1281, 215] on span "Add a comment..." at bounding box center [1247, 215] width 94 height 14
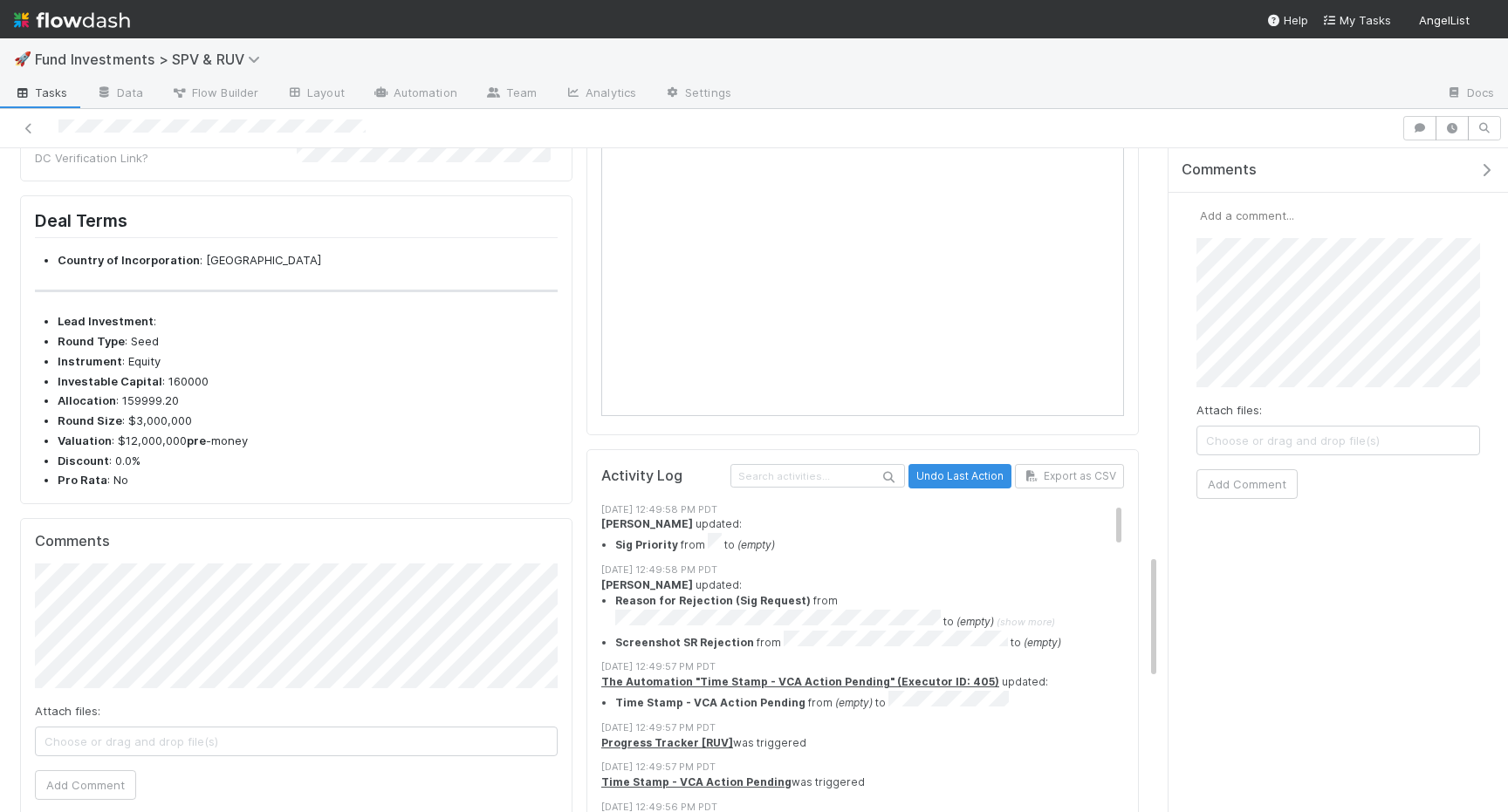
scroll to position [2241, 0]
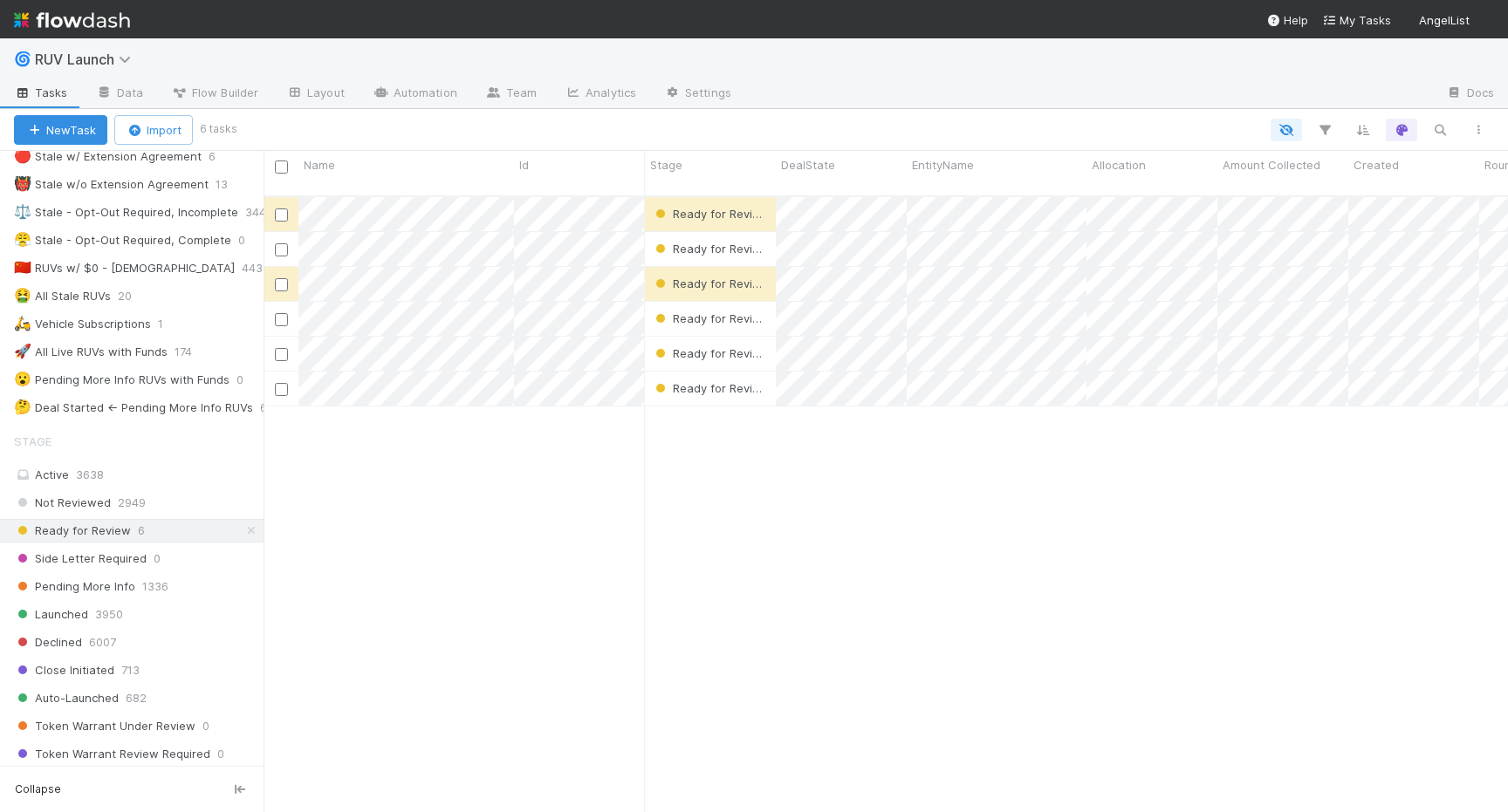
scroll to position [211, 0]
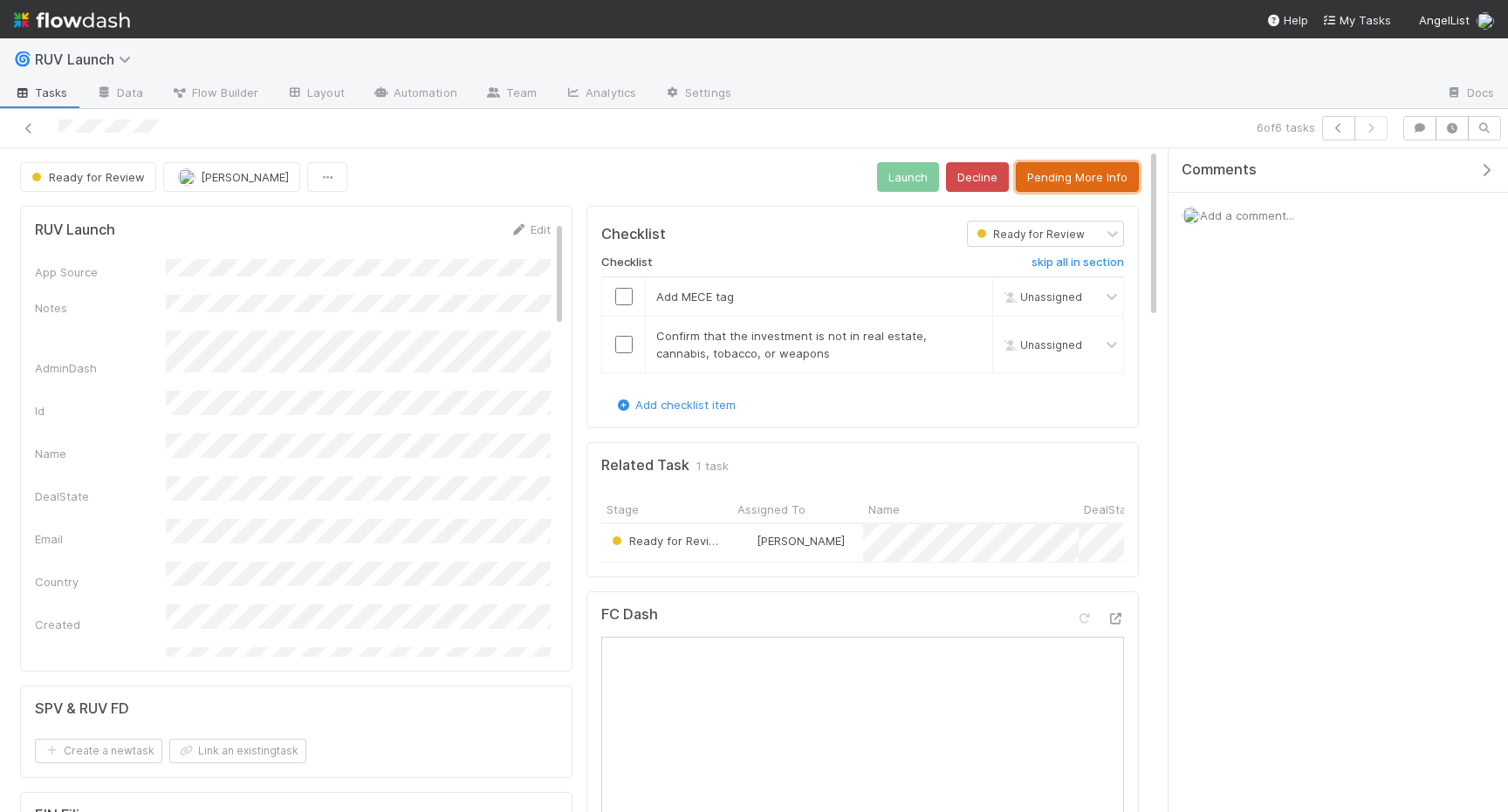
click at [1057, 181] on button "Pending More Info" at bounding box center [1078, 178] width 123 height 30
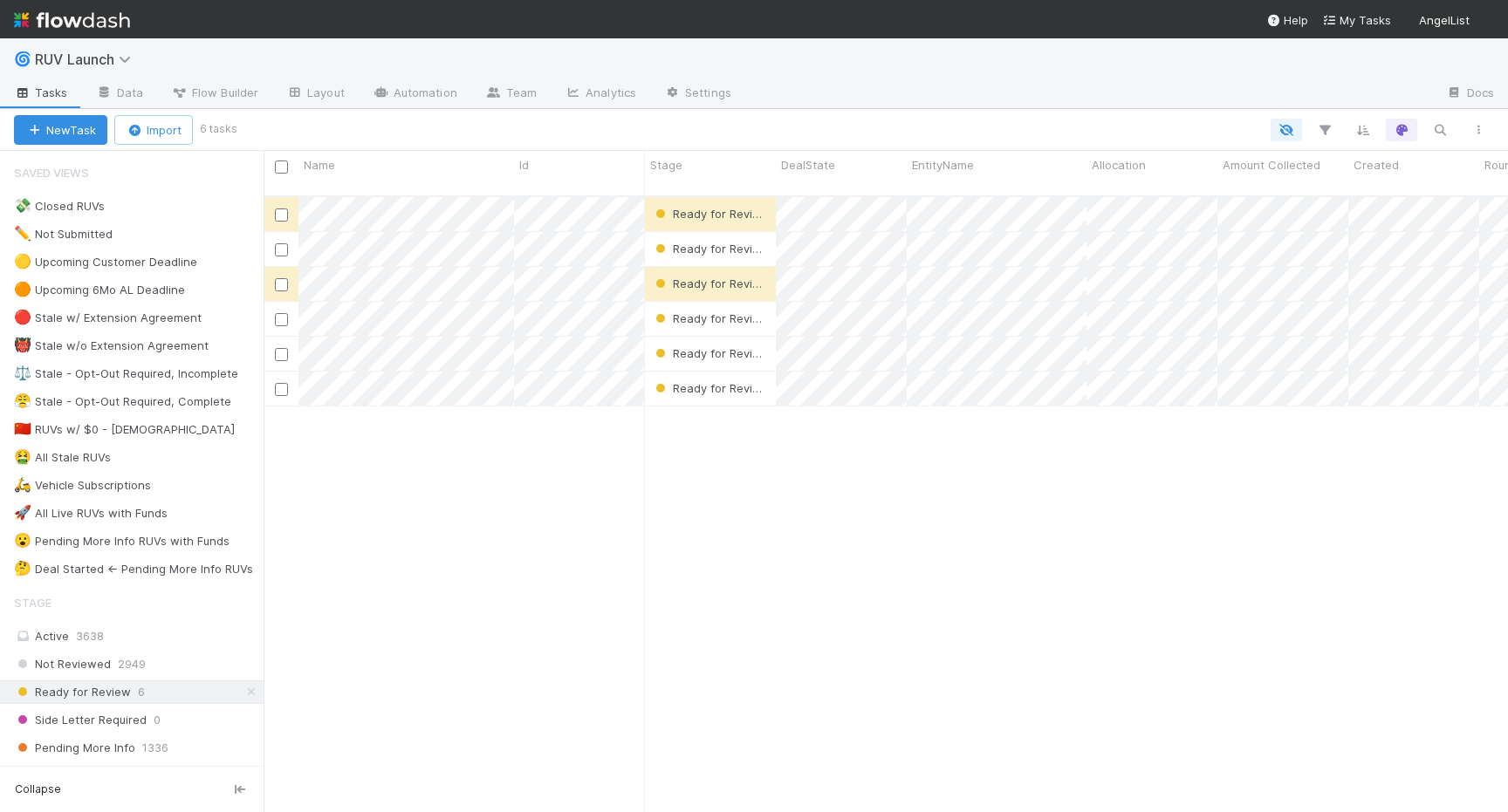
scroll to position [630, 1244]
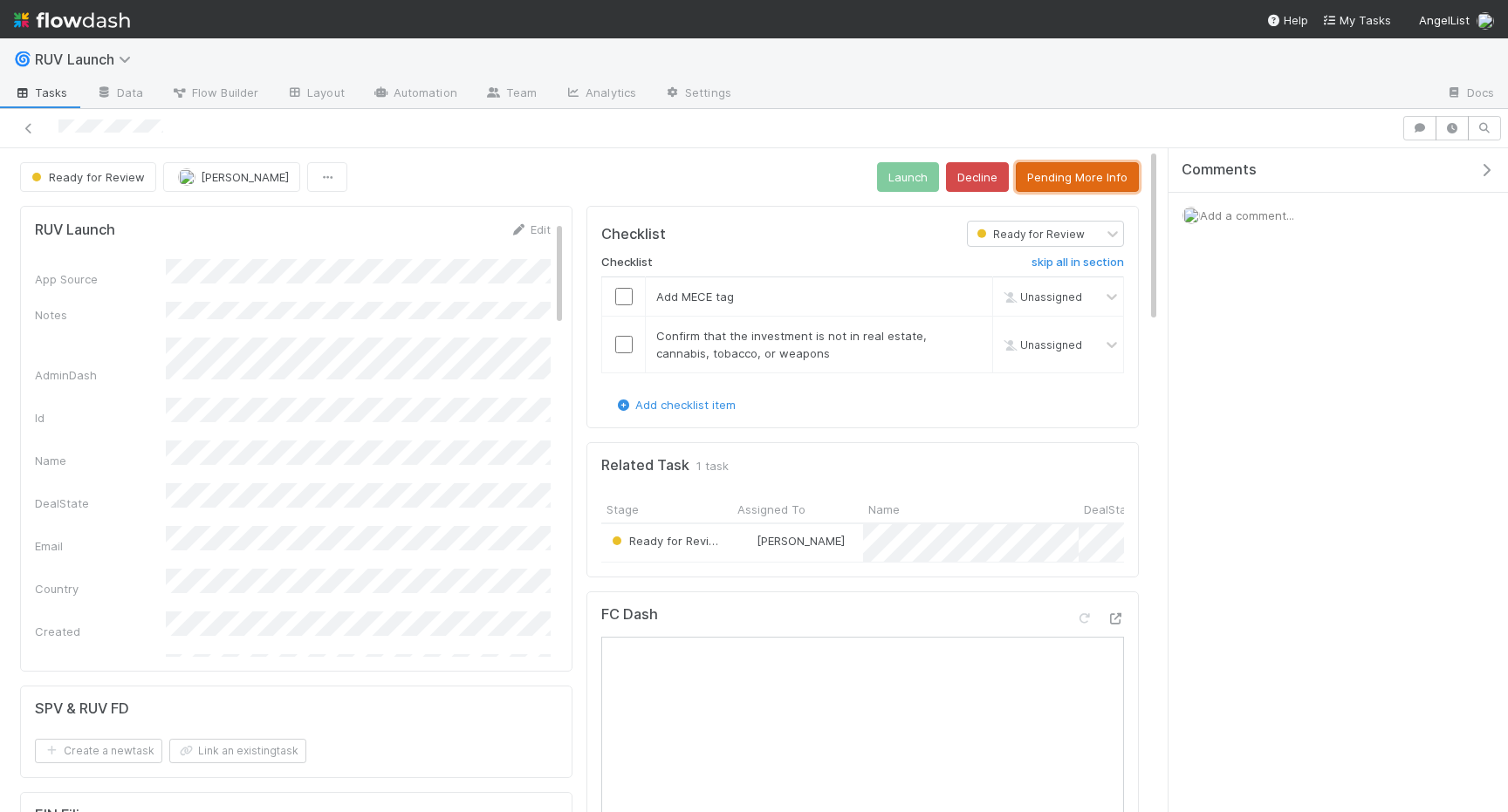
click at [1067, 171] on button "Pending More Info" at bounding box center [1078, 178] width 123 height 30
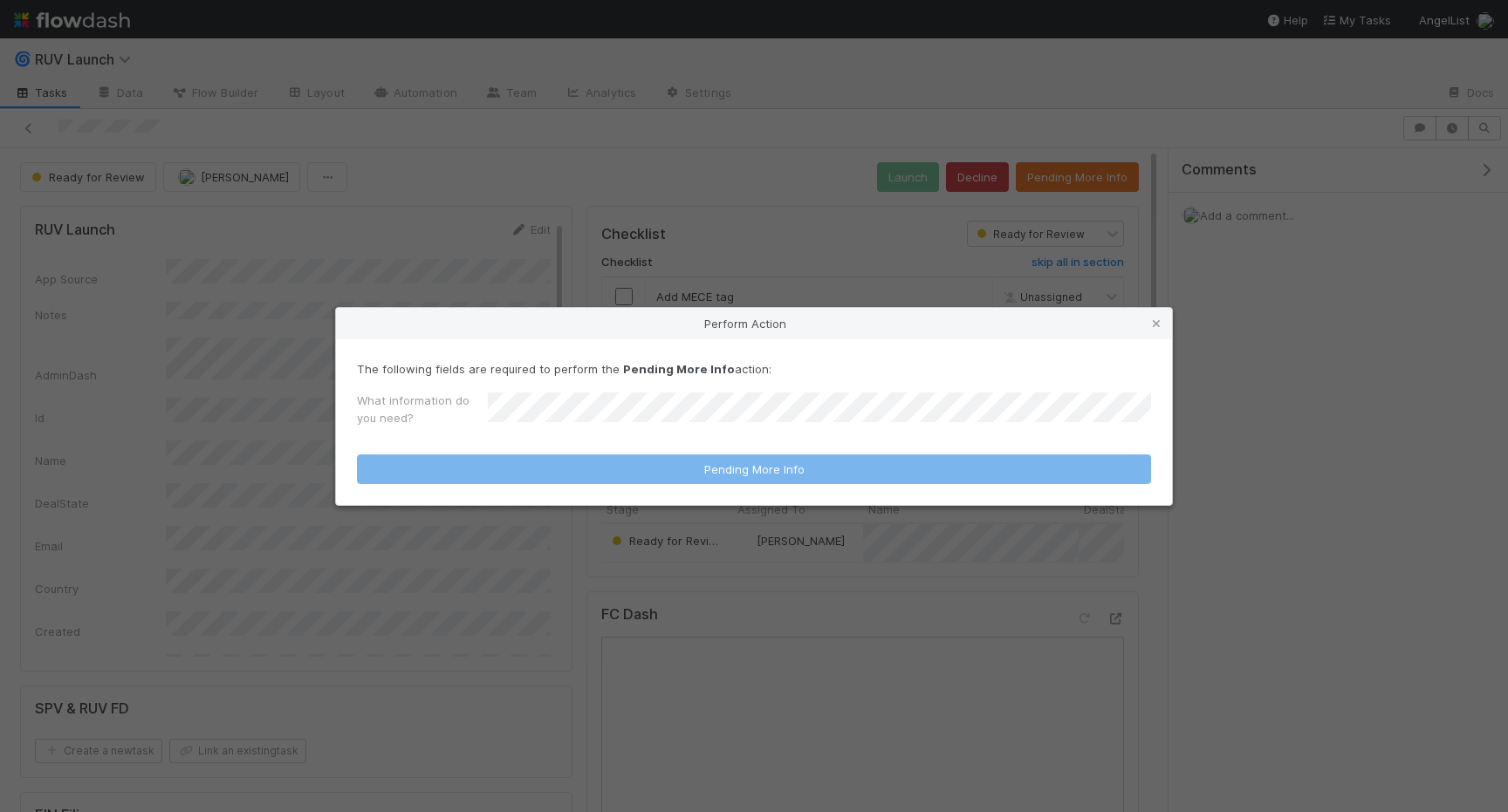
click at [976, 145] on div "Perform Action The following fields are required to perform the Pending More In…" at bounding box center [754, 406] width 1508 height 812
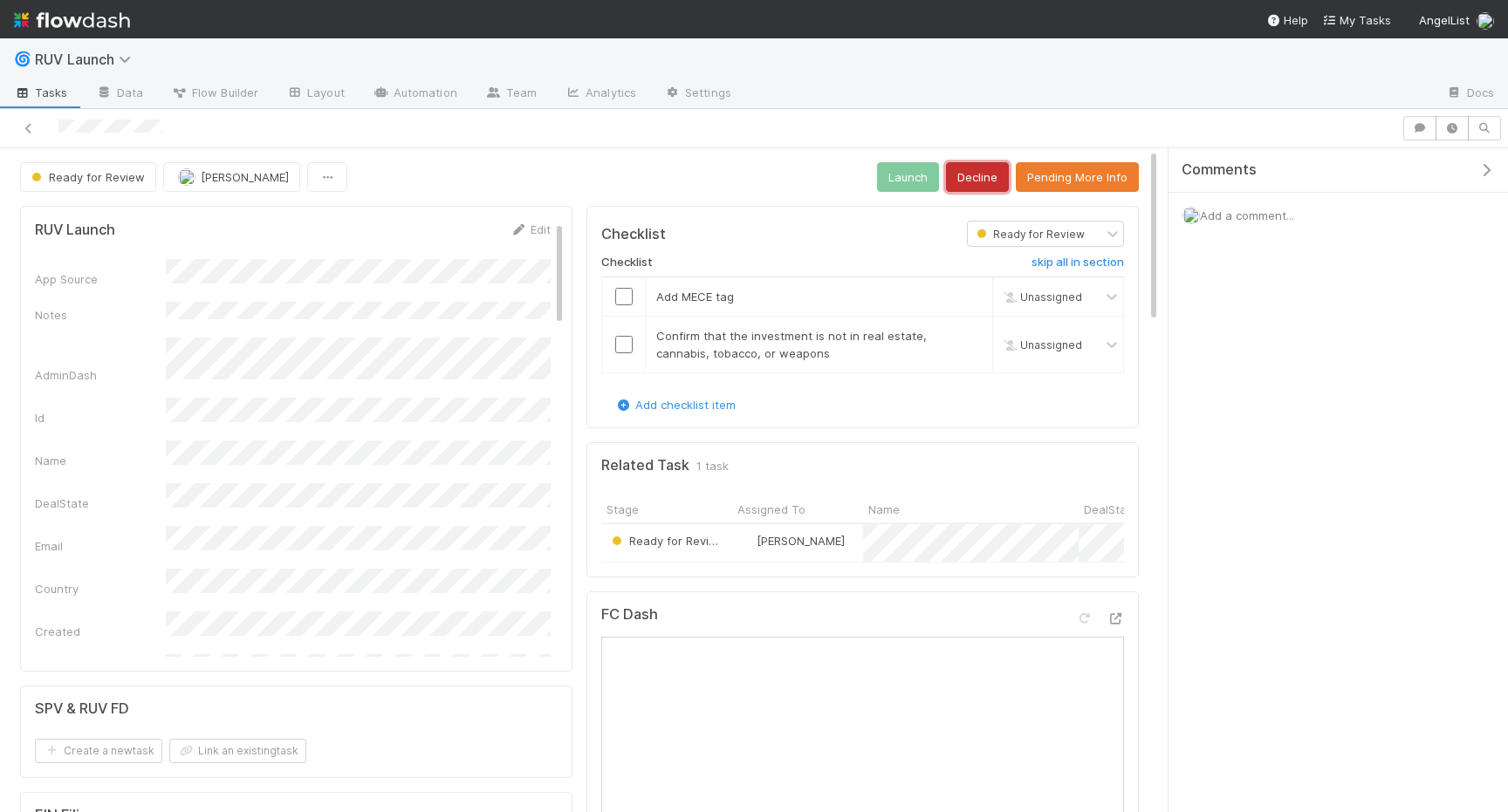
click at [971, 168] on button "Decline" at bounding box center [977, 178] width 63 height 30
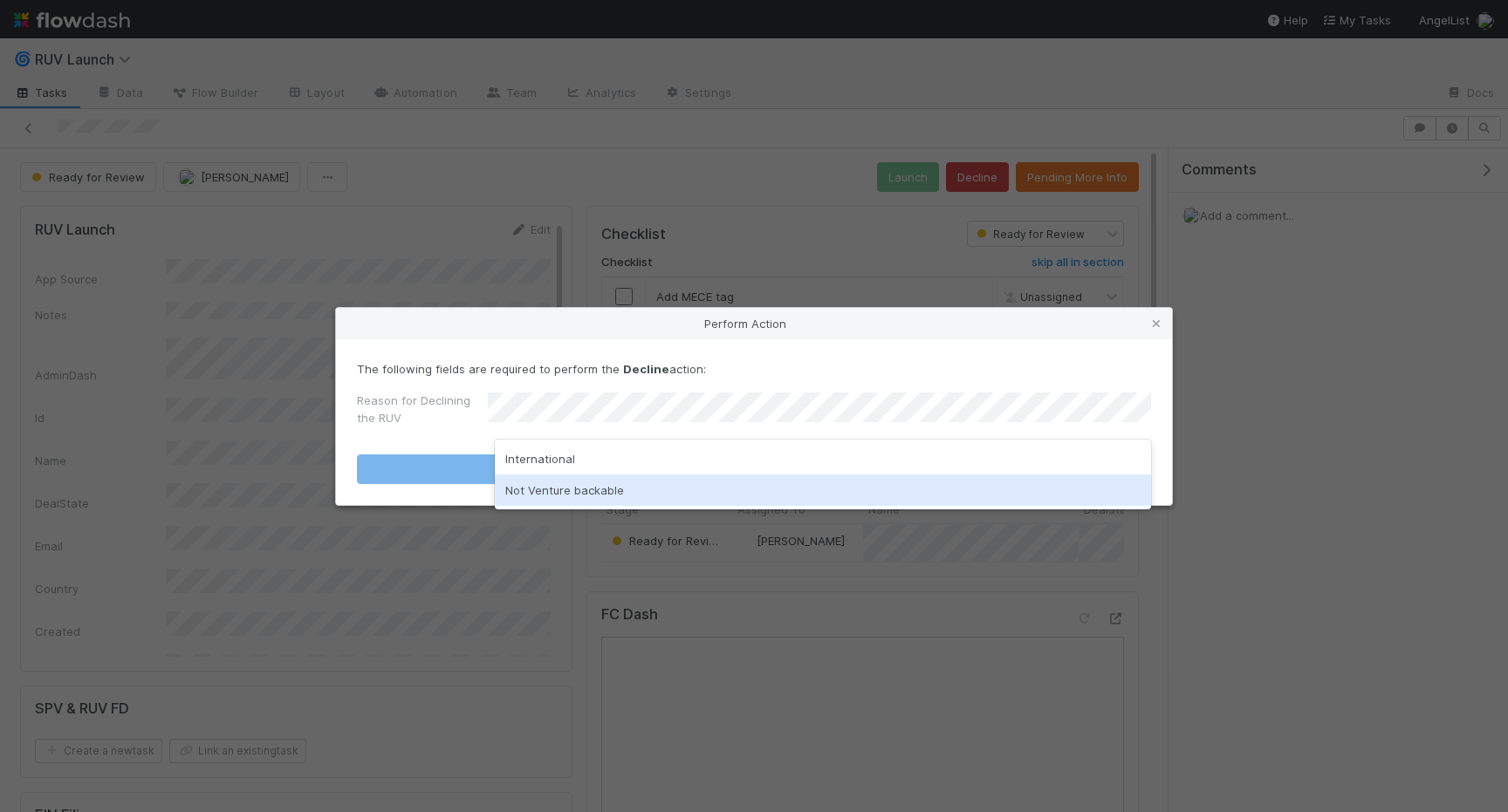
click at [540, 504] on div "Not Venture backable" at bounding box center [823, 491] width 656 height 32
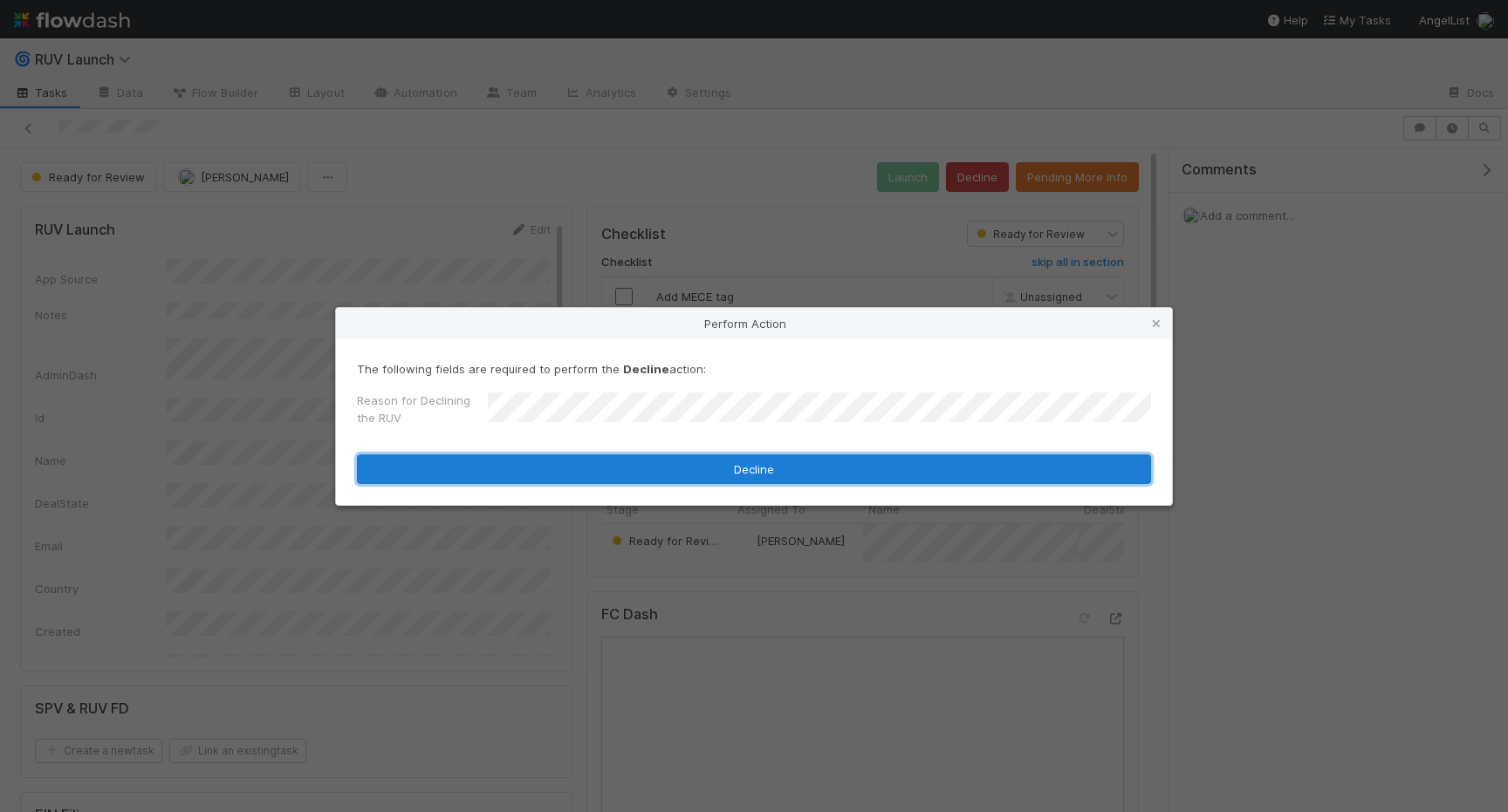
click at [520, 470] on button "Decline" at bounding box center [754, 469] width 795 height 30
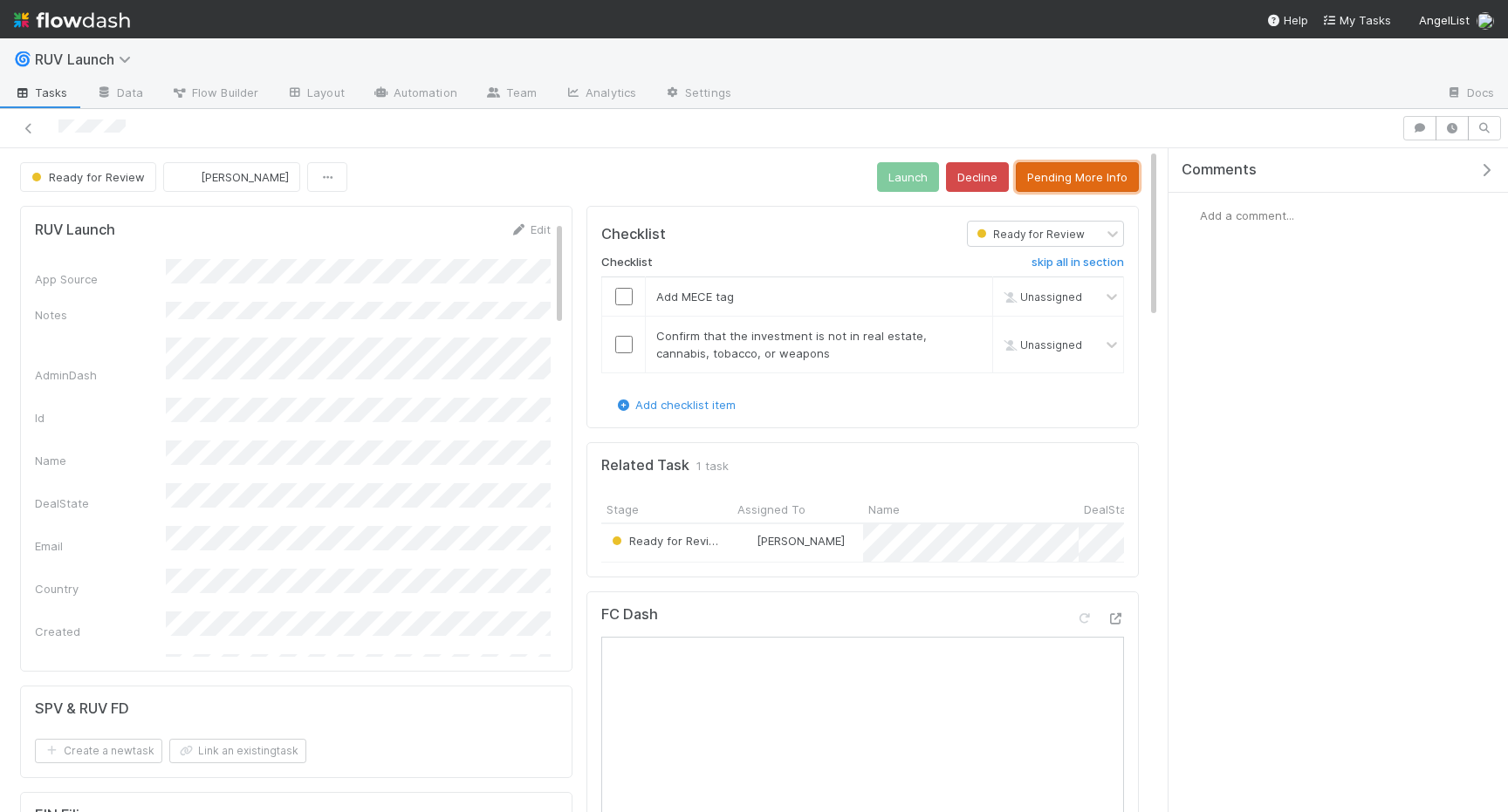
click at [1102, 173] on button "Pending More Info" at bounding box center [1078, 178] width 123 height 30
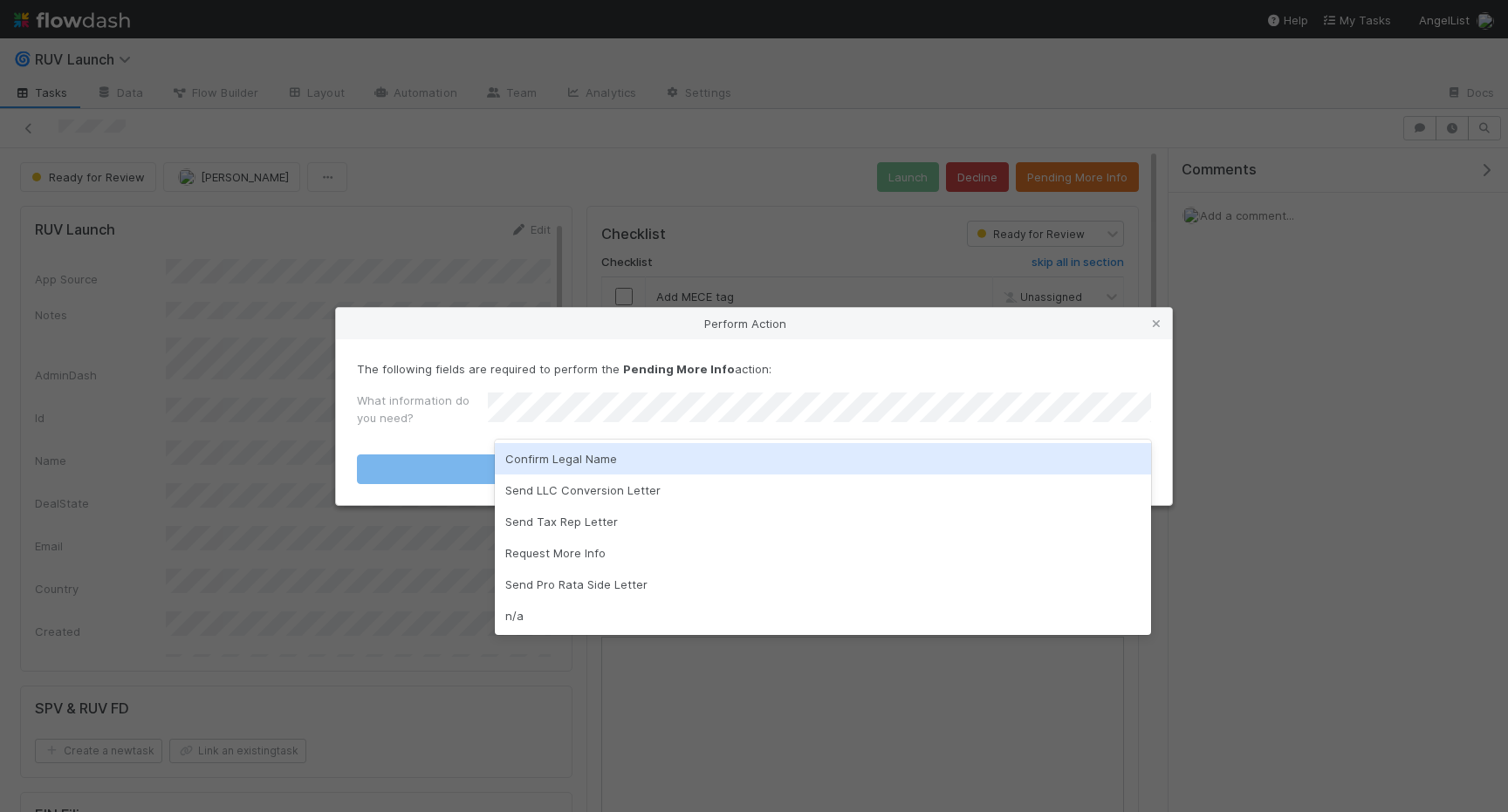
click at [708, 460] on div "Confirm Legal Name" at bounding box center [823, 459] width 656 height 32
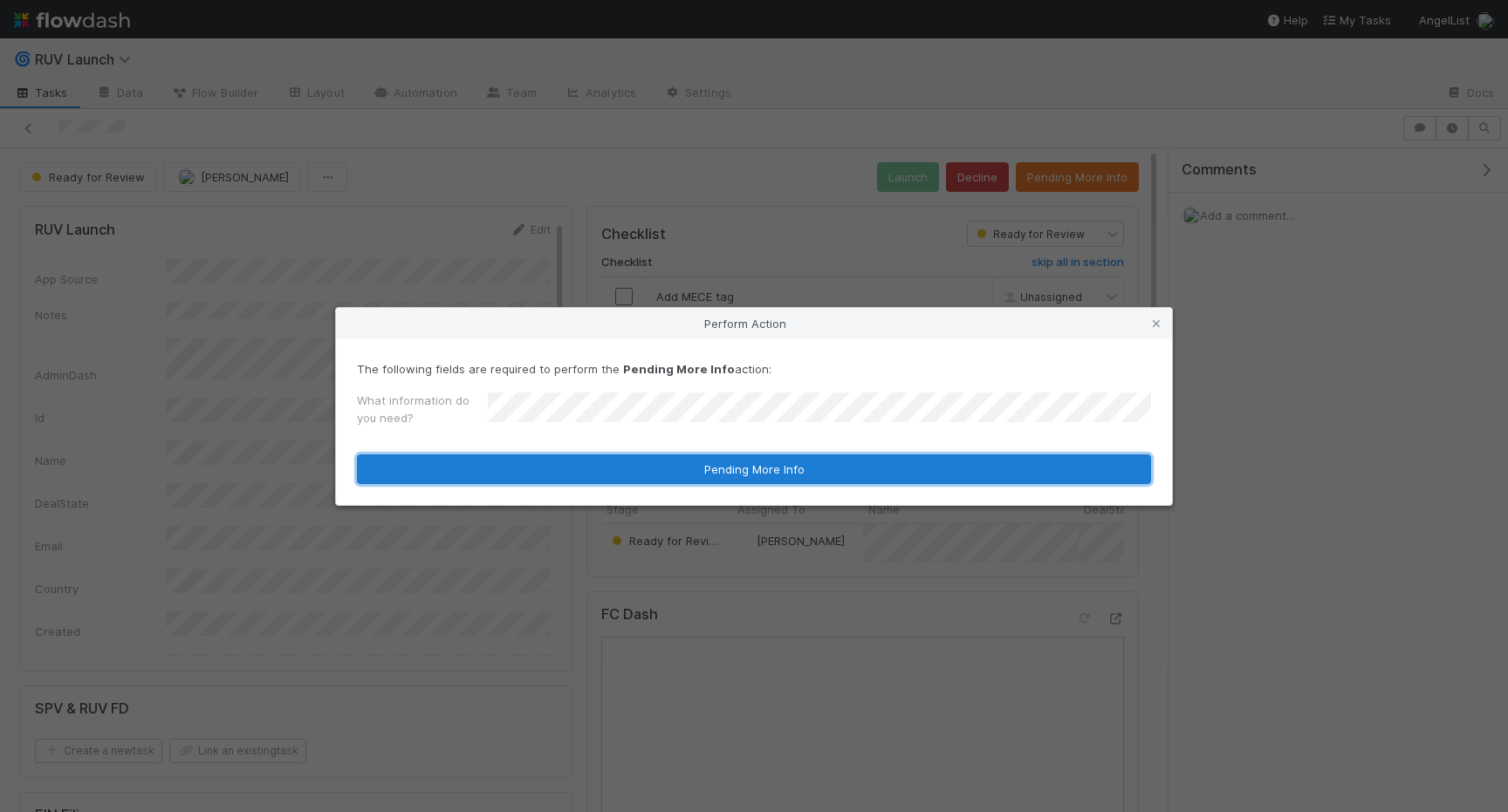
click at [708, 472] on button "Pending More Info" at bounding box center [754, 469] width 795 height 30
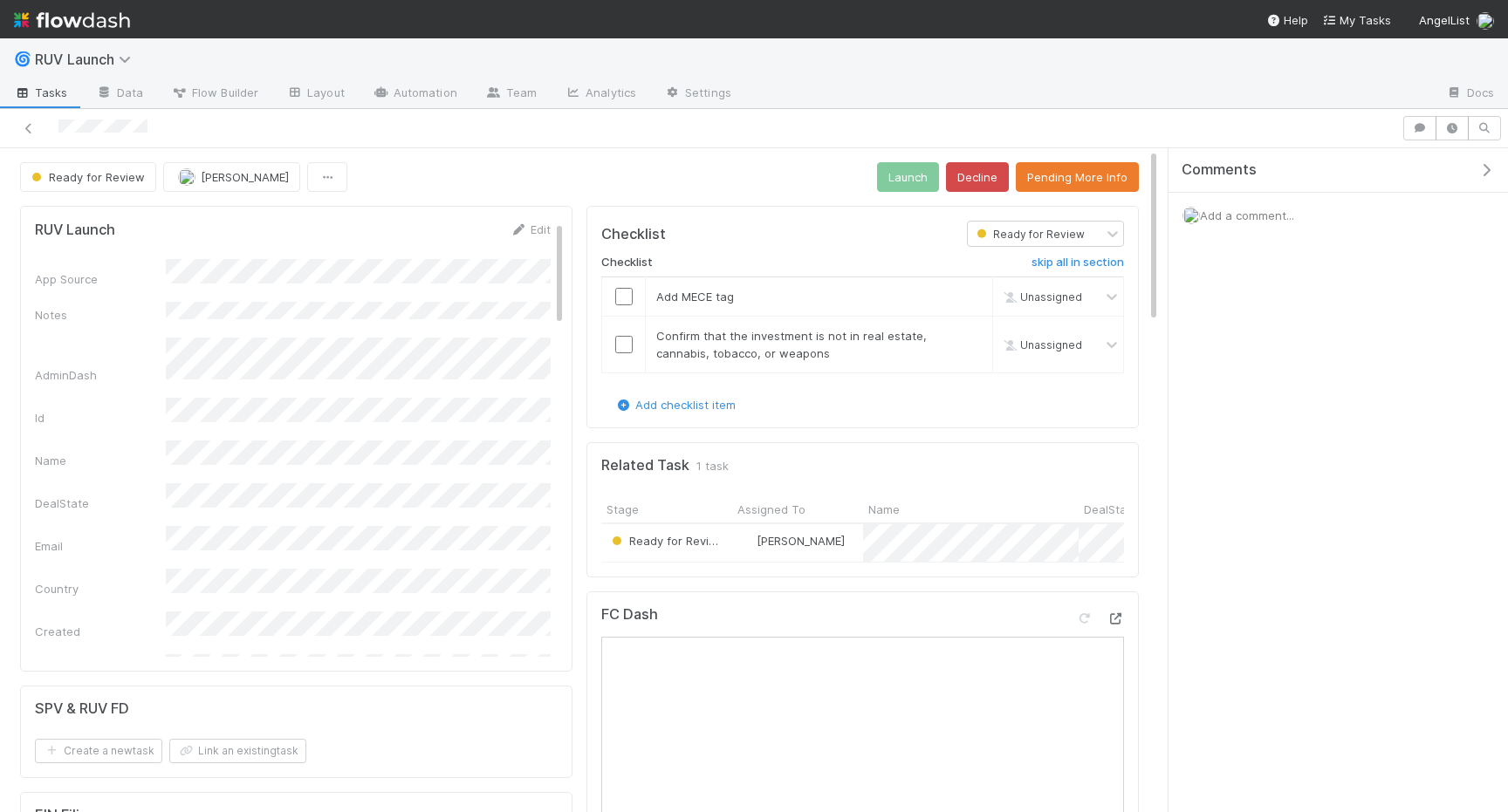
click at [1112, 619] on icon at bounding box center [1115, 619] width 18 height 11
click at [999, 171] on button "Decline" at bounding box center [977, 178] width 63 height 30
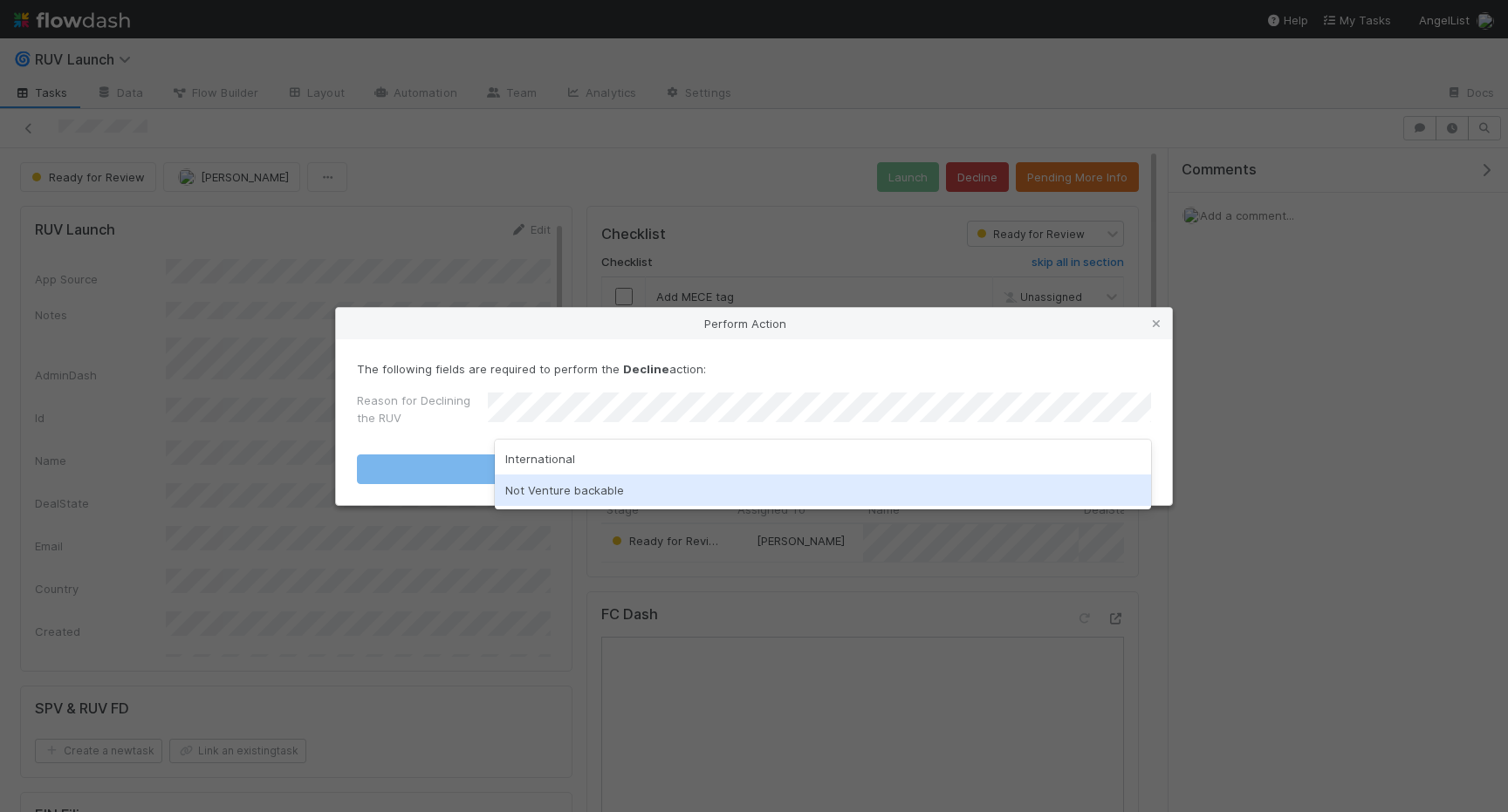
click at [653, 491] on div "Not Venture backable" at bounding box center [823, 491] width 656 height 32
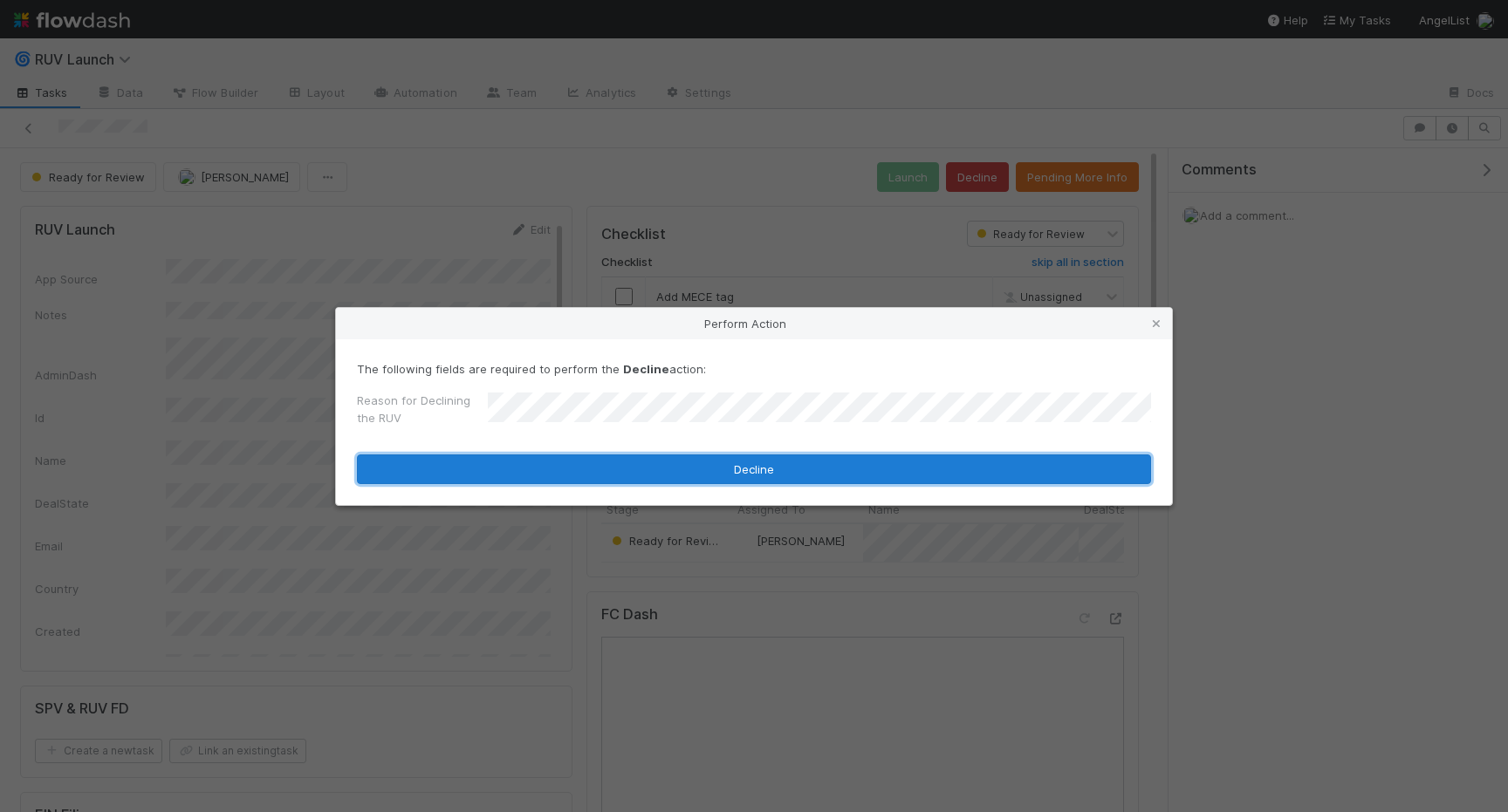
click at [651, 481] on button "Decline" at bounding box center [754, 469] width 795 height 30
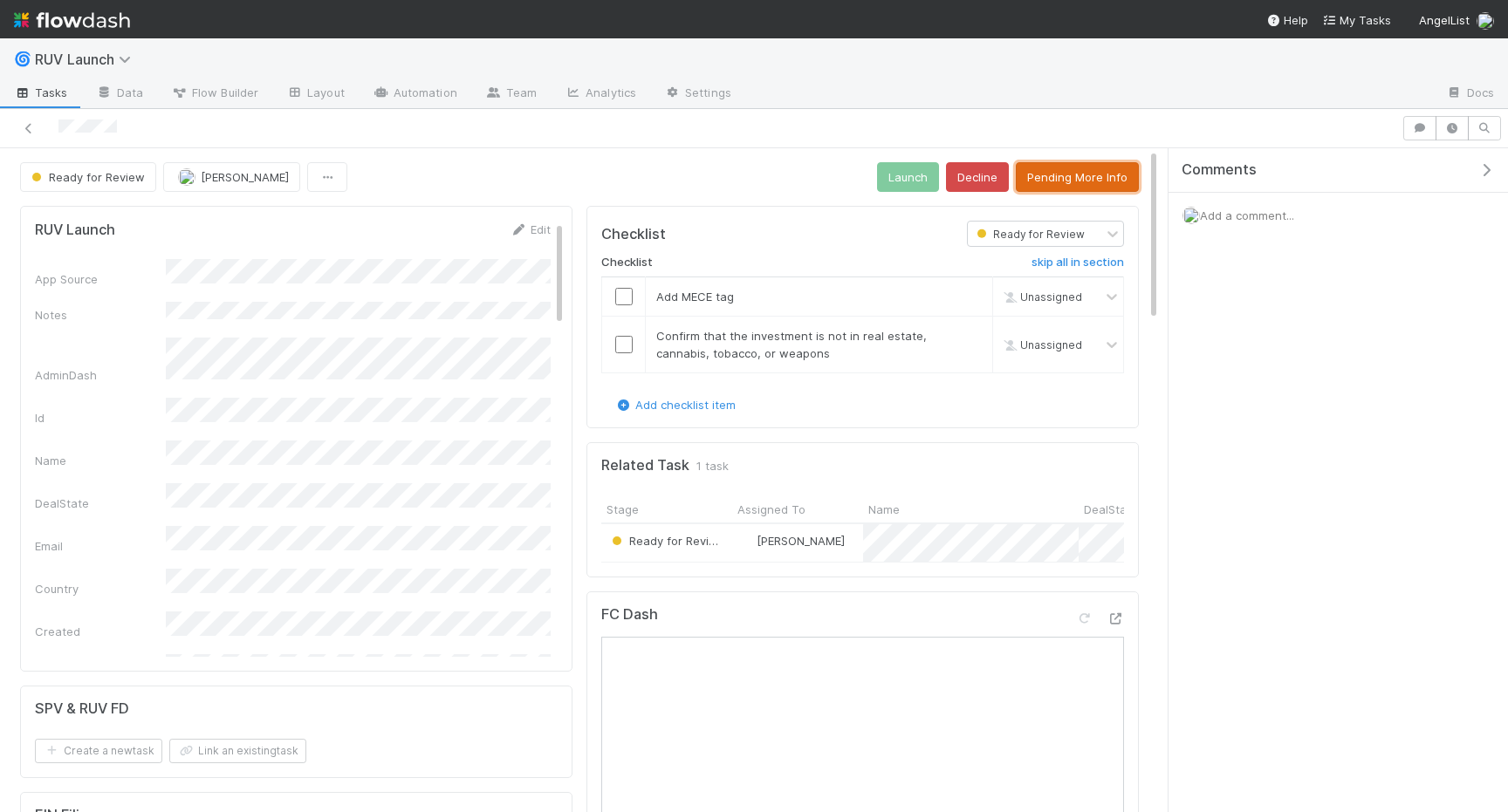
click at [1120, 184] on button "Pending More Info" at bounding box center [1078, 178] width 123 height 30
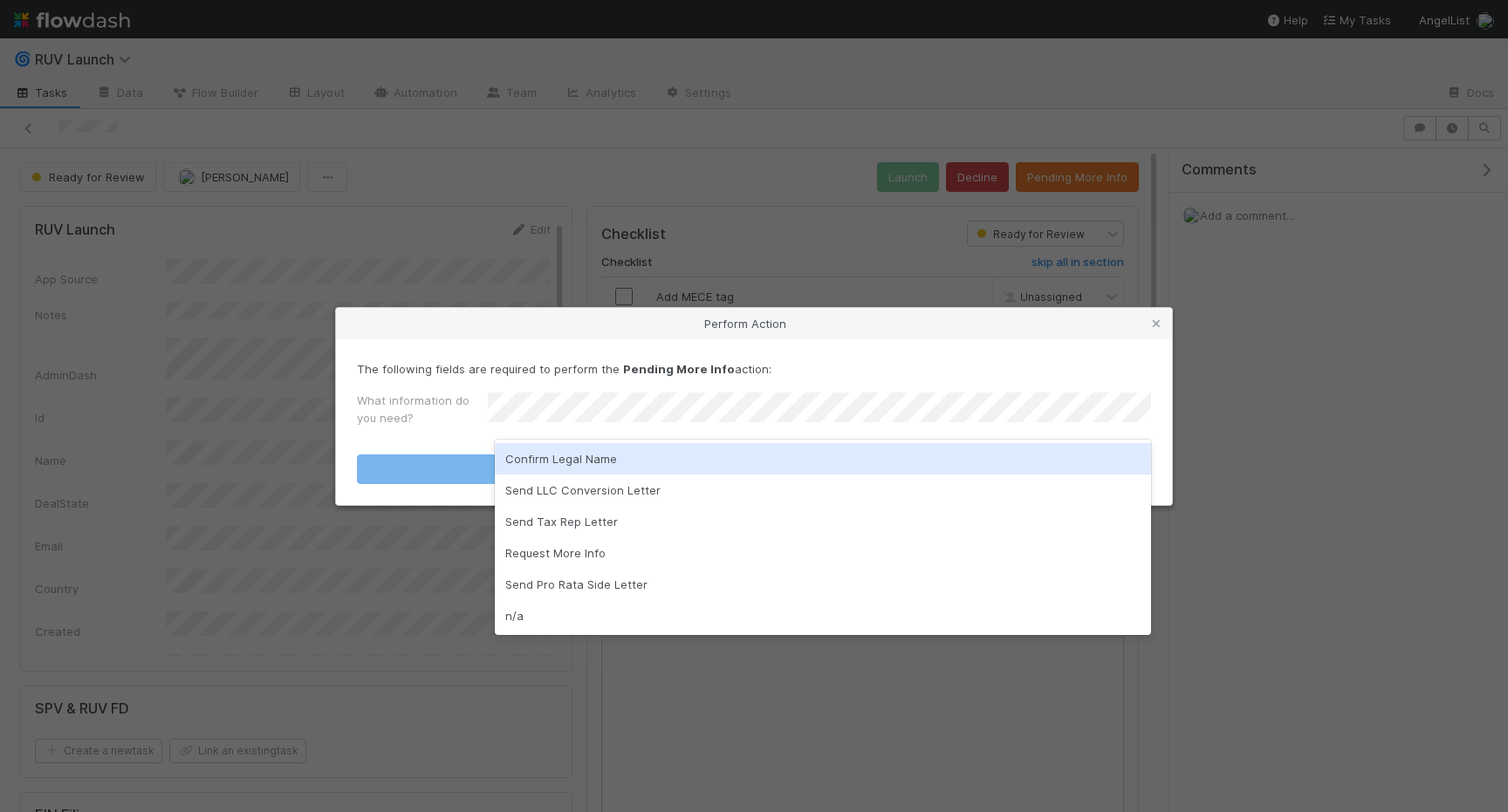
click at [821, 460] on div "Confirm Legal Name" at bounding box center [823, 459] width 656 height 32
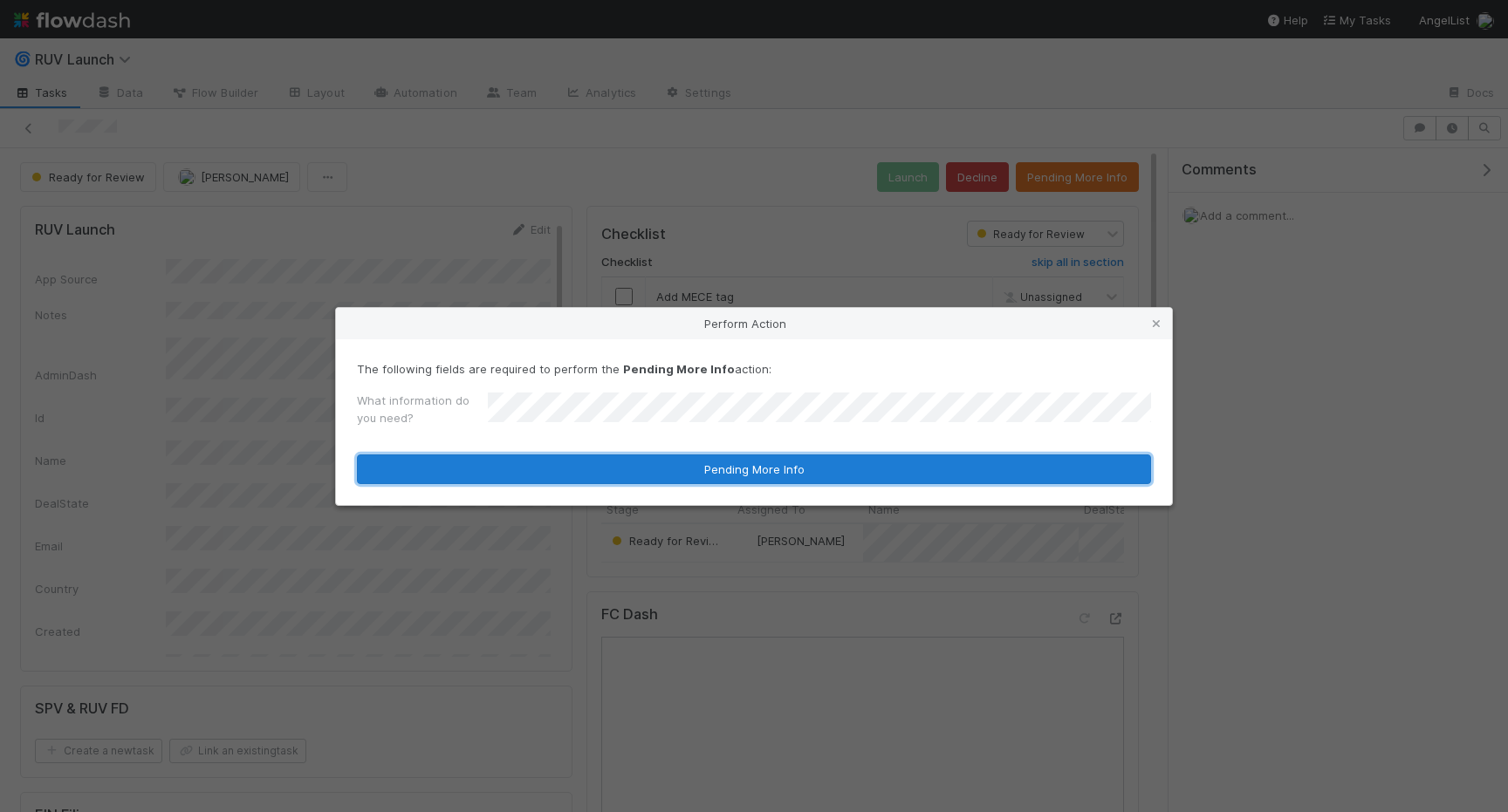
click at [820, 479] on button "Pending More Info" at bounding box center [754, 469] width 795 height 30
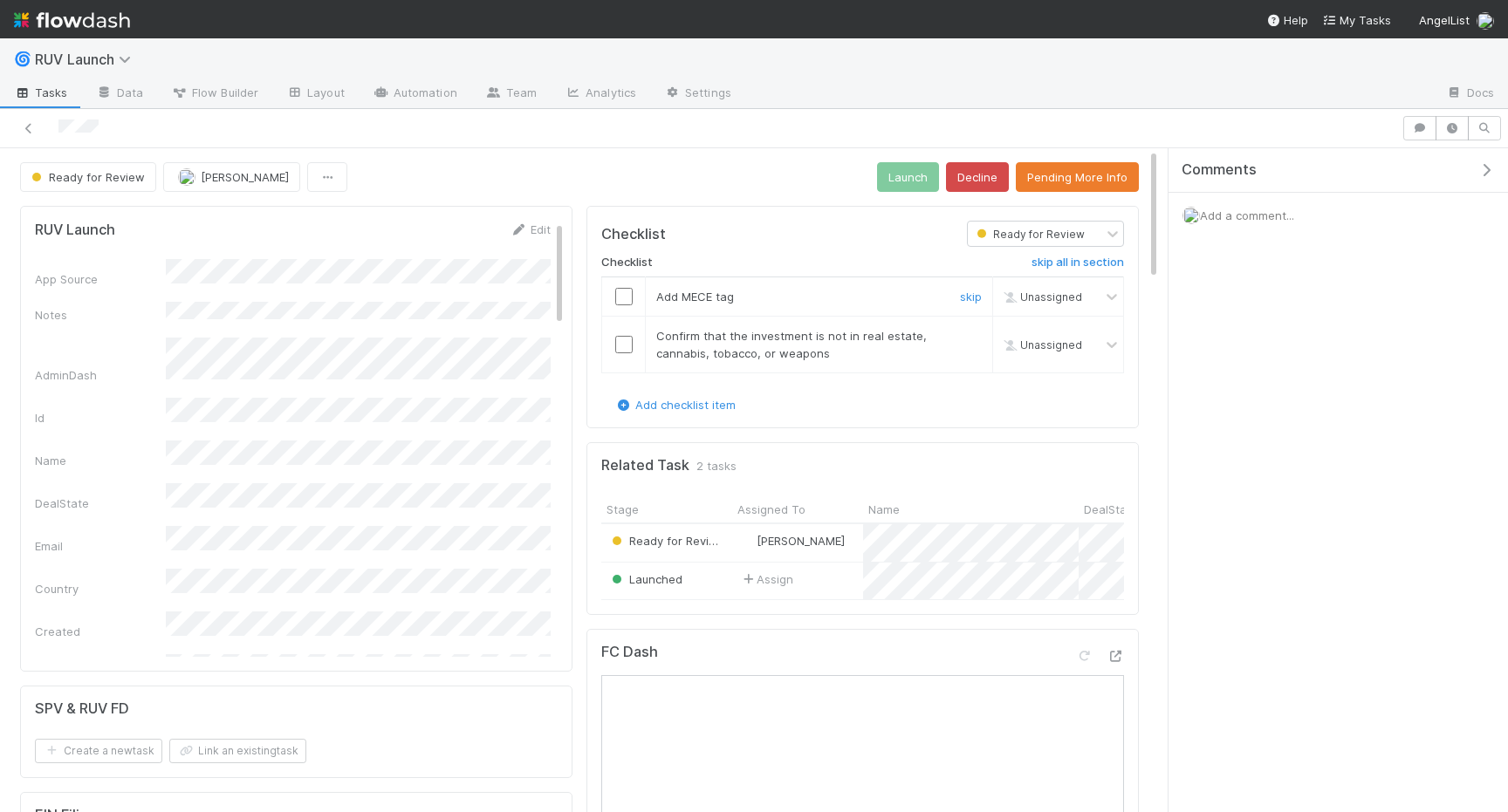
click at [622, 300] on input "checkbox" at bounding box center [624, 296] width 18 height 18
click at [622, 342] on input "checkbox" at bounding box center [624, 344] width 18 height 18
click at [912, 165] on button "Launch" at bounding box center [908, 178] width 62 height 30
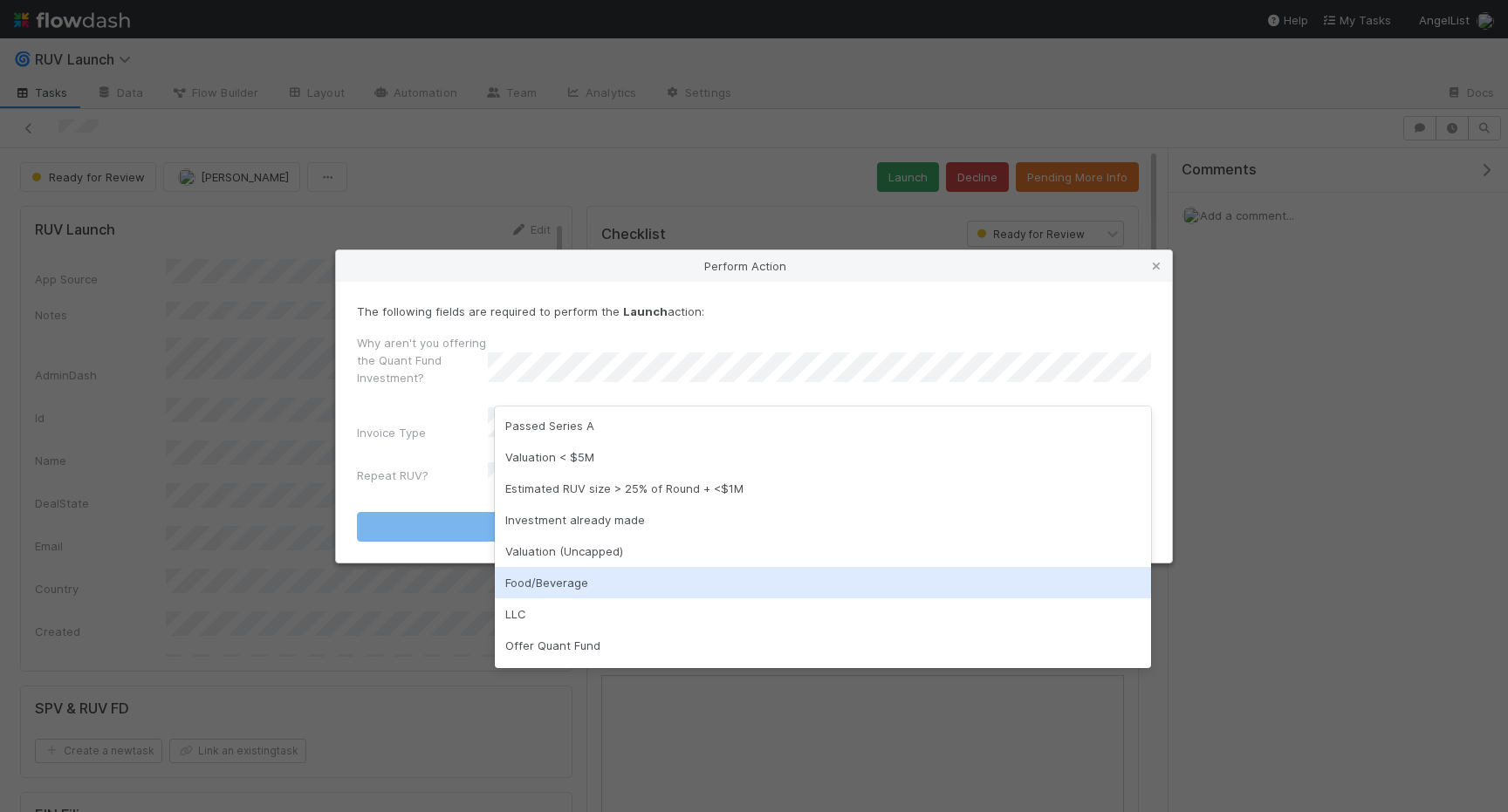
scroll to position [28, 0]
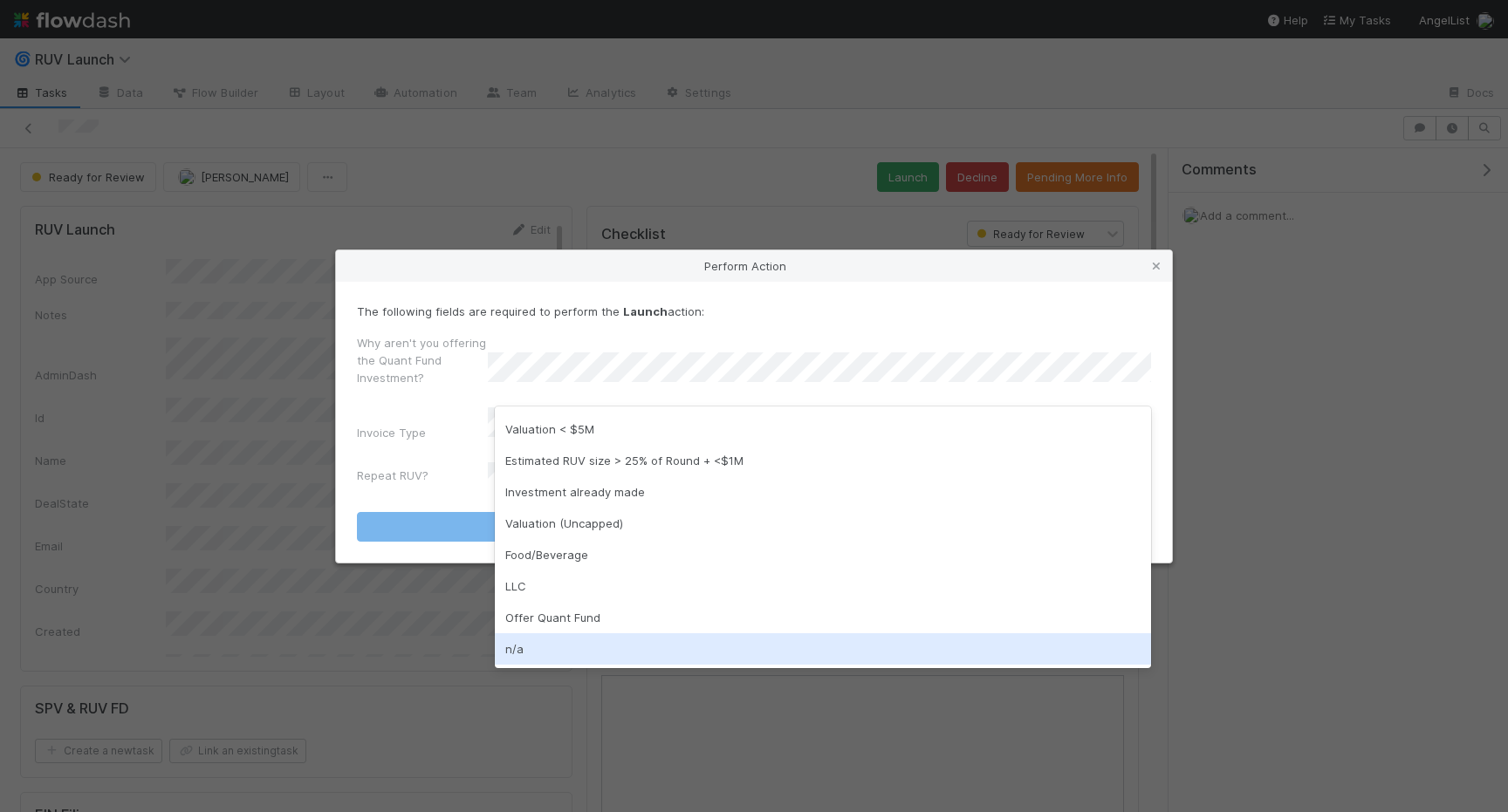
click at [564, 638] on div "n/a" at bounding box center [823, 649] width 656 height 32
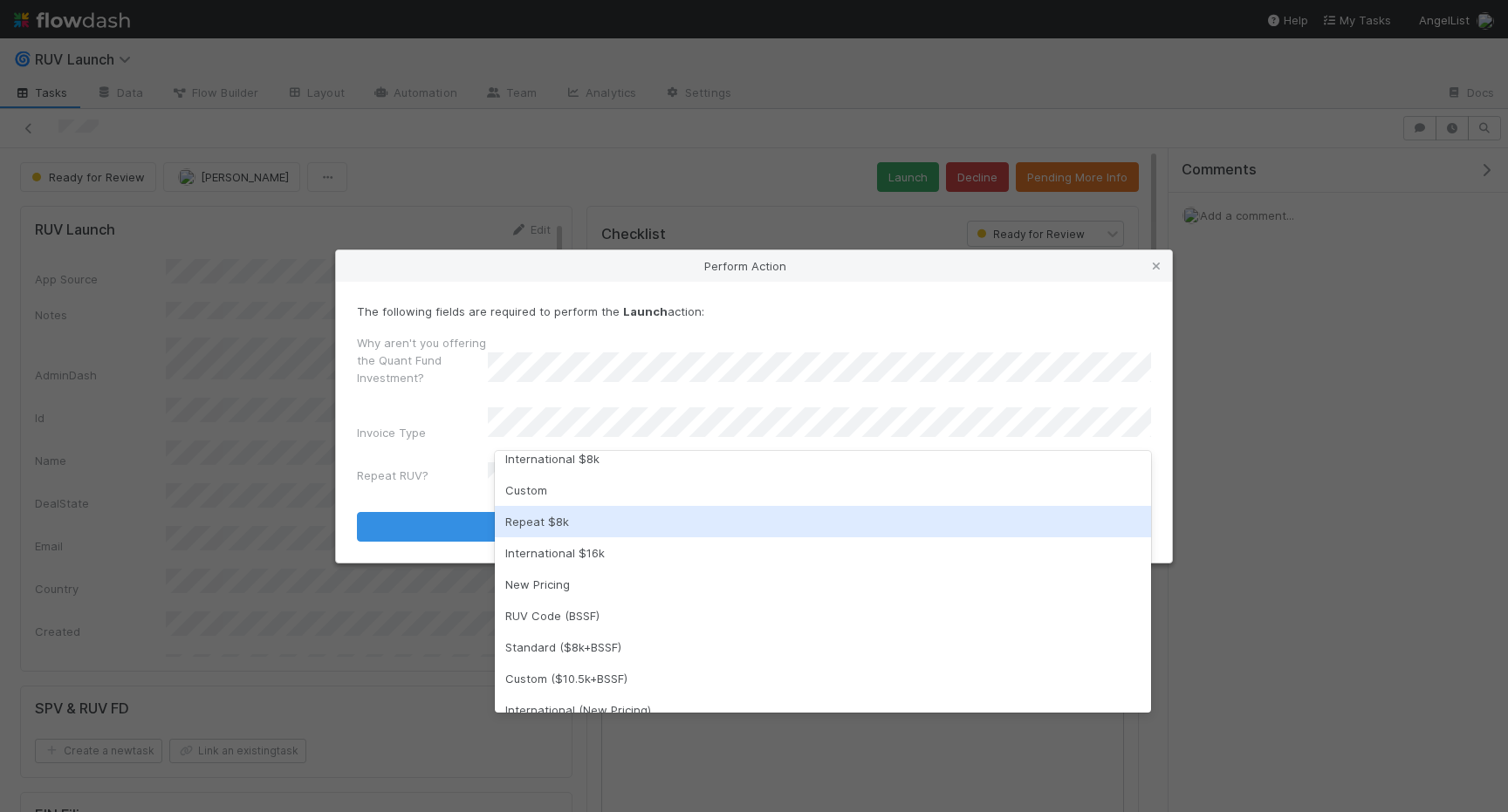
scroll to position [132, 0]
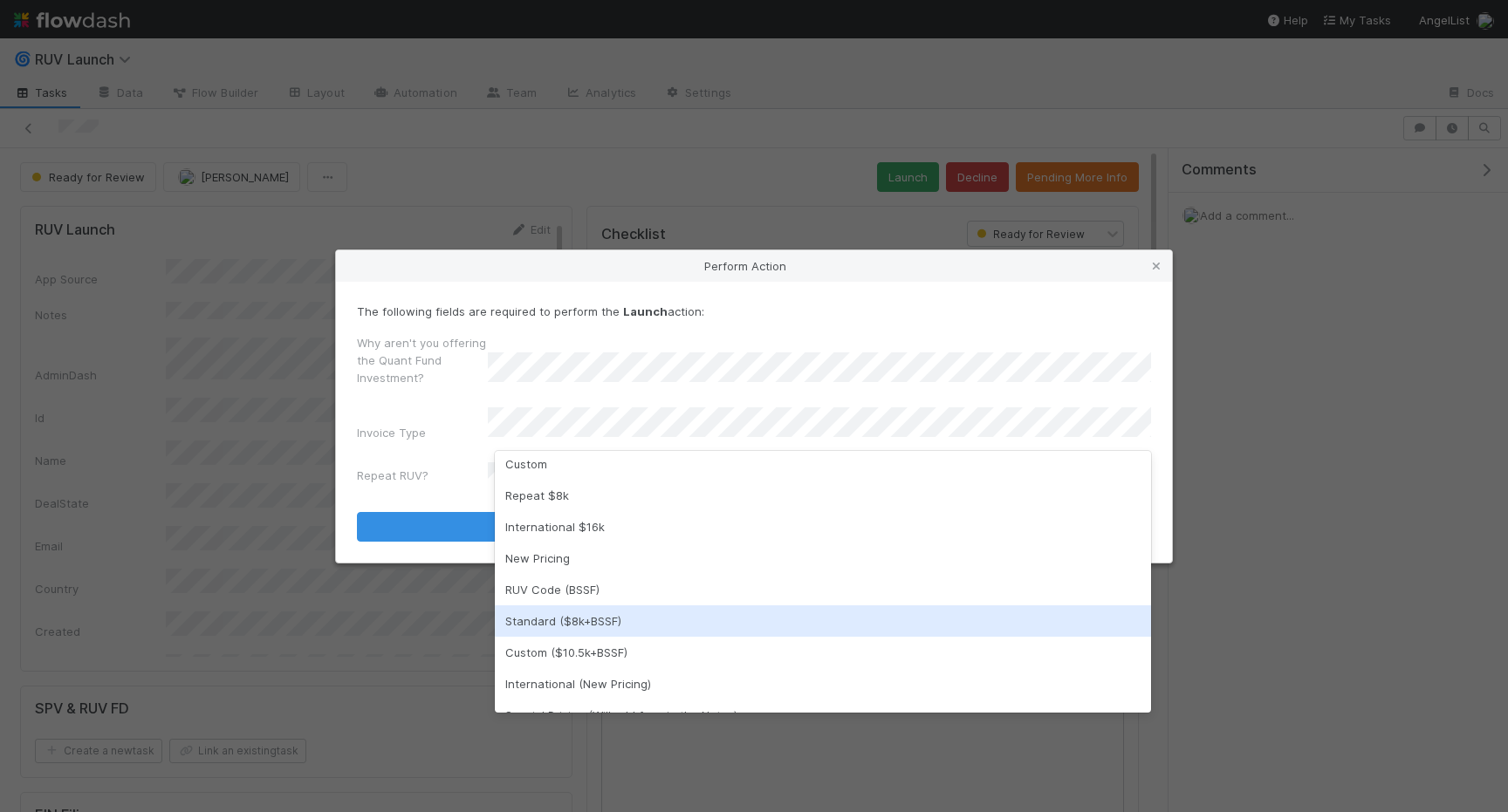
click at [596, 620] on div "Standard ($8k+BSSF)" at bounding box center [823, 621] width 656 height 32
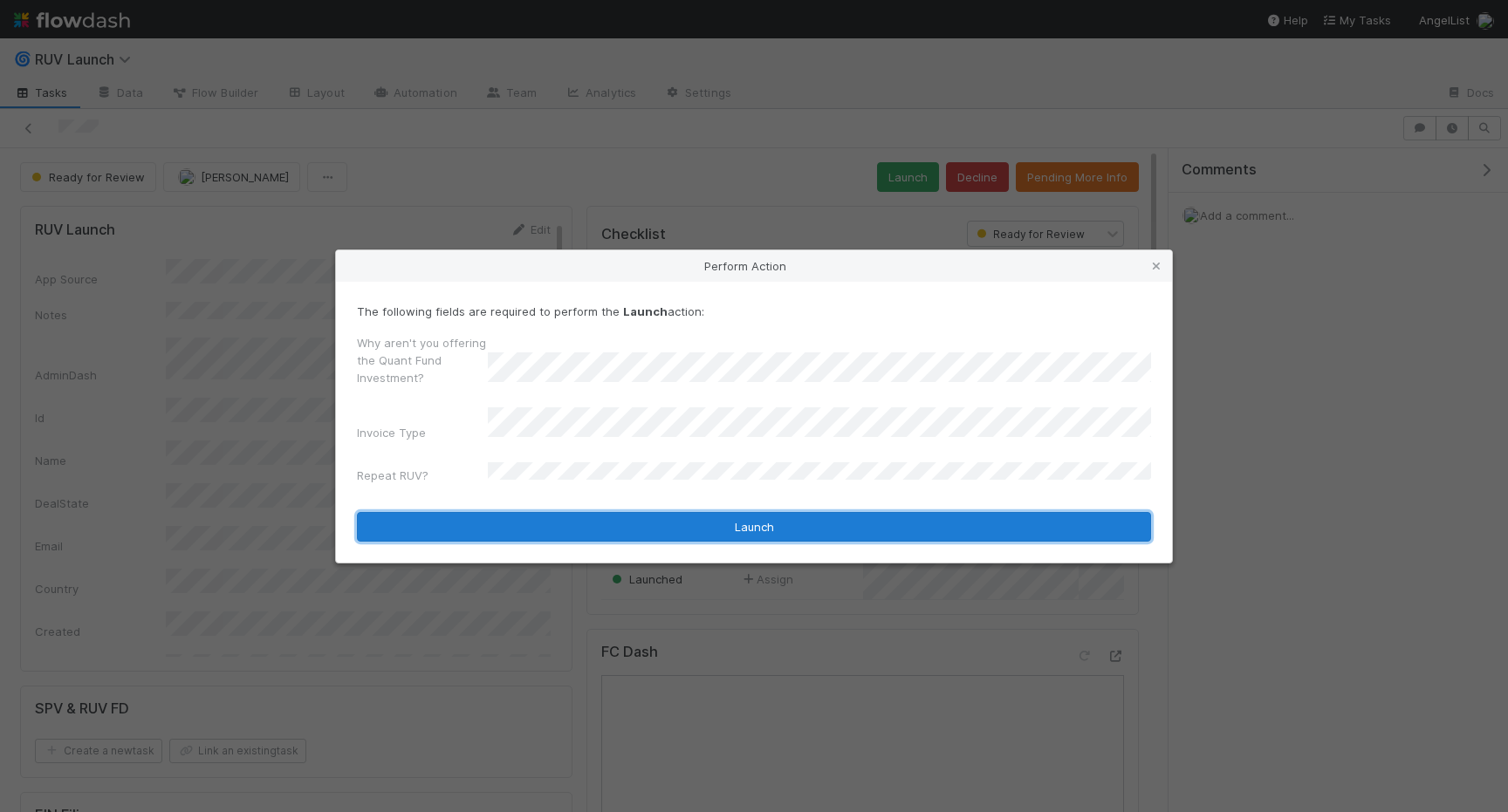
click at [583, 518] on button "Launch" at bounding box center [754, 527] width 795 height 30
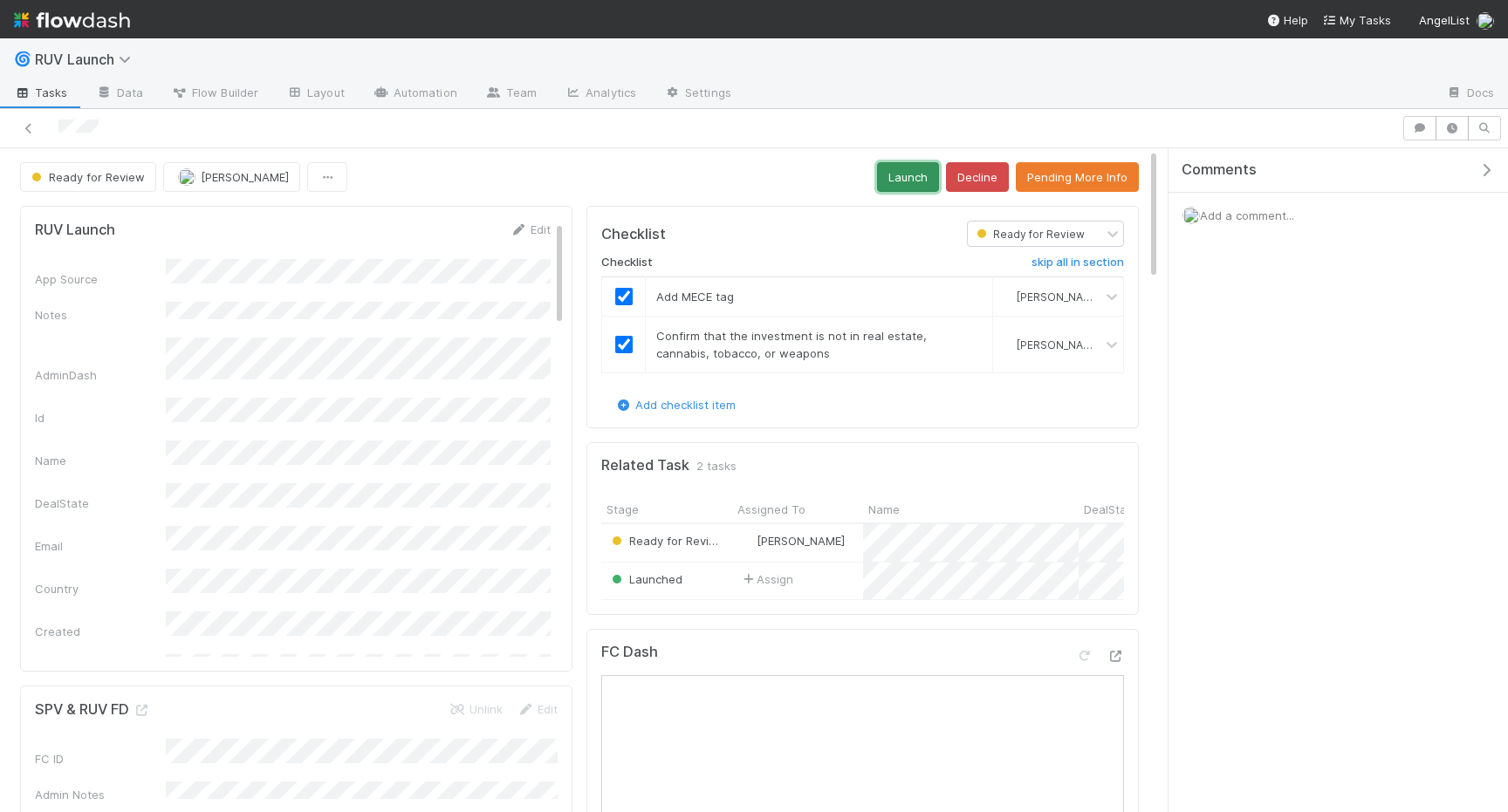
click at [886, 182] on button "Launch" at bounding box center [908, 178] width 62 height 30
click at [1016, 175] on div "Launch Decline Pending More Info" at bounding box center [1008, 178] width 262 height 30
click at [992, 175] on button "Decline" at bounding box center [977, 178] width 63 height 30
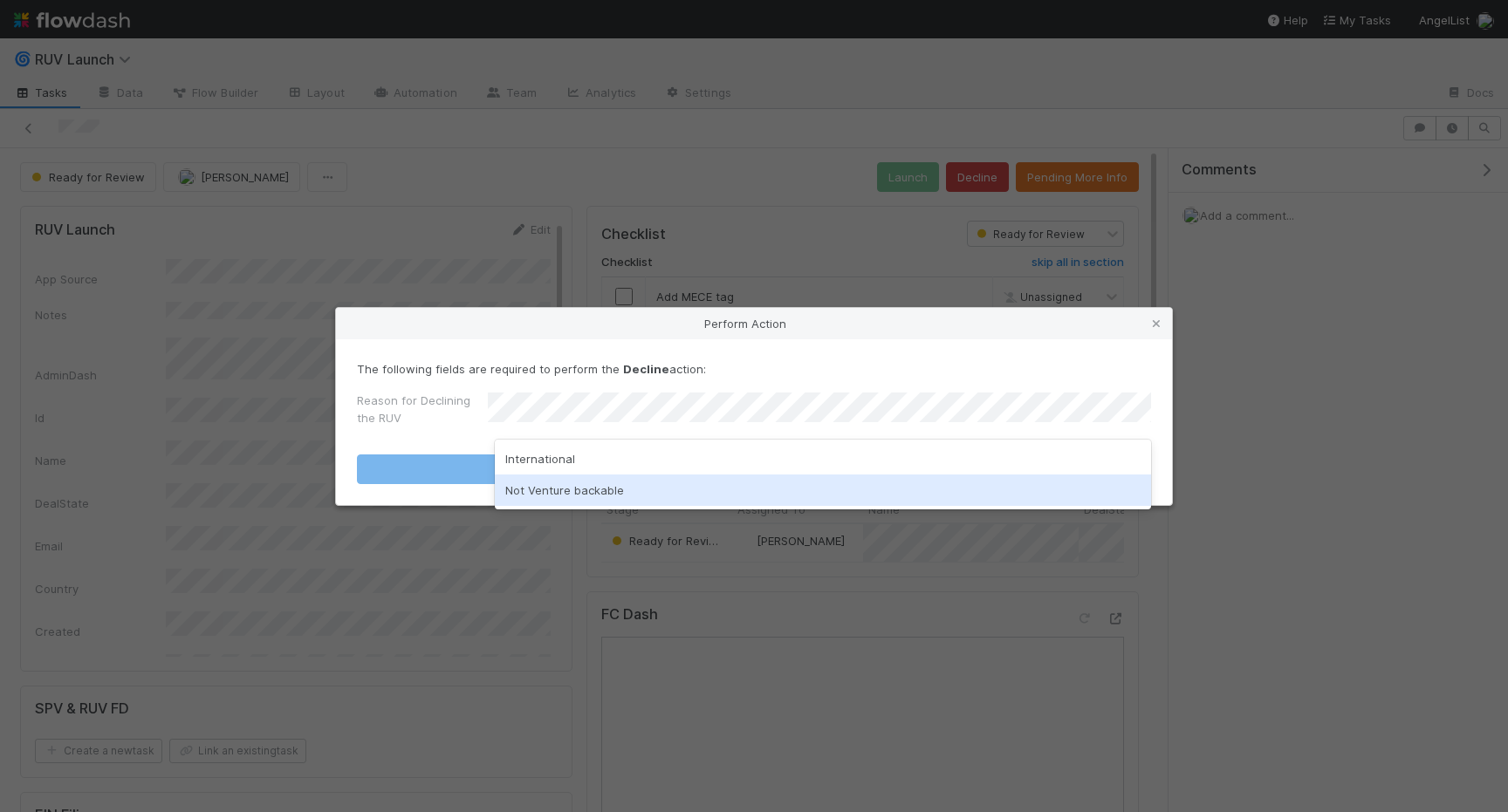
click at [652, 501] on div "Not Venture backable" at bounding box center [823, 491] width 656 height 32
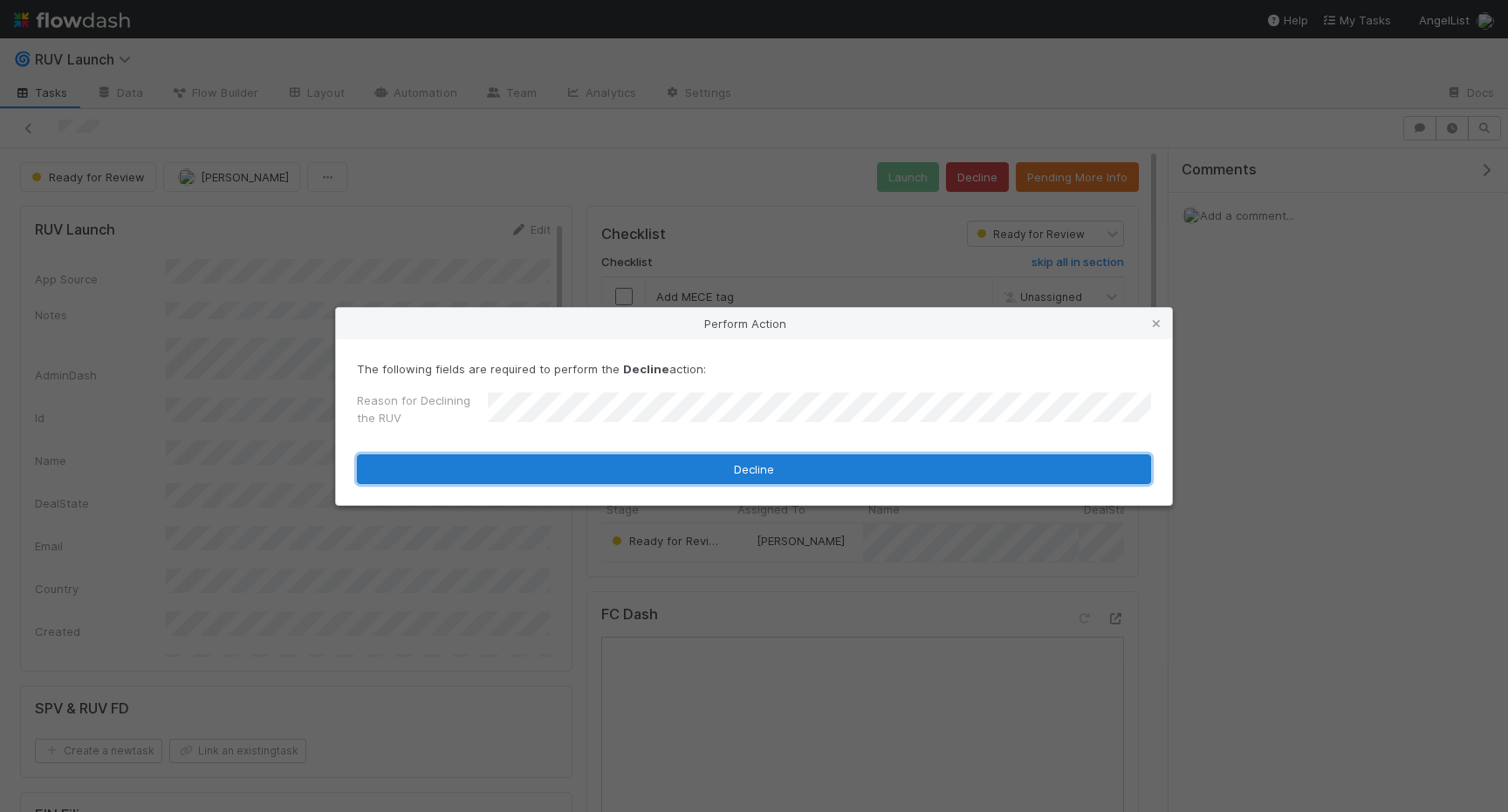
click at [623, 459] on button "Decline" at bounding box center [754, 469] width 795 height 30
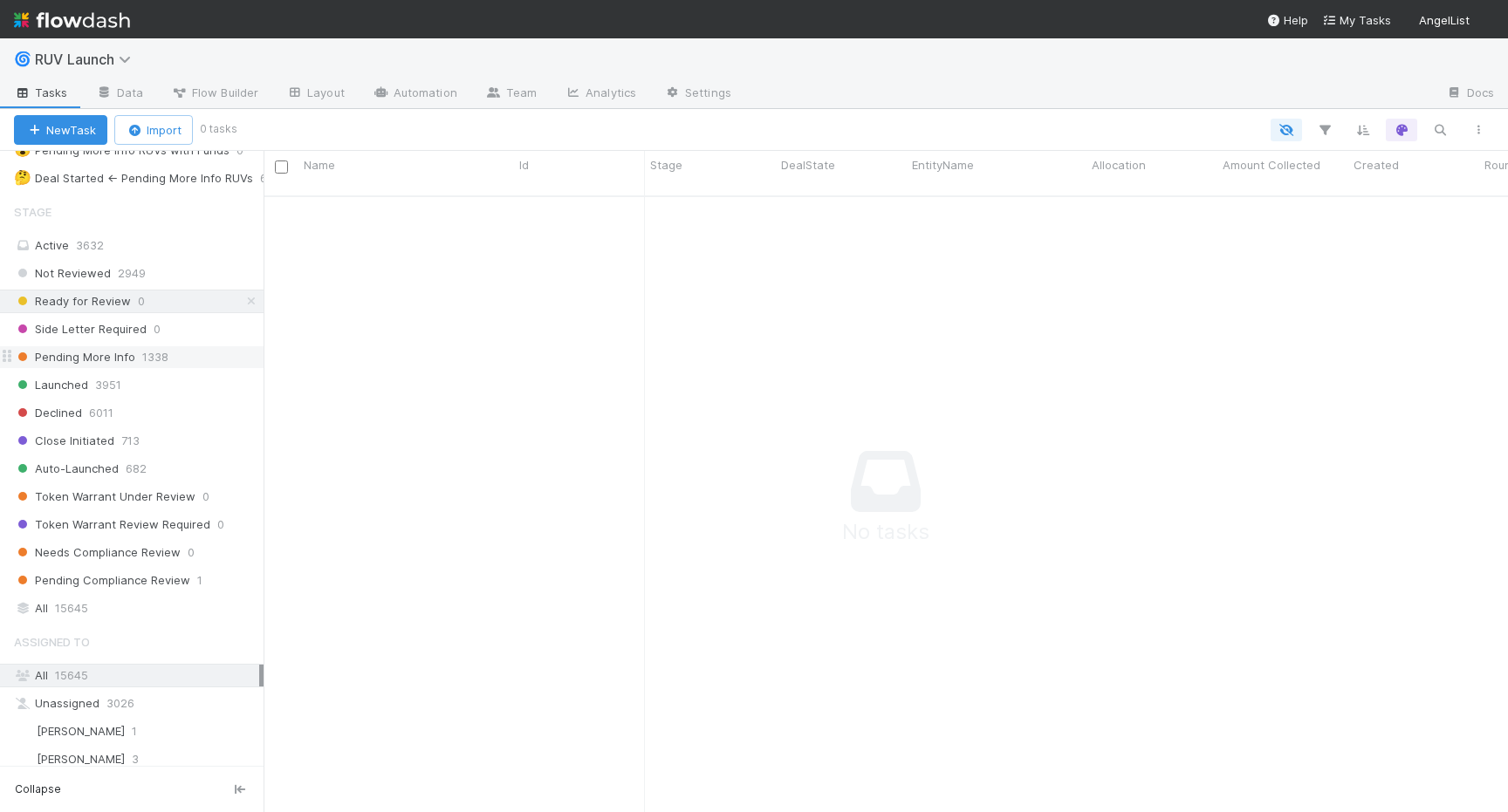
scroll to position [404, 0]
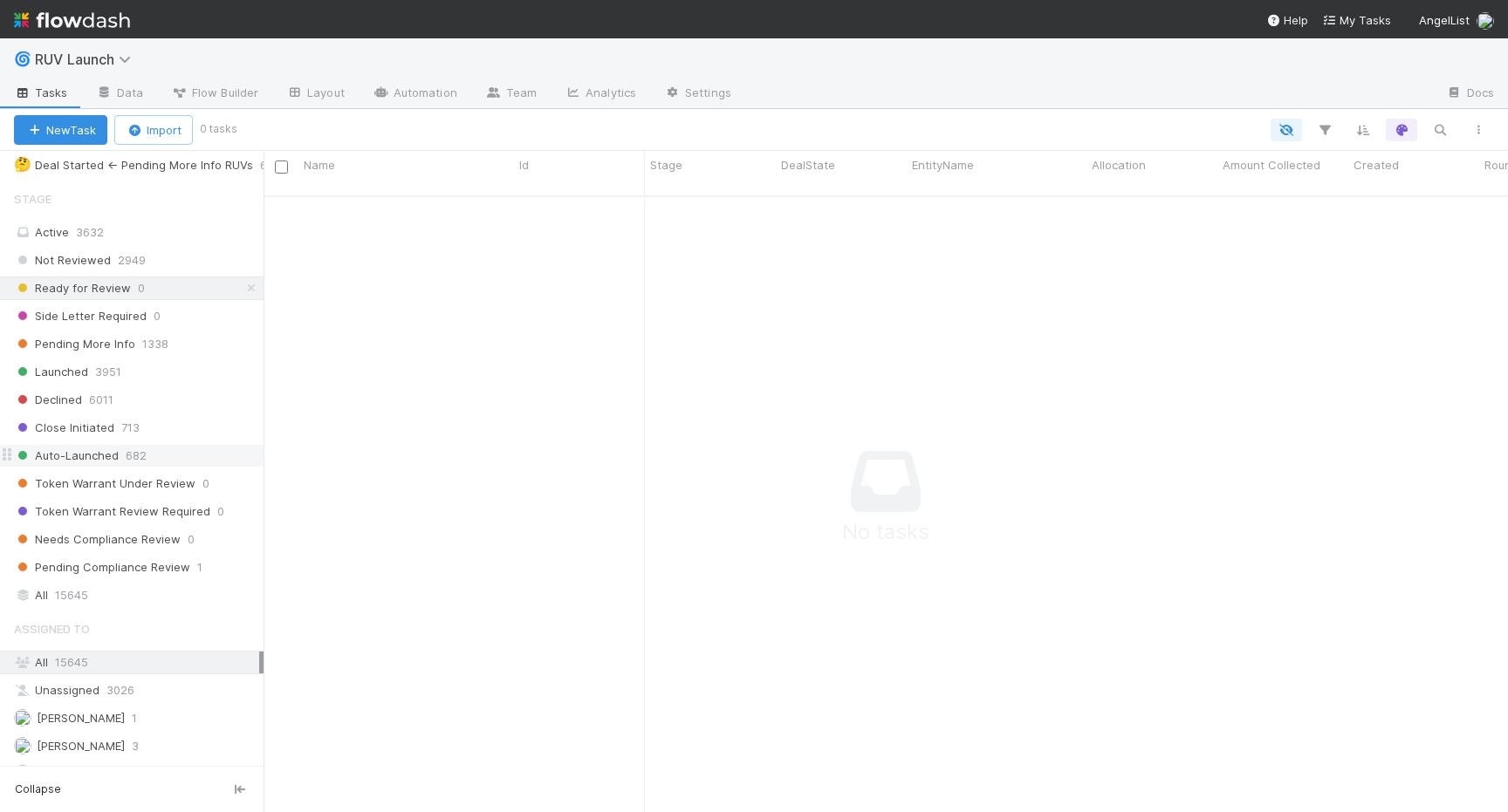
click at [112, 451] on span "Auto-Launched" at bounding box center [66, 455] width 105 height 21
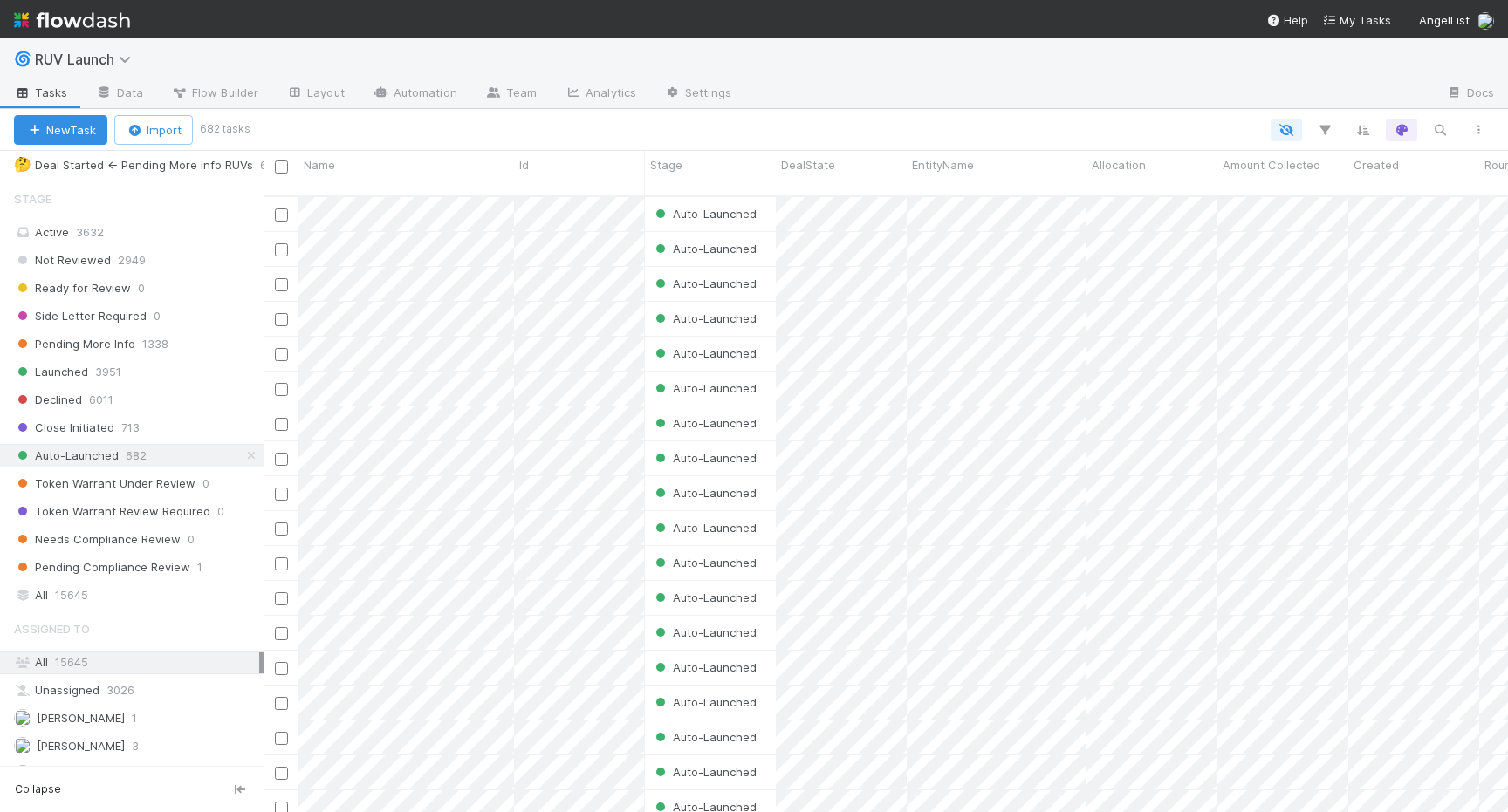
scroll to position [630, 1244]
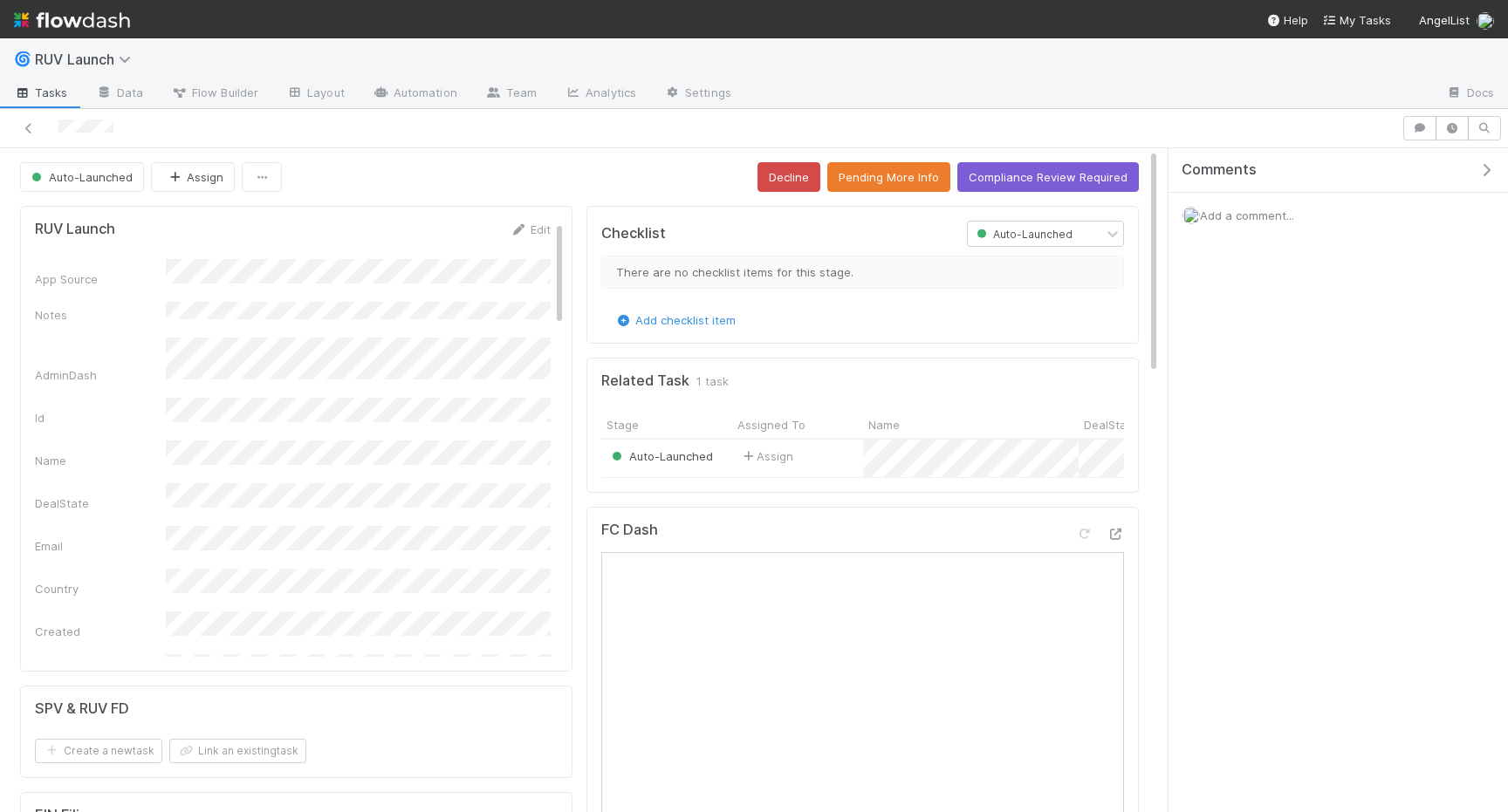
click at [805, 190] on button "Decline" at bounding box center [788, 178] width 63 height 30
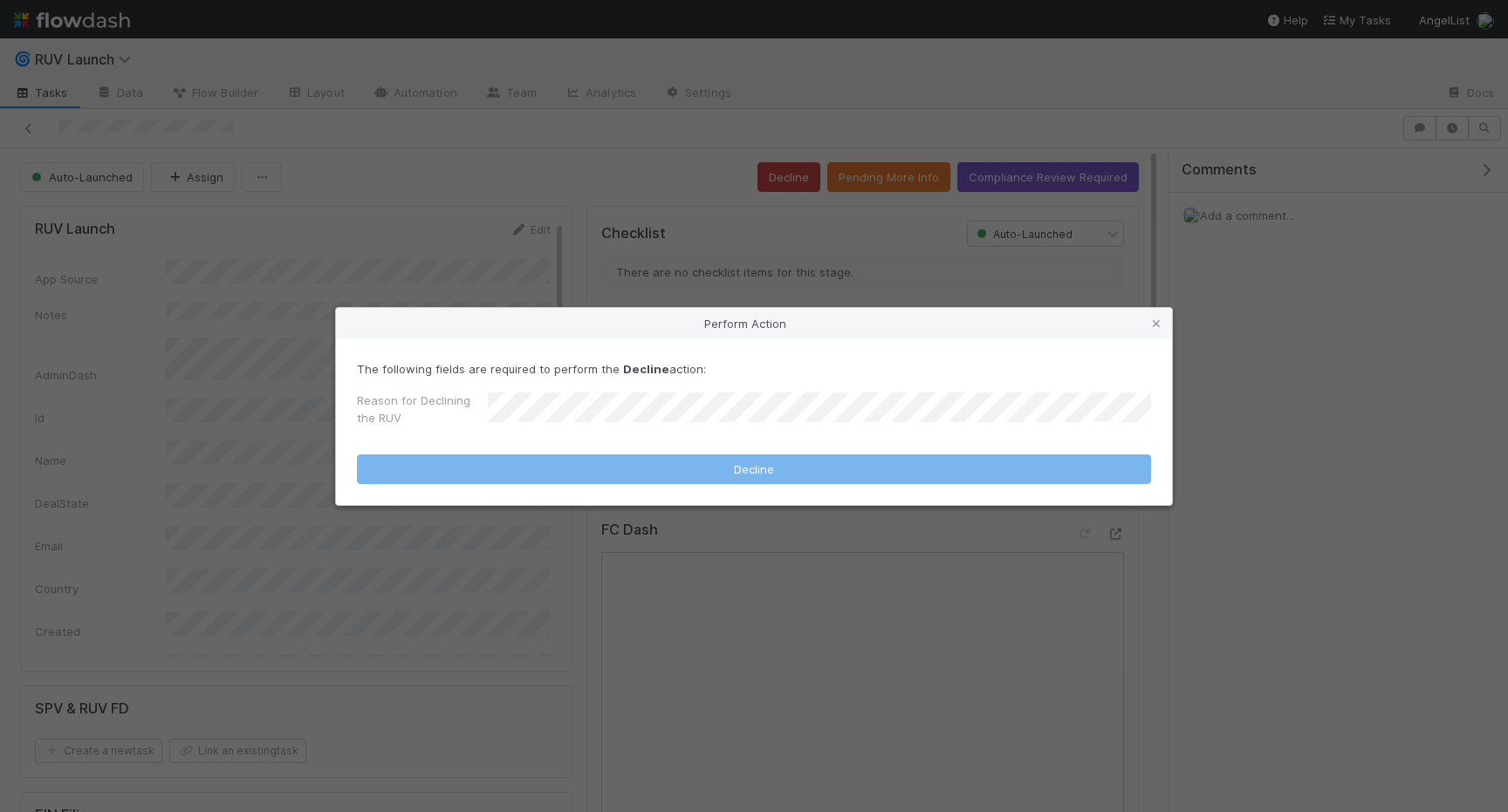
click at [691, 392] on div "Reason for Declining the RUV" at bounding box center [754, 412] width 795 height 42
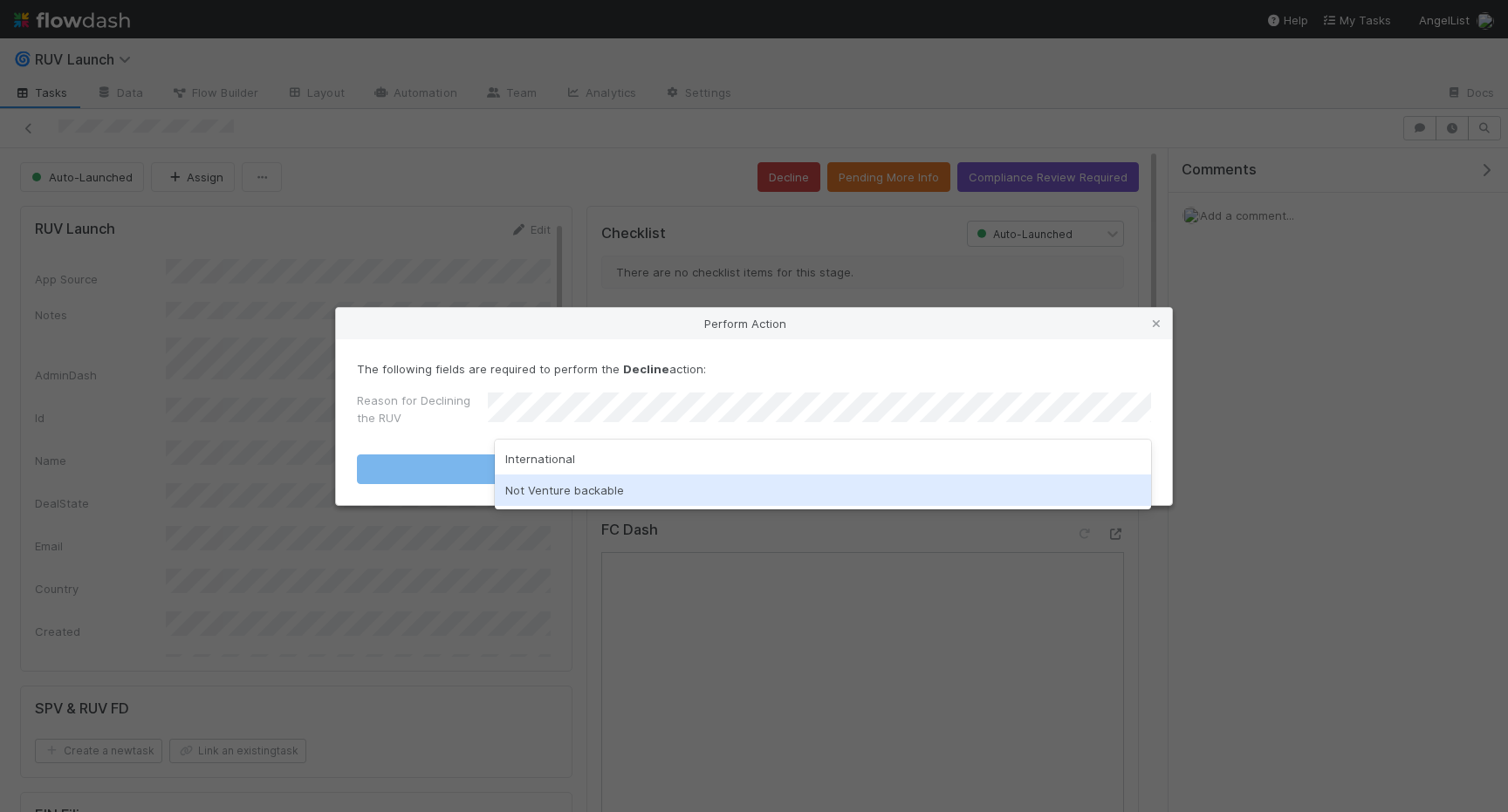
click at [657, 480] on div "Not Venture backable" at bounding box center [823, 491] width 656 height 32
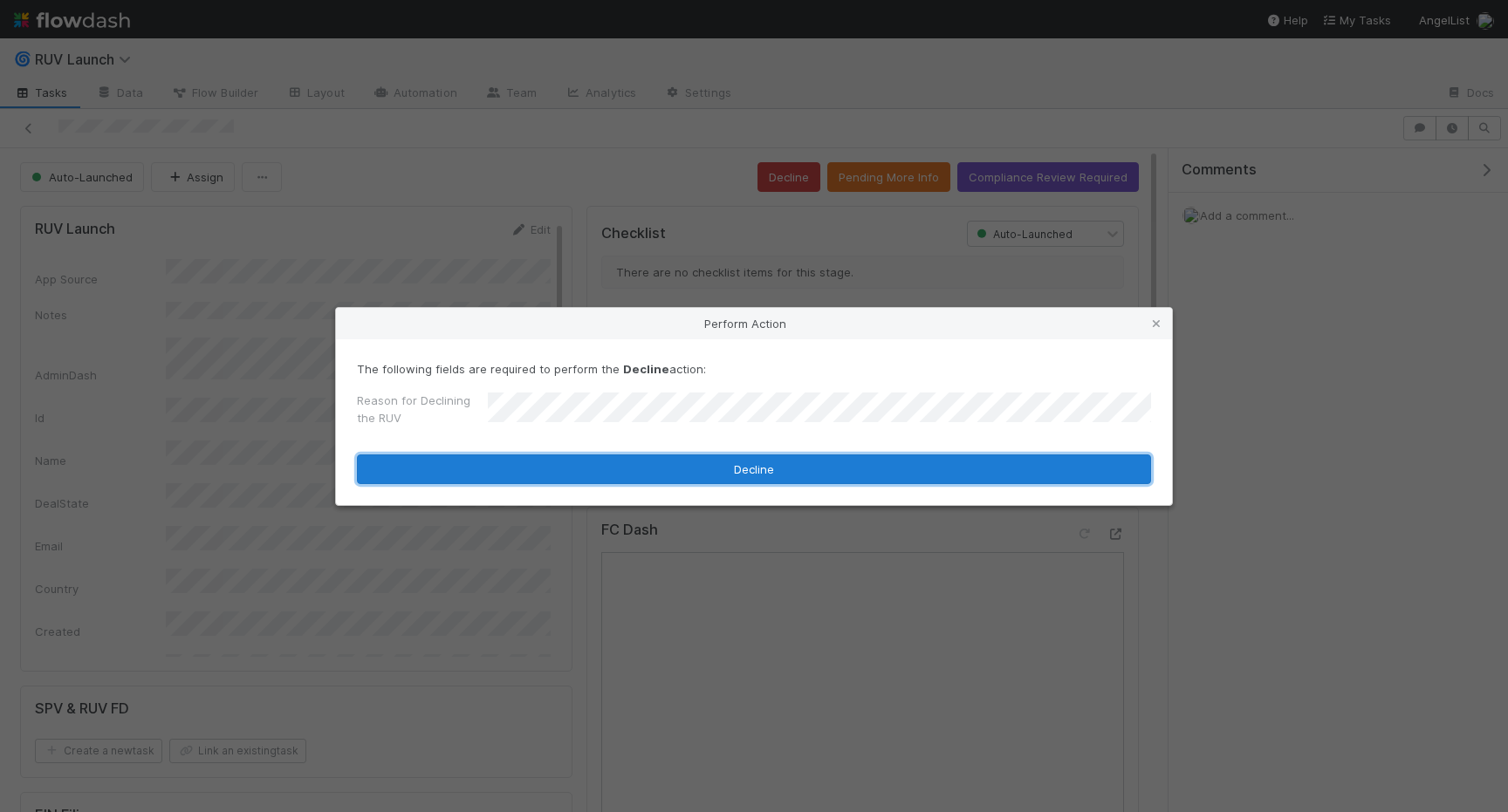
click at [656, 478] on button "Decline" at bounding box center [754, 469] width 795 height 30
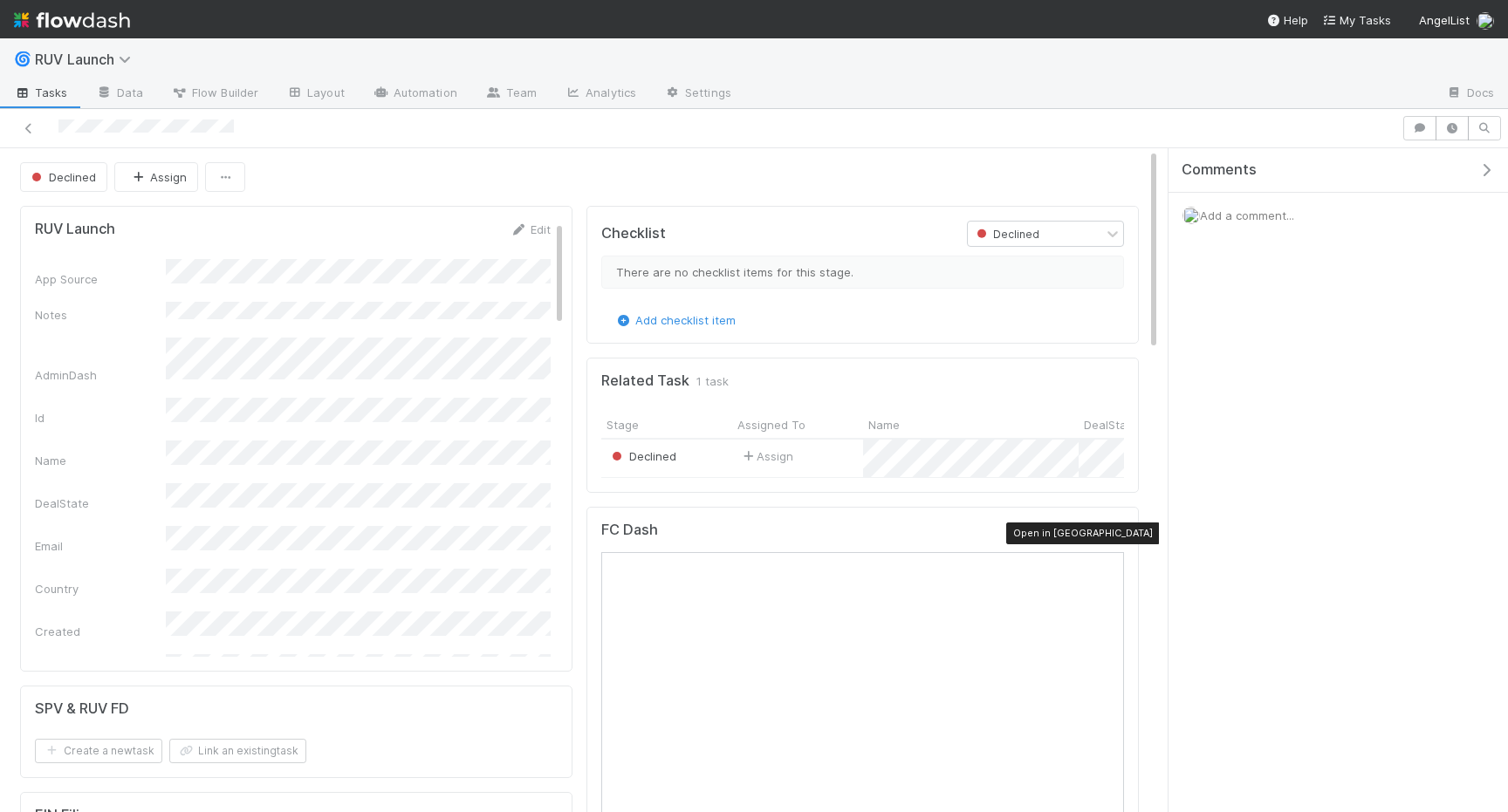
click at [1120, 525] on div at bounding box center [1115, 534] width 18 height 18
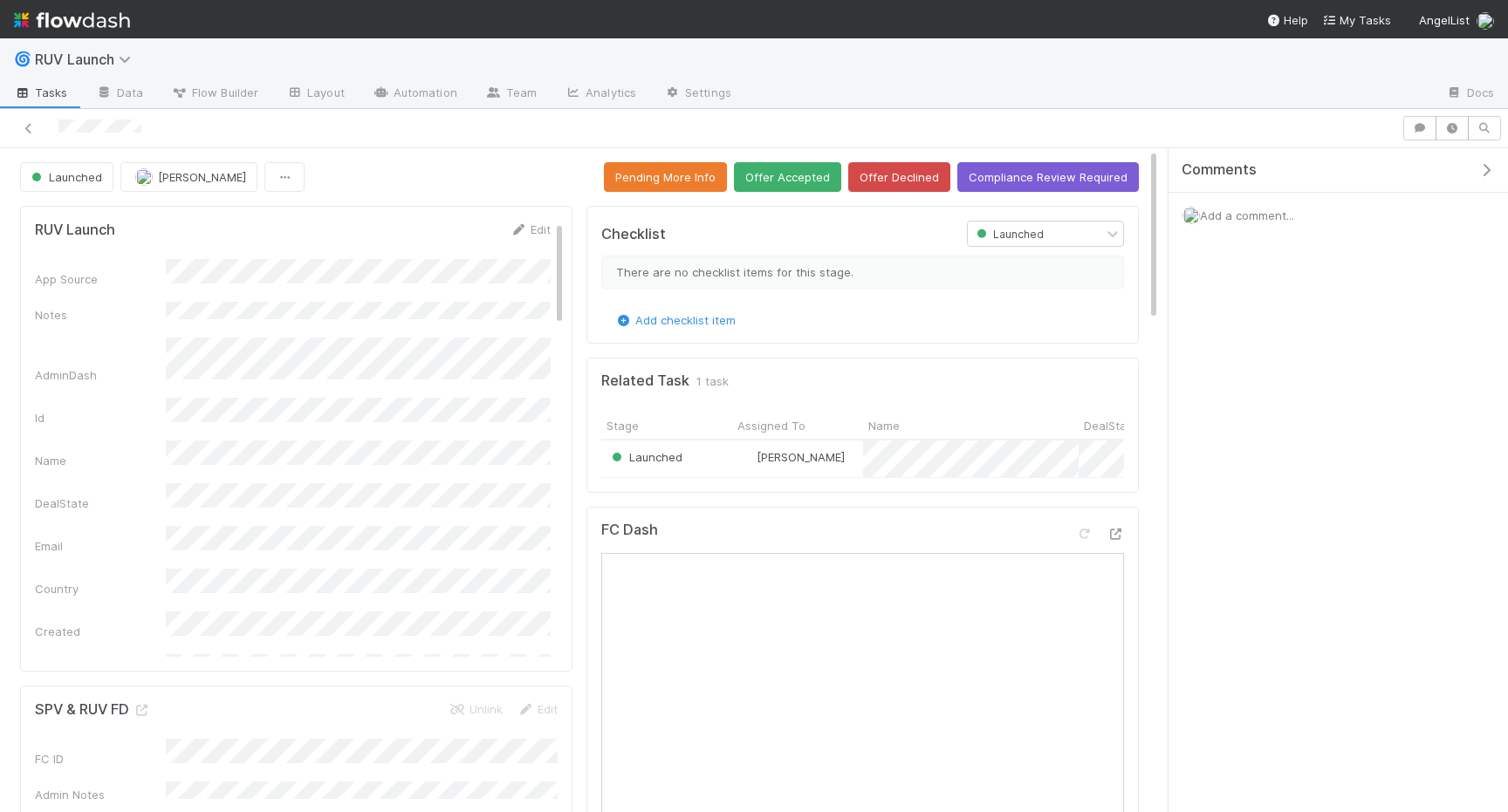
click at [1121, 546] on div at bounding box center [1099, 537] width 49 height 24
click at [1120, 539] on div at bounding box center [1115, 534] width 18 height 18
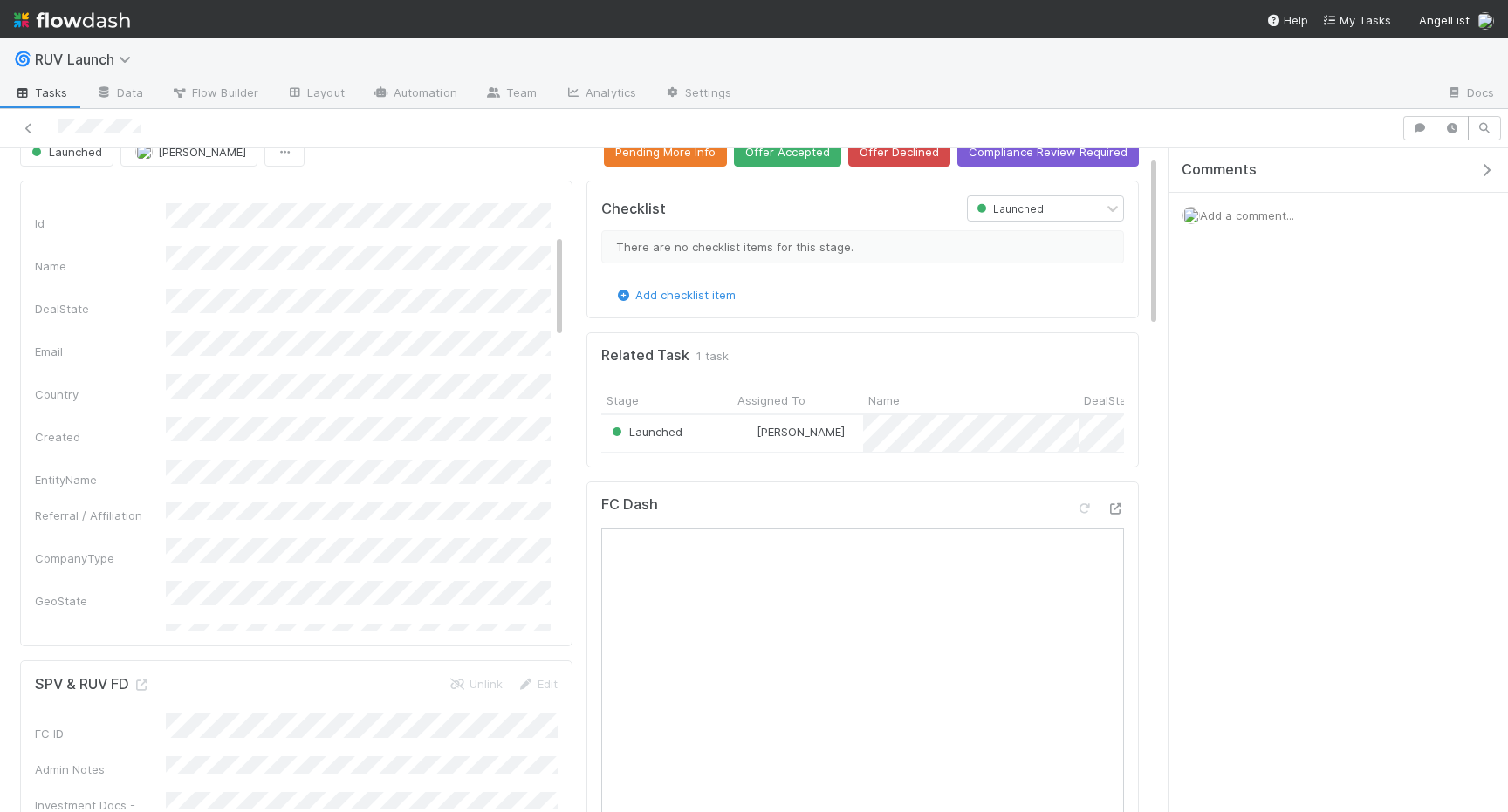
scroll to position [151, 0]
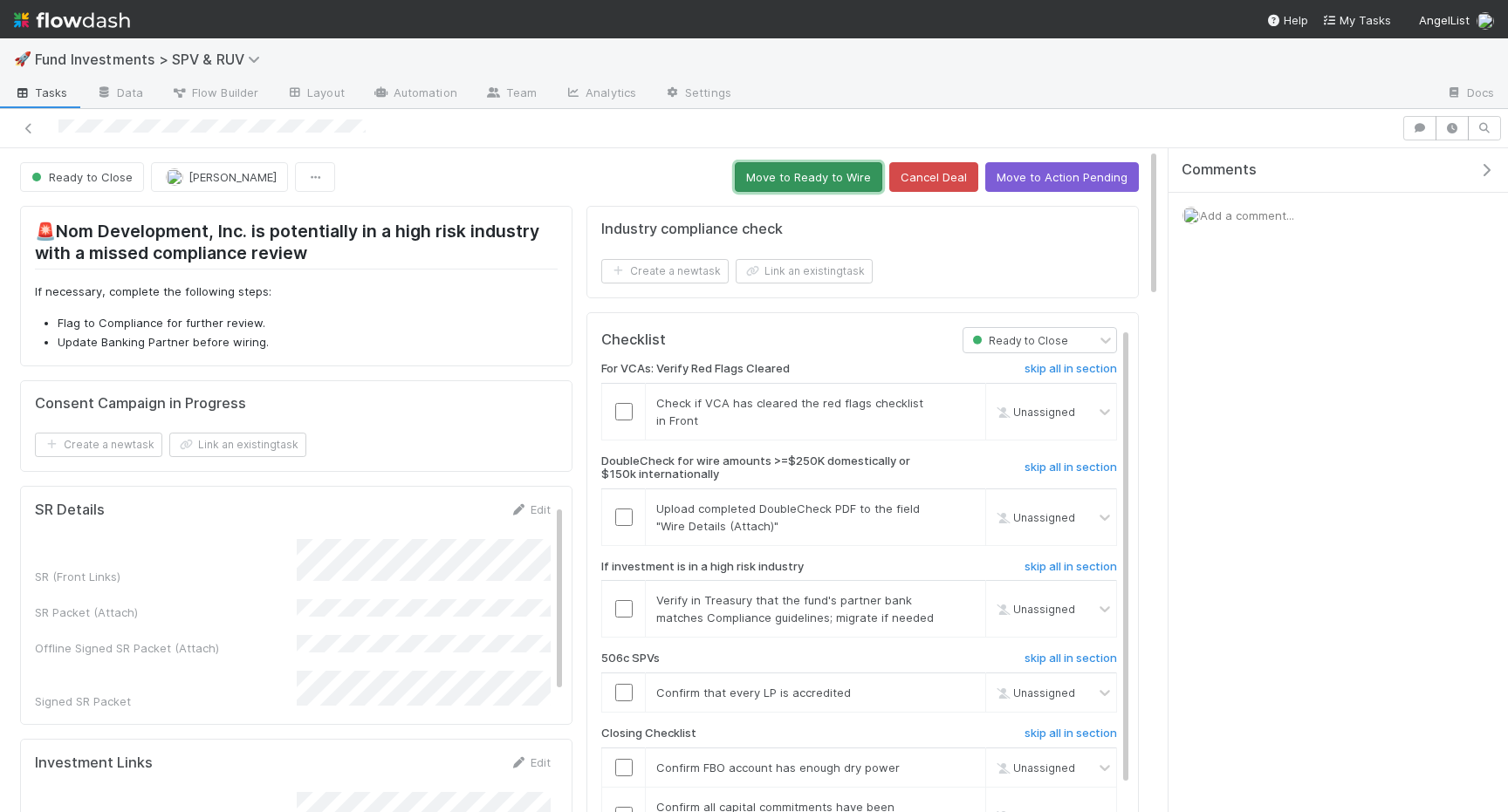
click at [812, 188] on button "Move to Ready to Wire" at bounding box center [809, 178] width 148 height 30
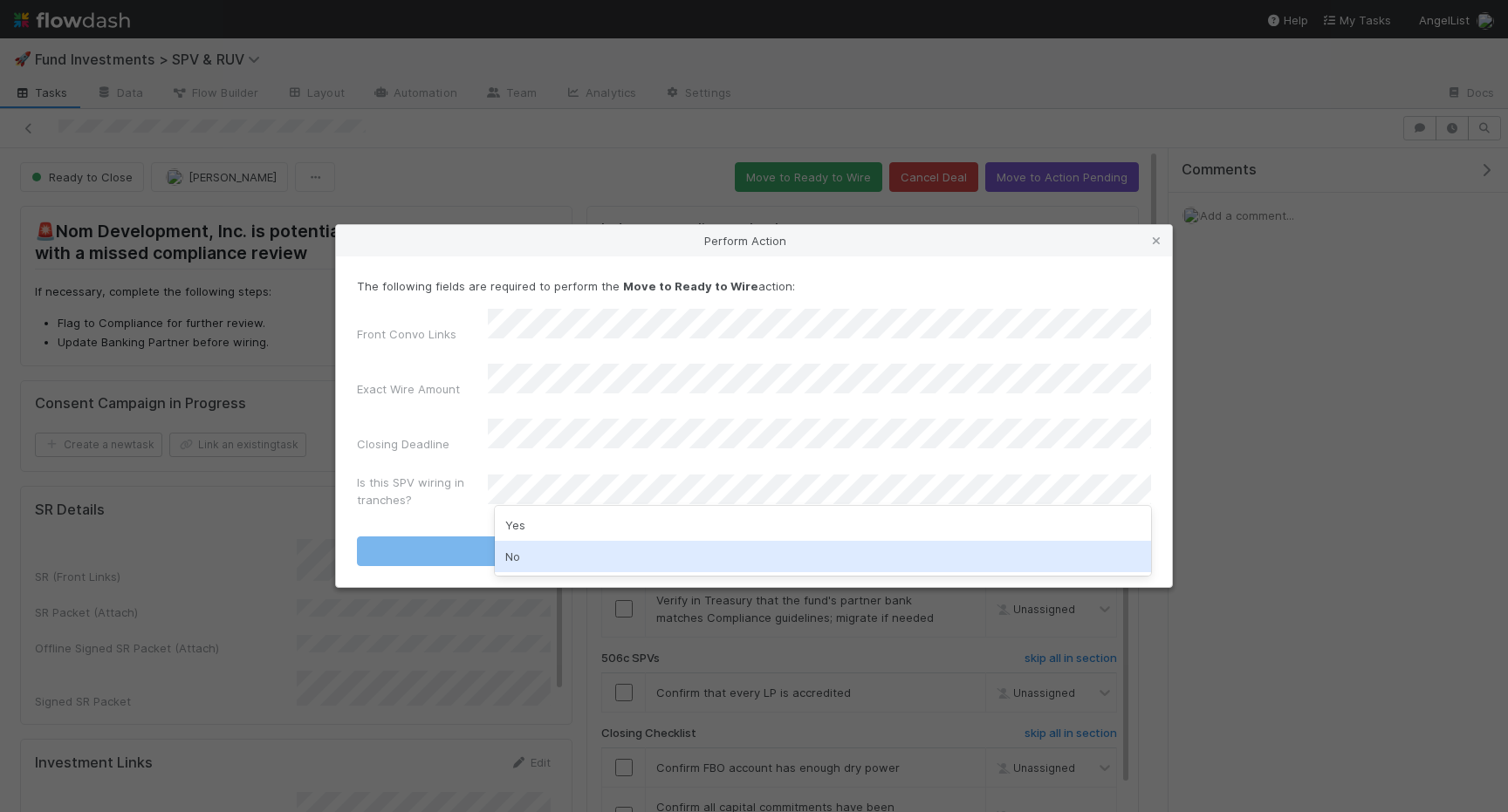
click at [524, 559] on div "No" at bounding box center [823, 557] width 656 height 32
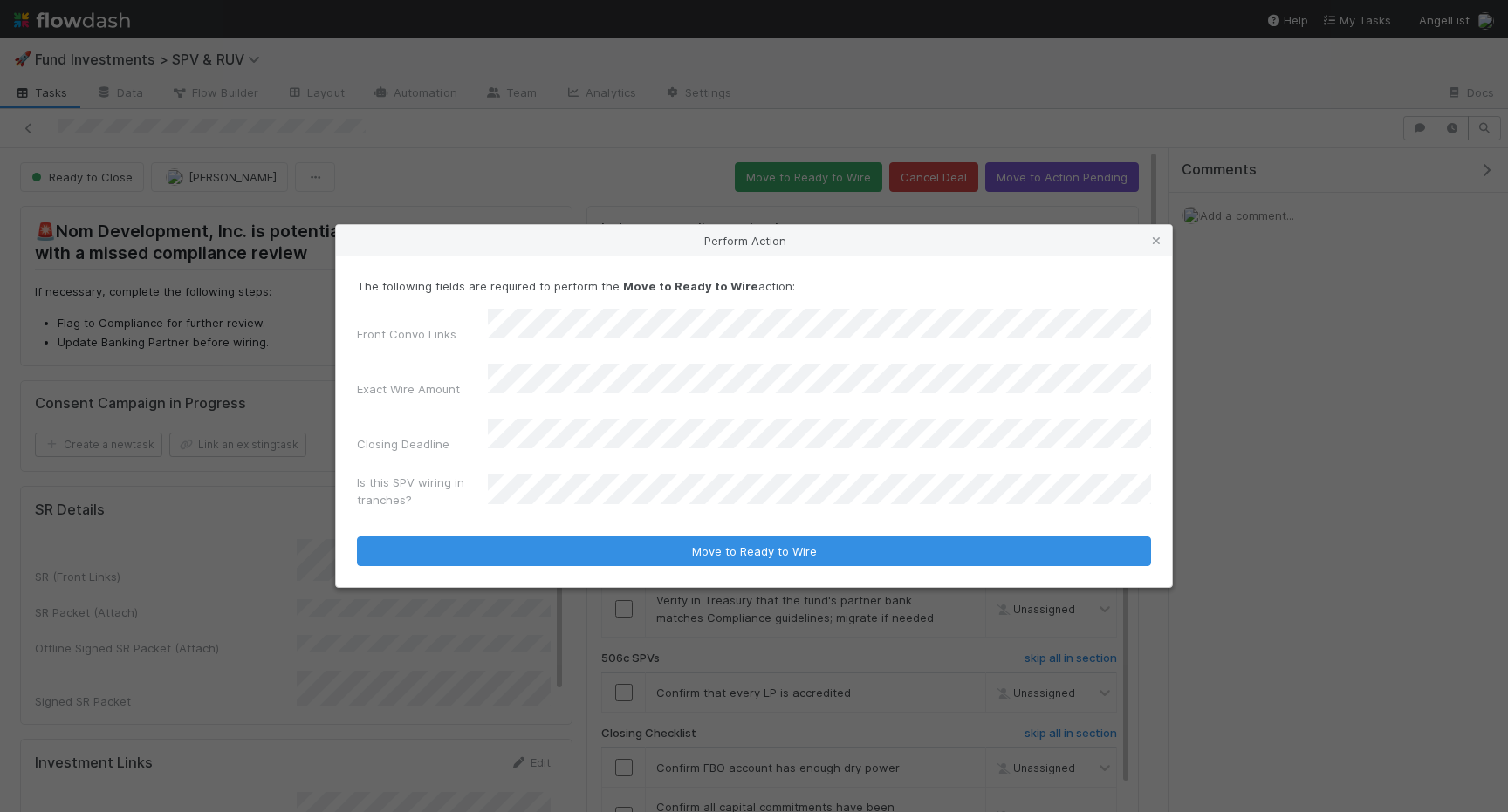
click at [508, 552] on div "The following fields are required to perform the Move to Ready to Wire action: …" at bounding box center [754, 421] width 836 height 331
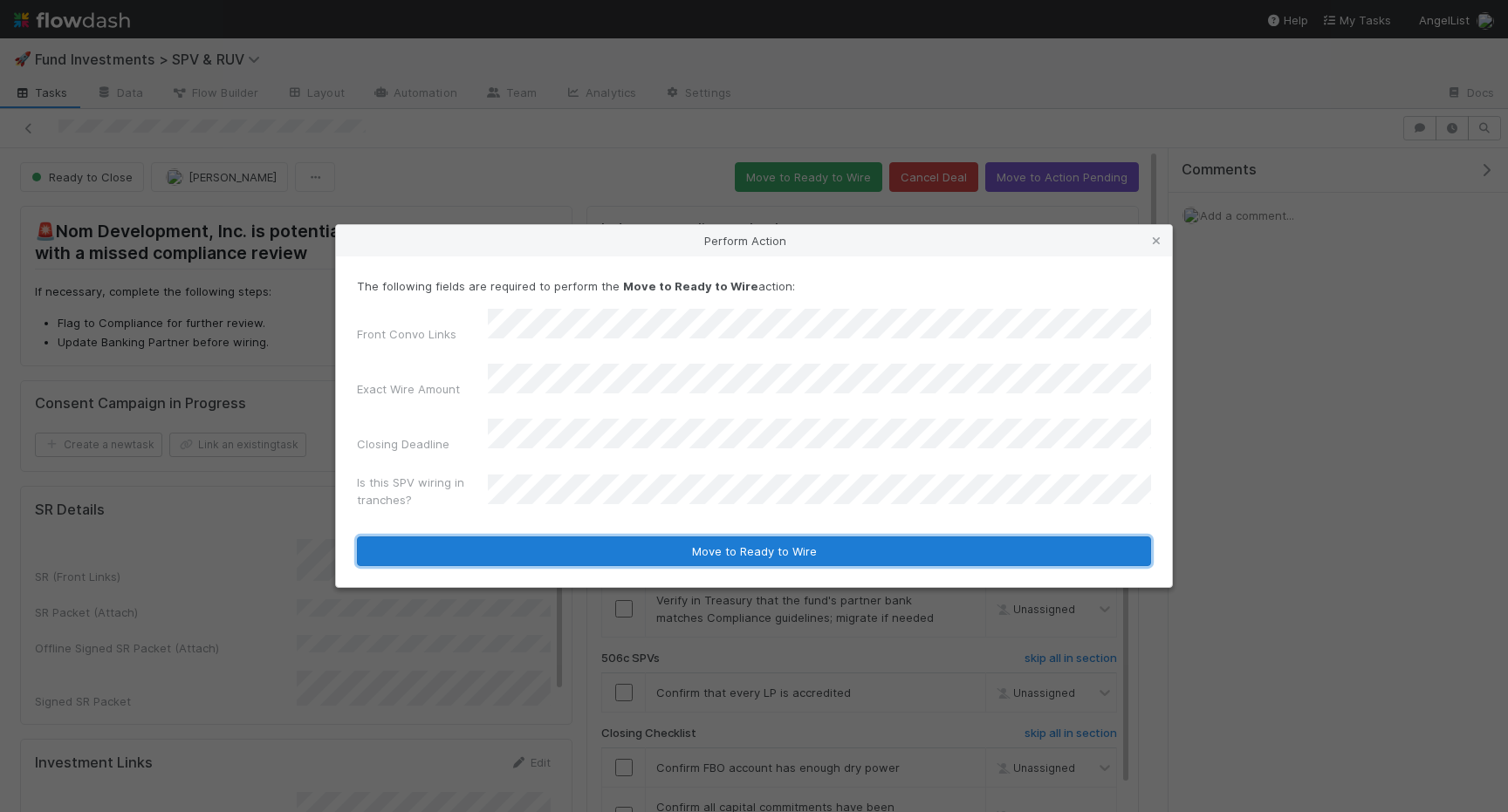
click at [527, 548] on button "Move to Ready to Wire" at bounding box center [754, 551] width 795 height 30
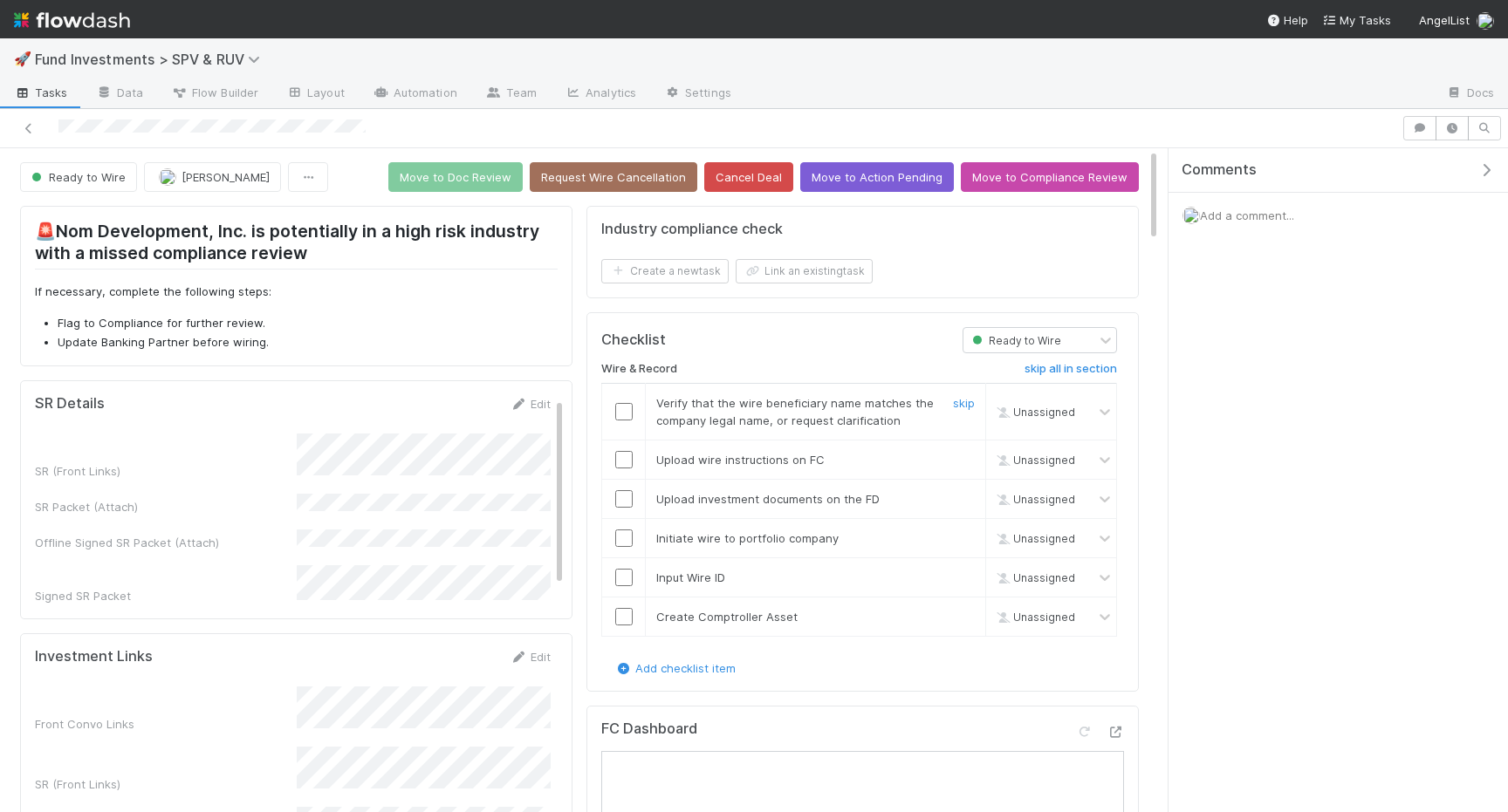
click at [622, 414] on input "checkbox" at bounding box center [624, 411] width 18 height 18
click at [622, 457] on input "checkbox" at bounding box center [624, 460] width 18 height 18
click at [623, 501] on input "checkbox" at bounding box center [624, 499] width 18 height 18
click at [623, 546] on td at bounding box center [624, 538] width 44 height 39
click at [623, 541] on input "checkbox" at bounding box center [624, 538] width 18 height 18
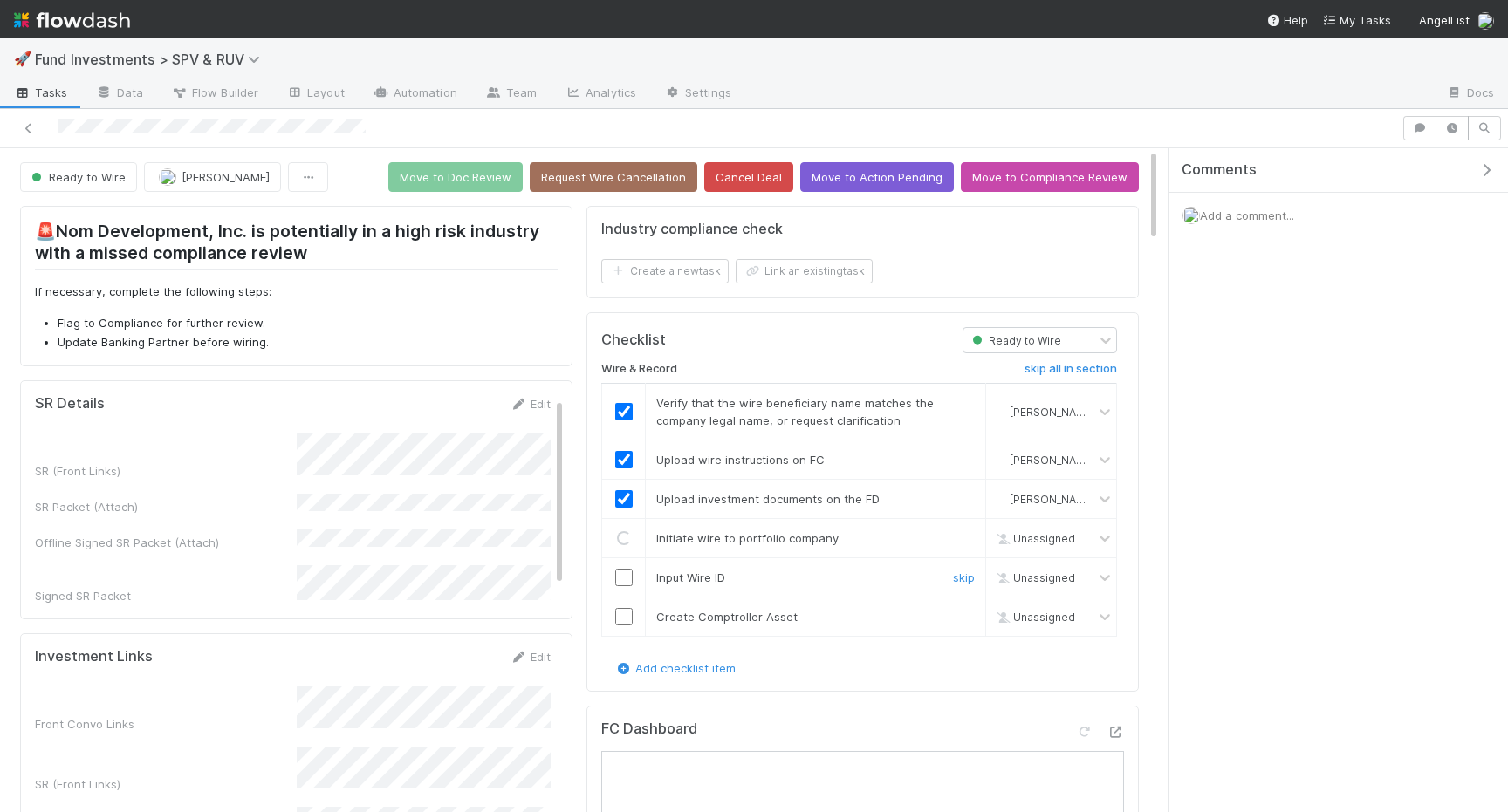
click at [623, 573] on input "checkbox" at bounding box center [624, 577] width 18 height 18
click at [623, 616] on input "checkbox" at bounding box center [624, 617] width 18 height 18
click at [454, 164] on button "Move to Doc Review" at bounding box center [455, 178] width 135 height 30
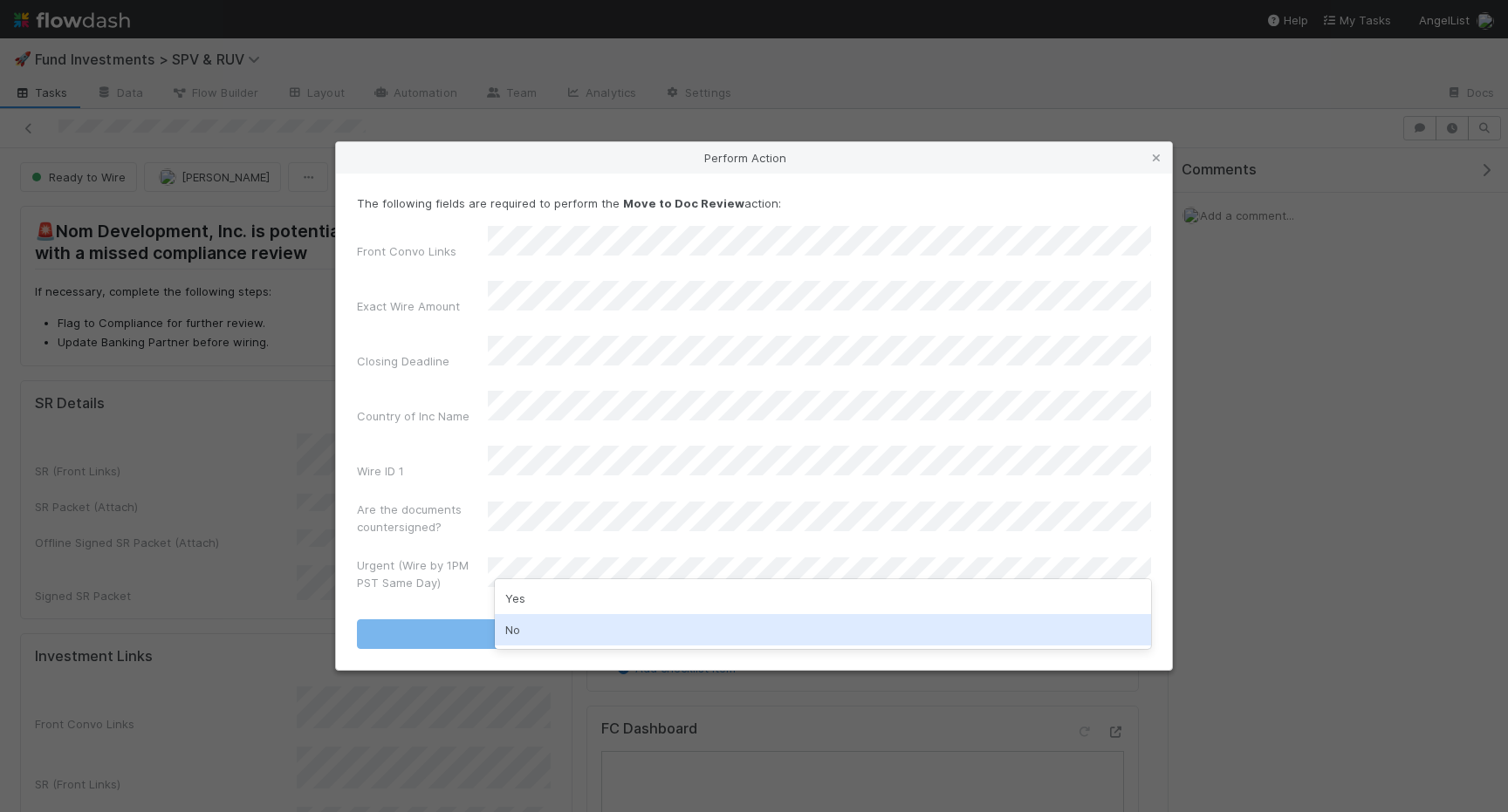
click at [555, 633] on div "No" at bounding box center [823, 630] width 656 height 32
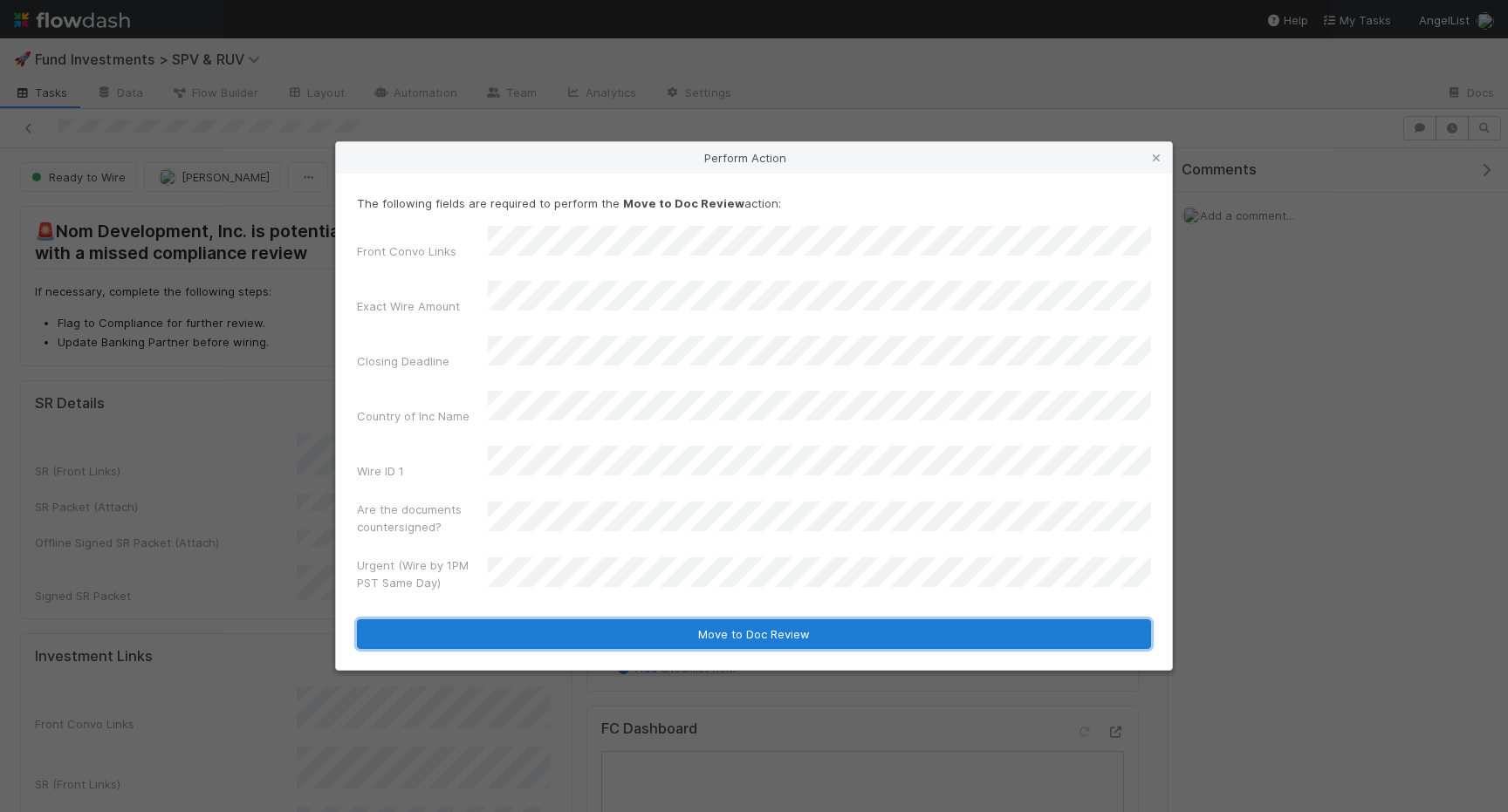
click at [572, 620] on button "Move to Doc Review" at bounding box center [754, 634] width 795 height 30
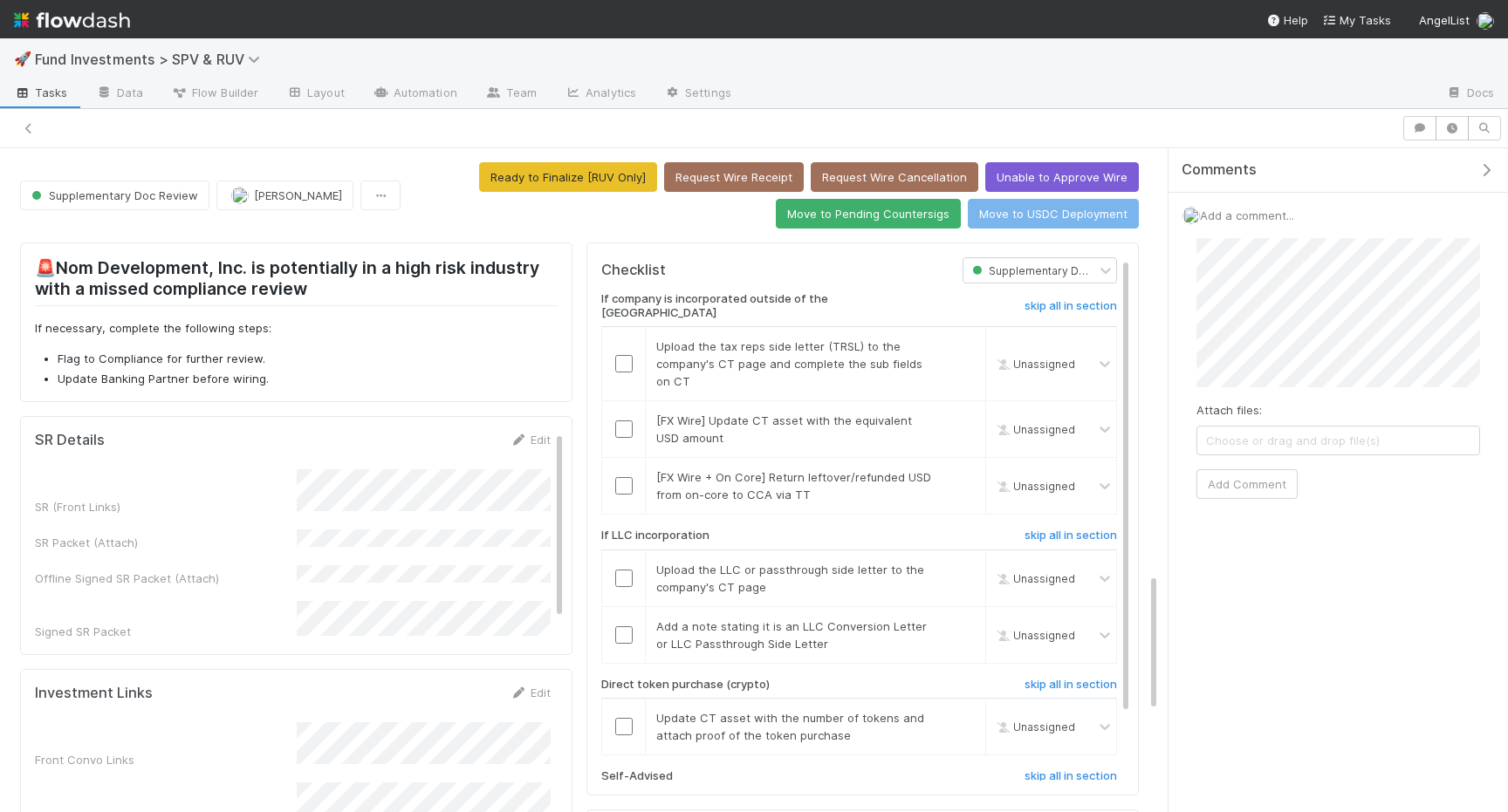
scroll to position [2033, 0]
